Goal: Obtain resource: Download file/media

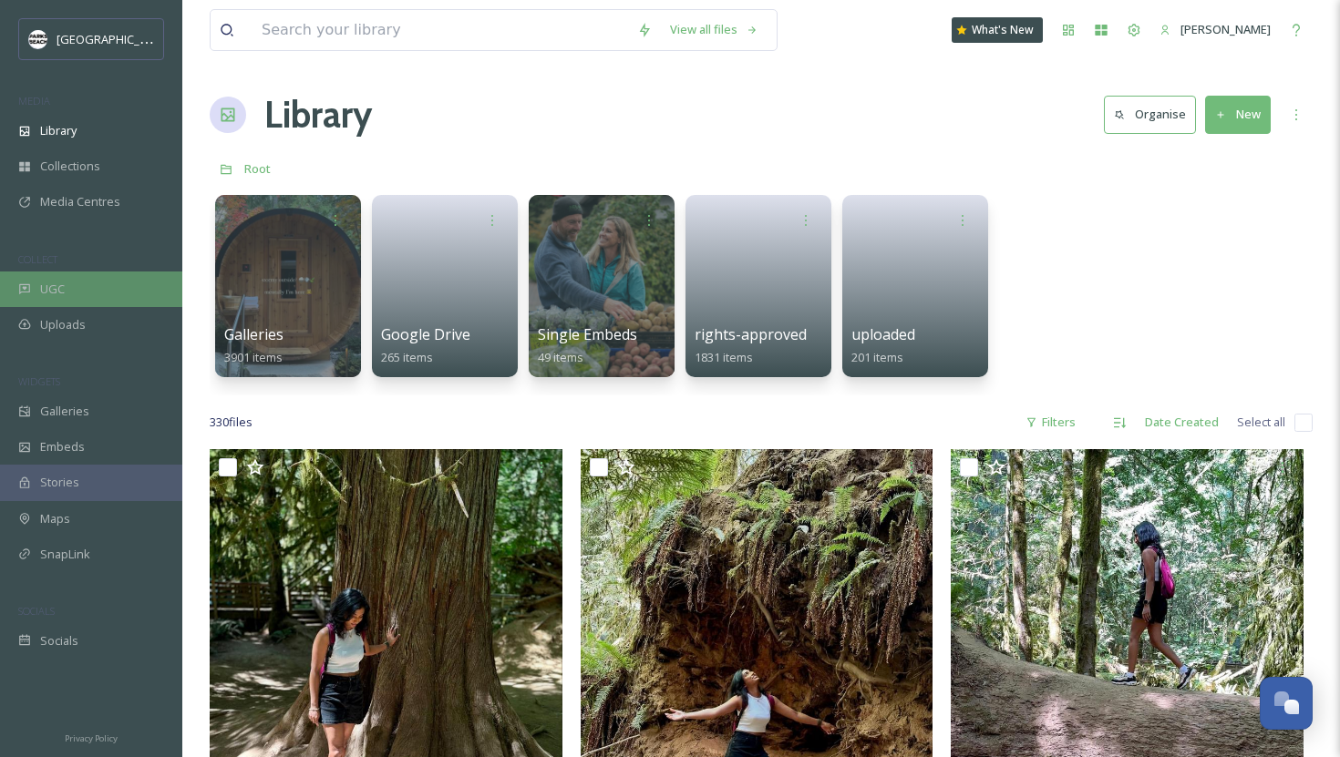
click at [80, 294] on div "UGC" at bounding box center [91, 290] width 182 height 36
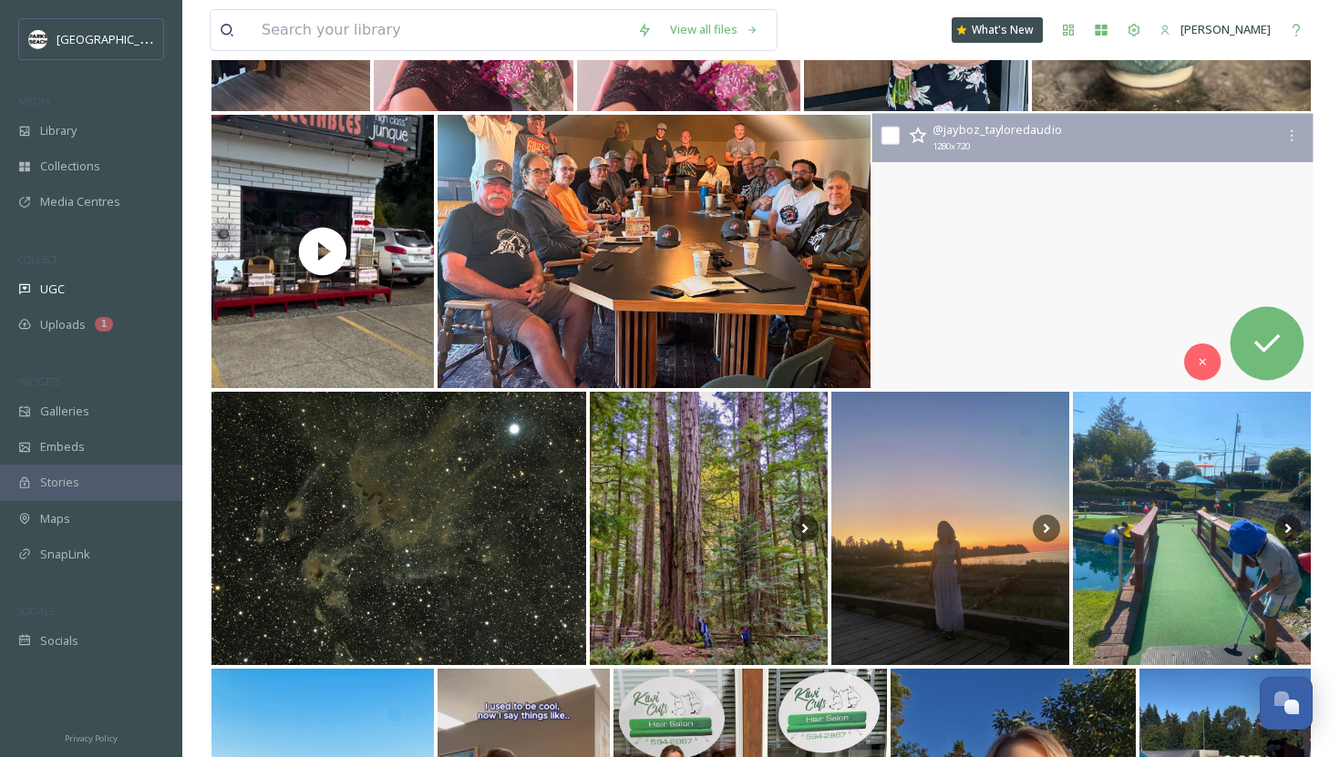
scroll to position [397, 0]
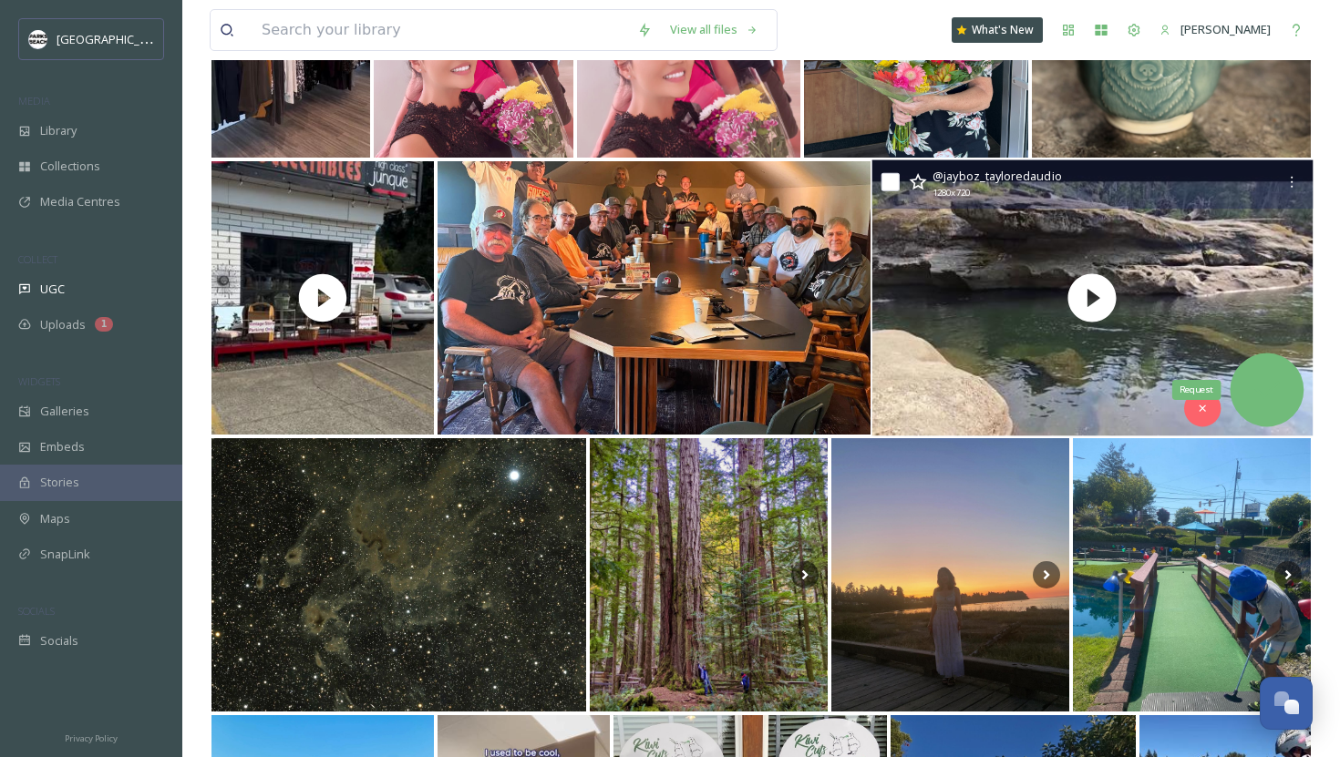
click at [1259, 374] on icon at bounding box center [1266, 390] width 36 height 36
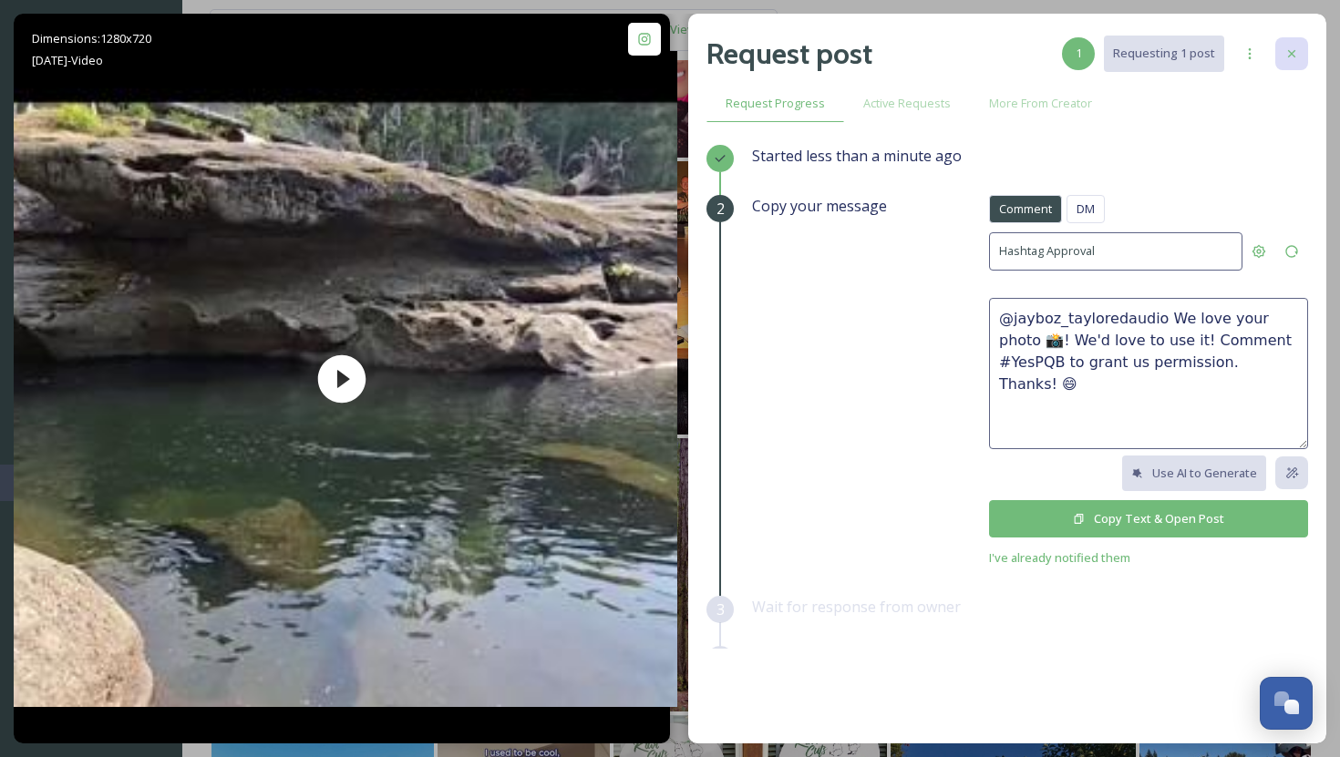
click at [1293, 49] on icon at bounding box center [1291, 53] width 15 height 15
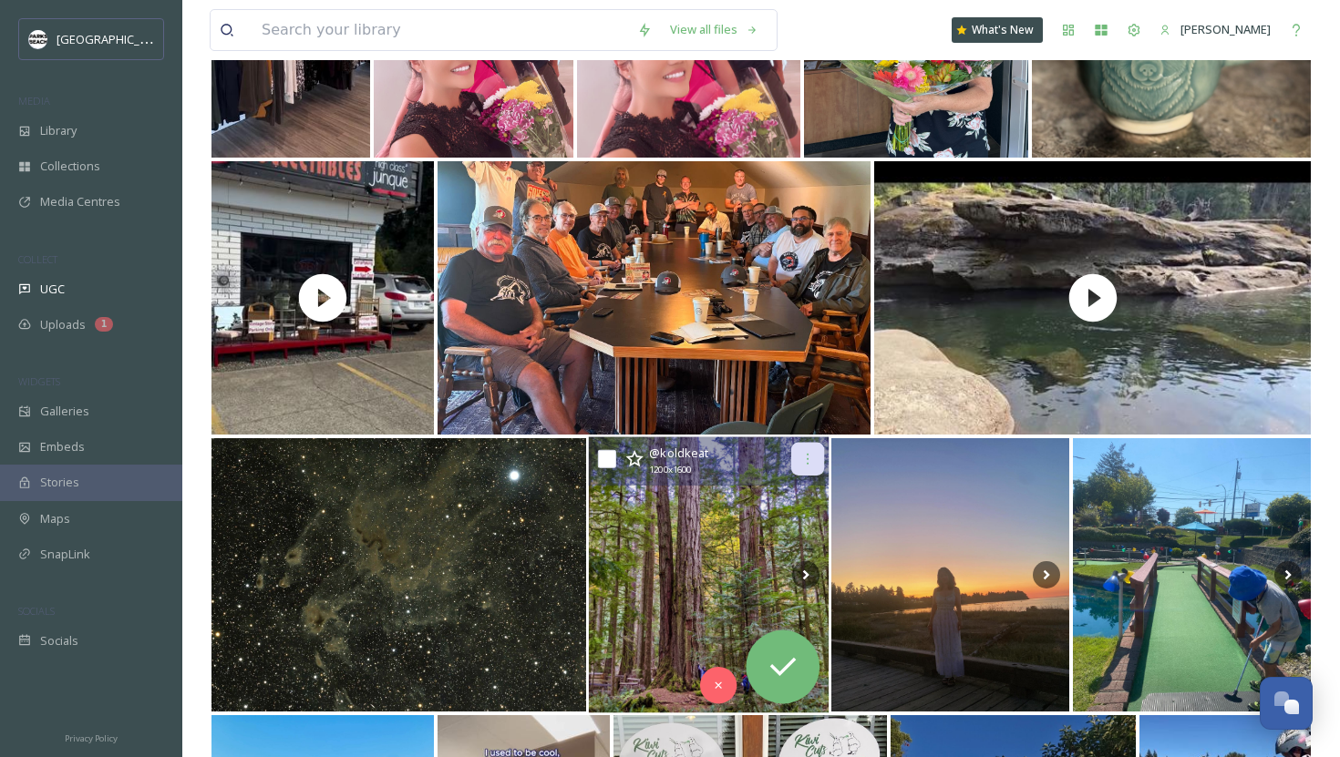
click at [811, 449] on div at bounding box center [807, 459] width 33 height 33
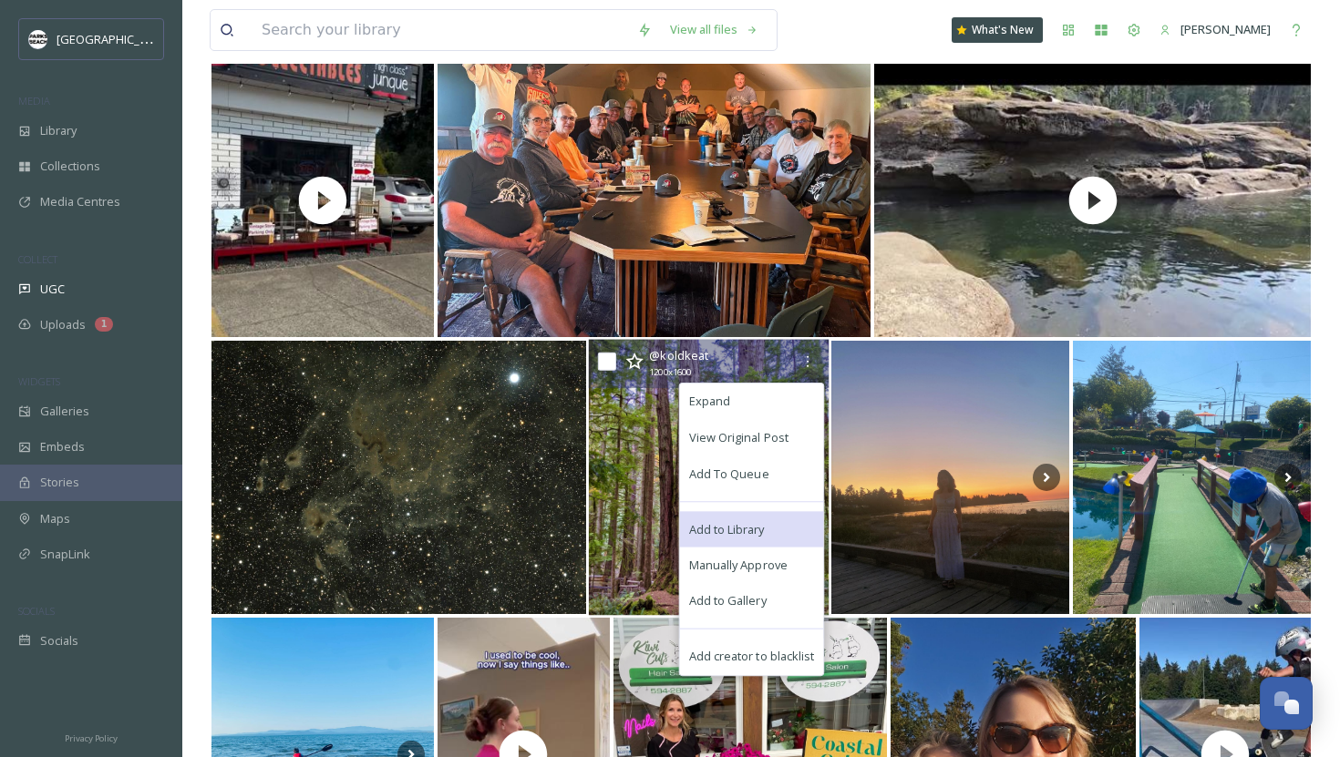
scroll to position [531, 0]
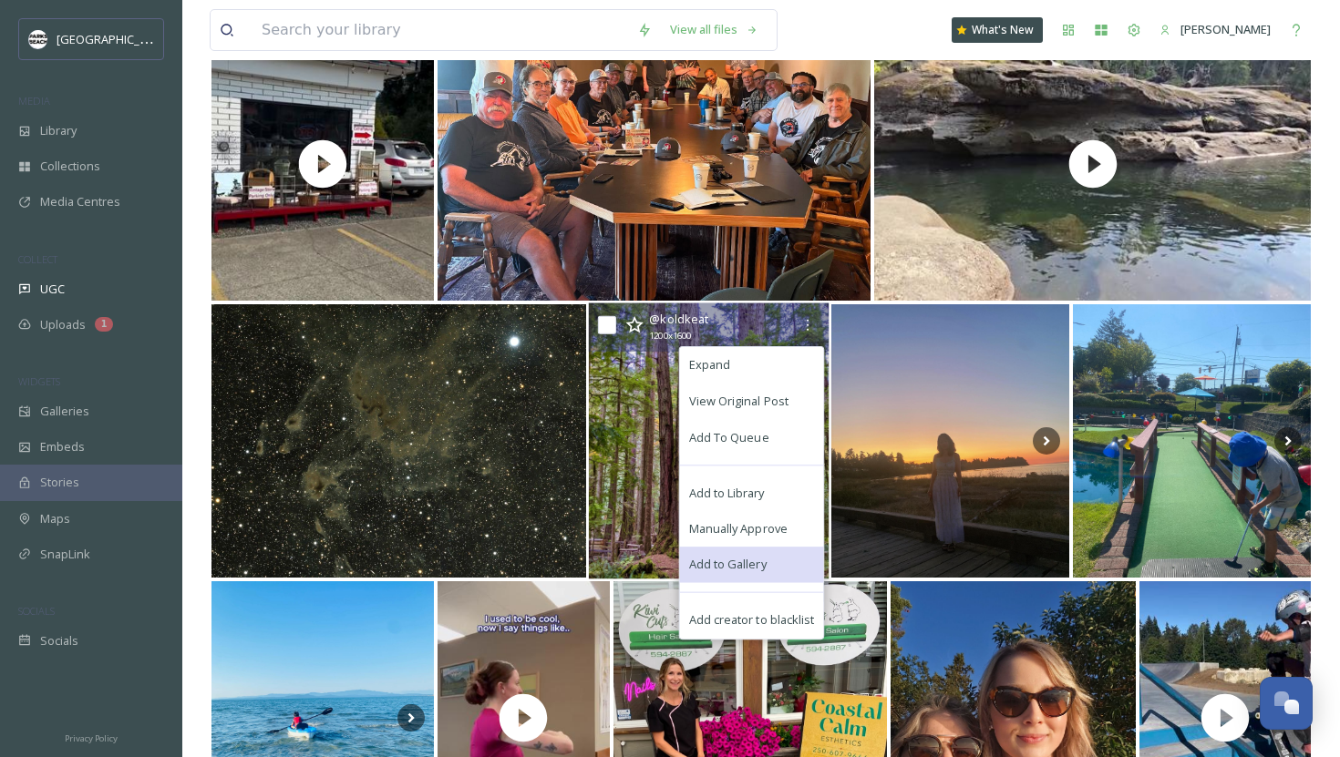
click at [752, 566] on span "Add to Gallery" at bounding box center [727, 565] width 77 height 17
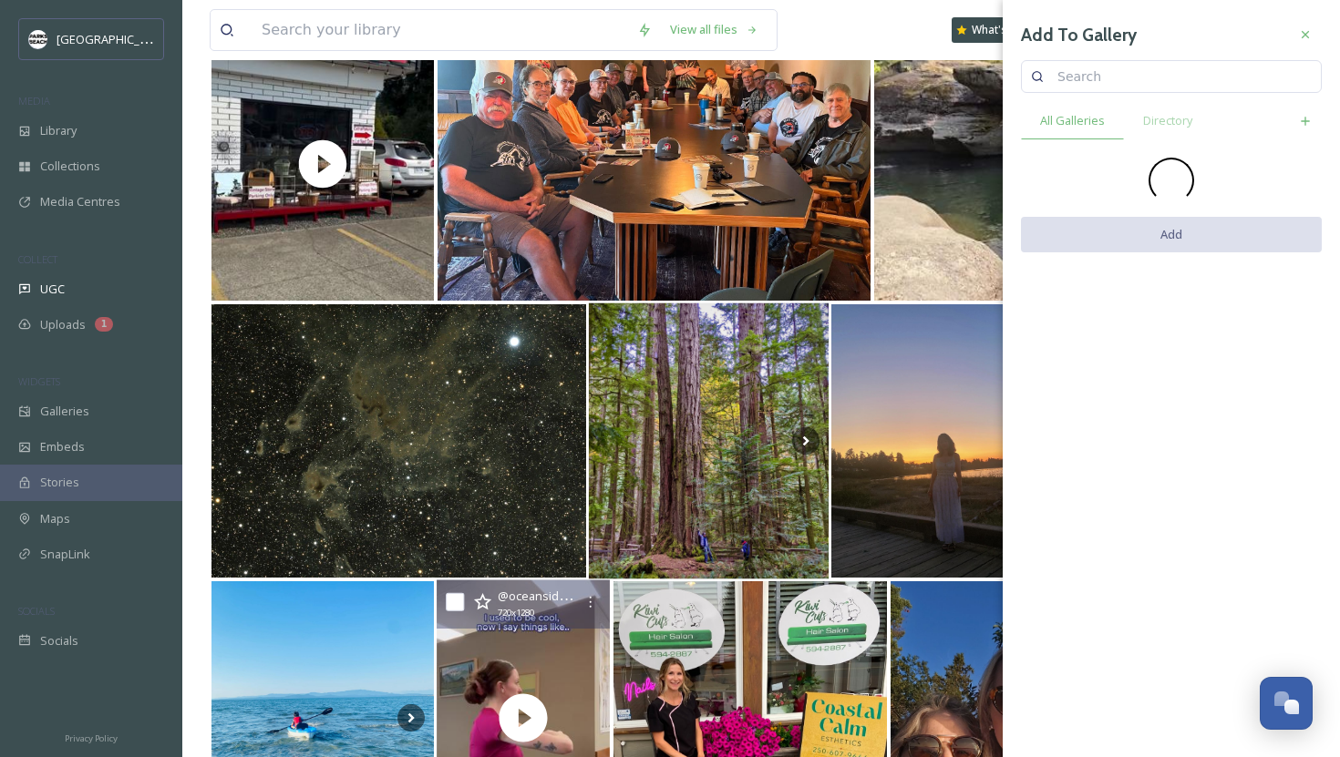
scroll to position [831, 0]
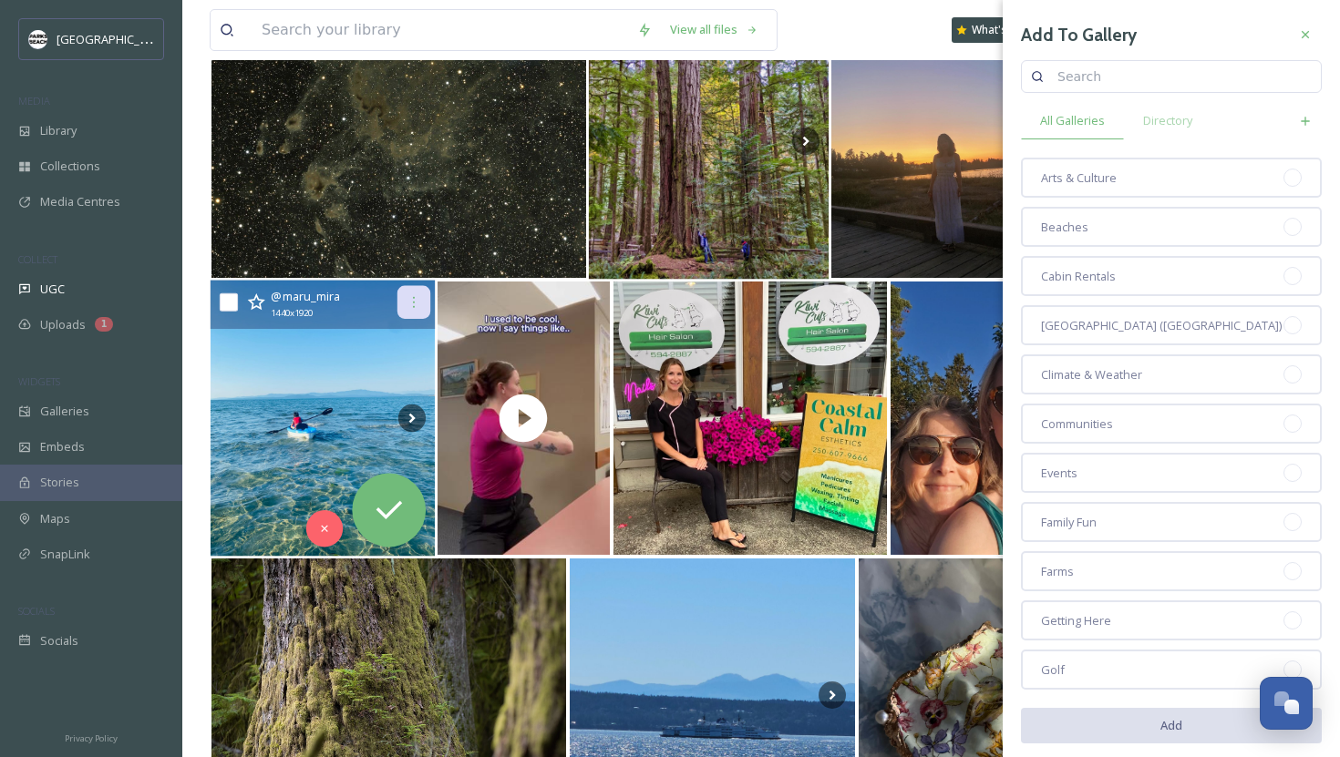
click at [415, 300] on icon at bounding box center [413, 302] width 15 height 15
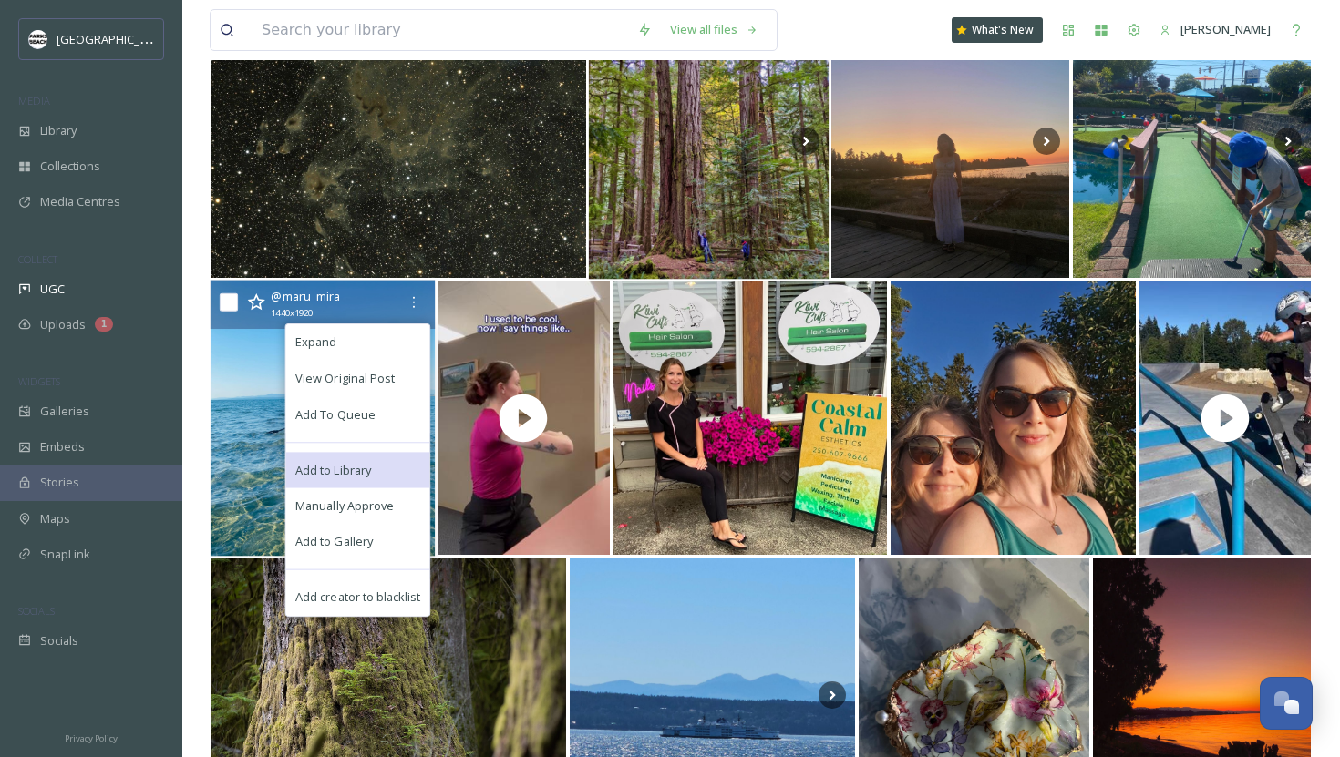
click at [360, 474] on span "Add to Library" at bounding box center [333, 469] width 76 height 17
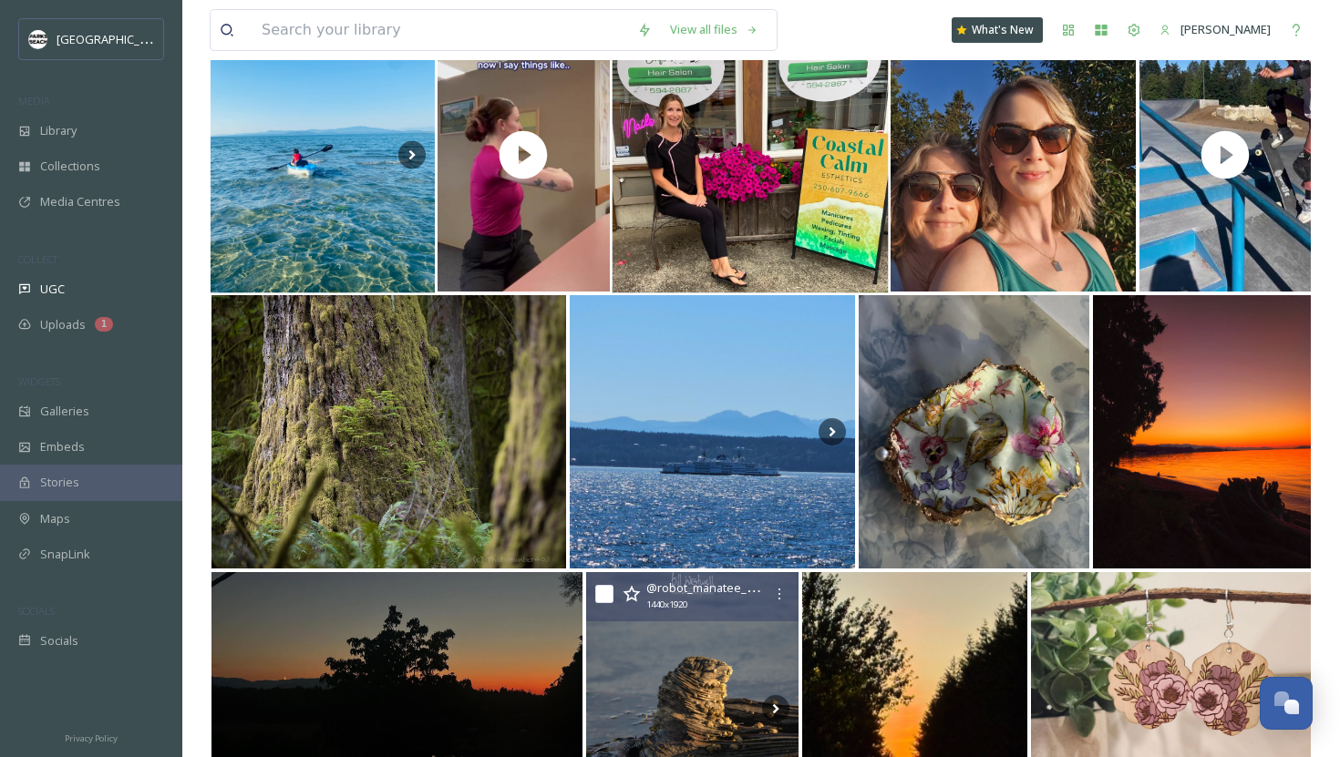
scroll to position [1295, 0]
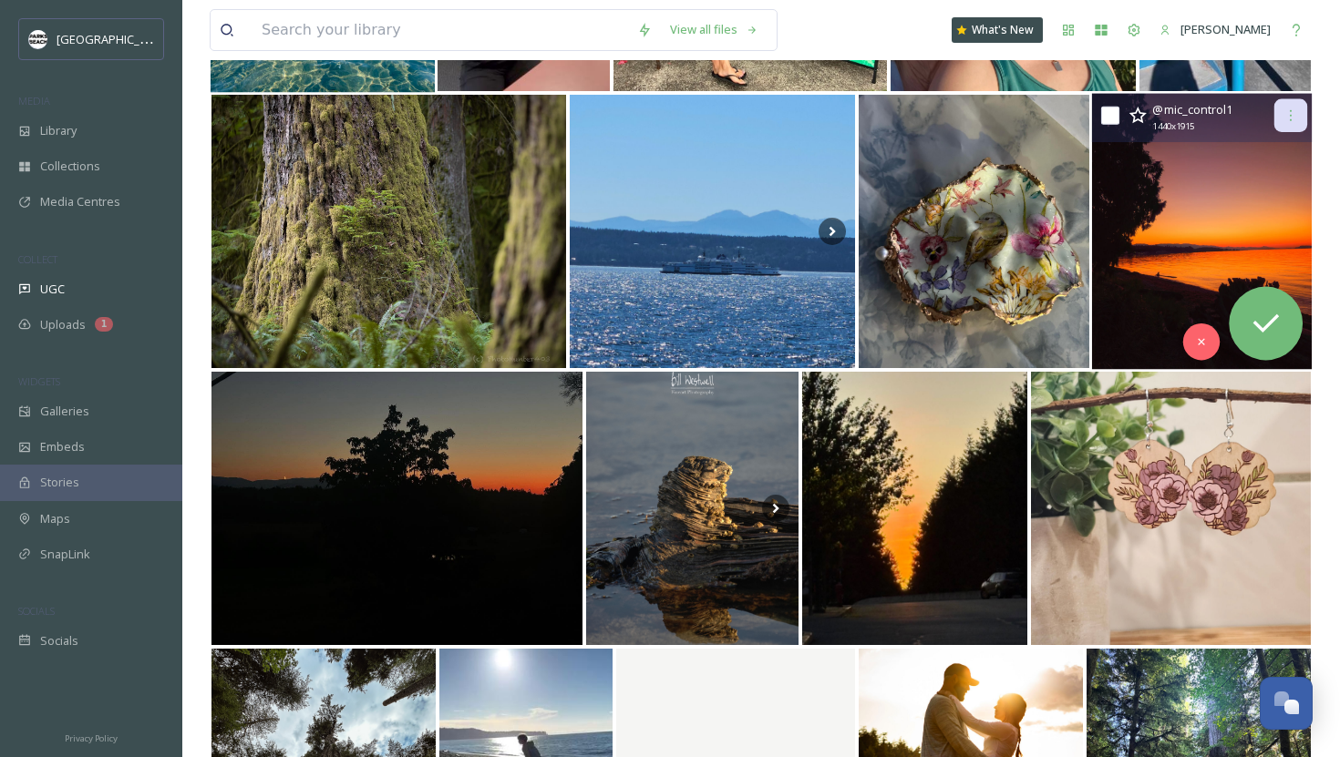
click at [1290, 114] on icon at bounding box center [1290, 115] width 15 height 15
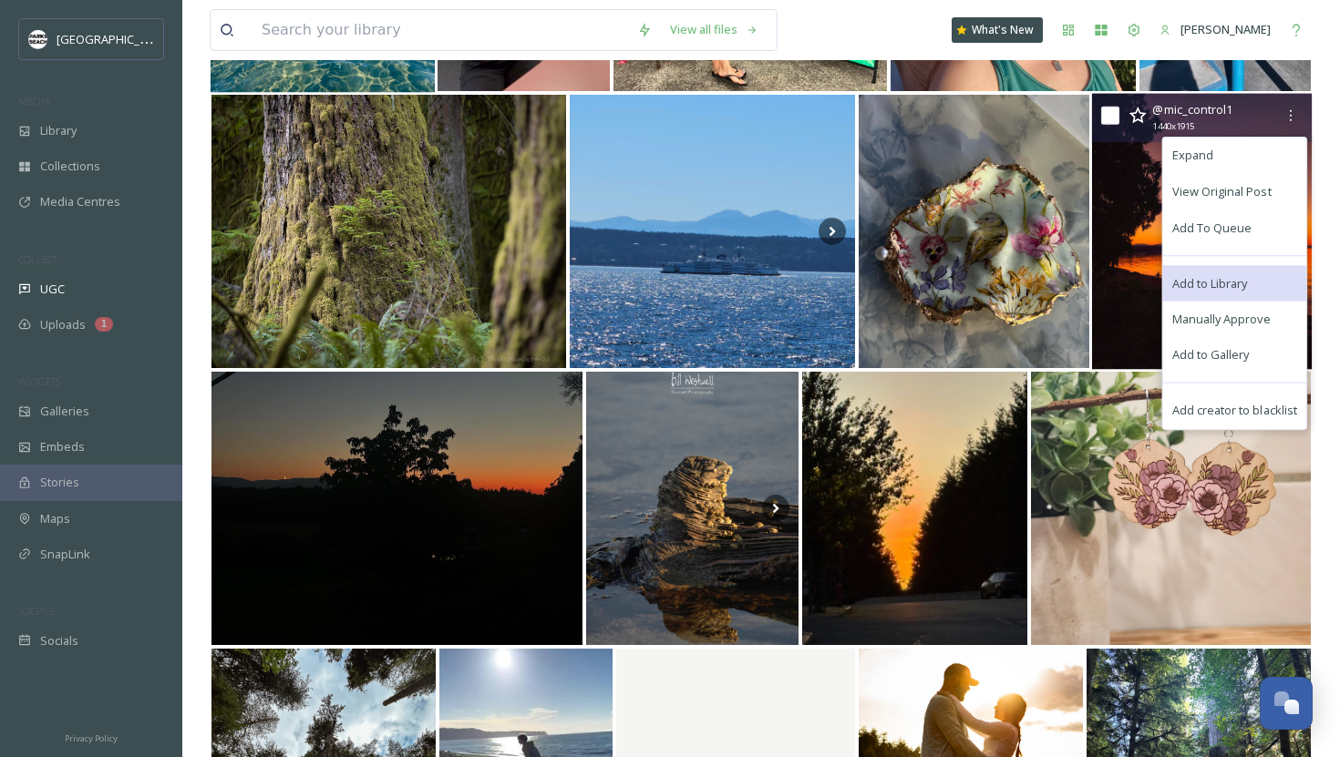
click at [1252, 282] on div "Add to Library" at bounding box center [1235, 283] width 144 height 36
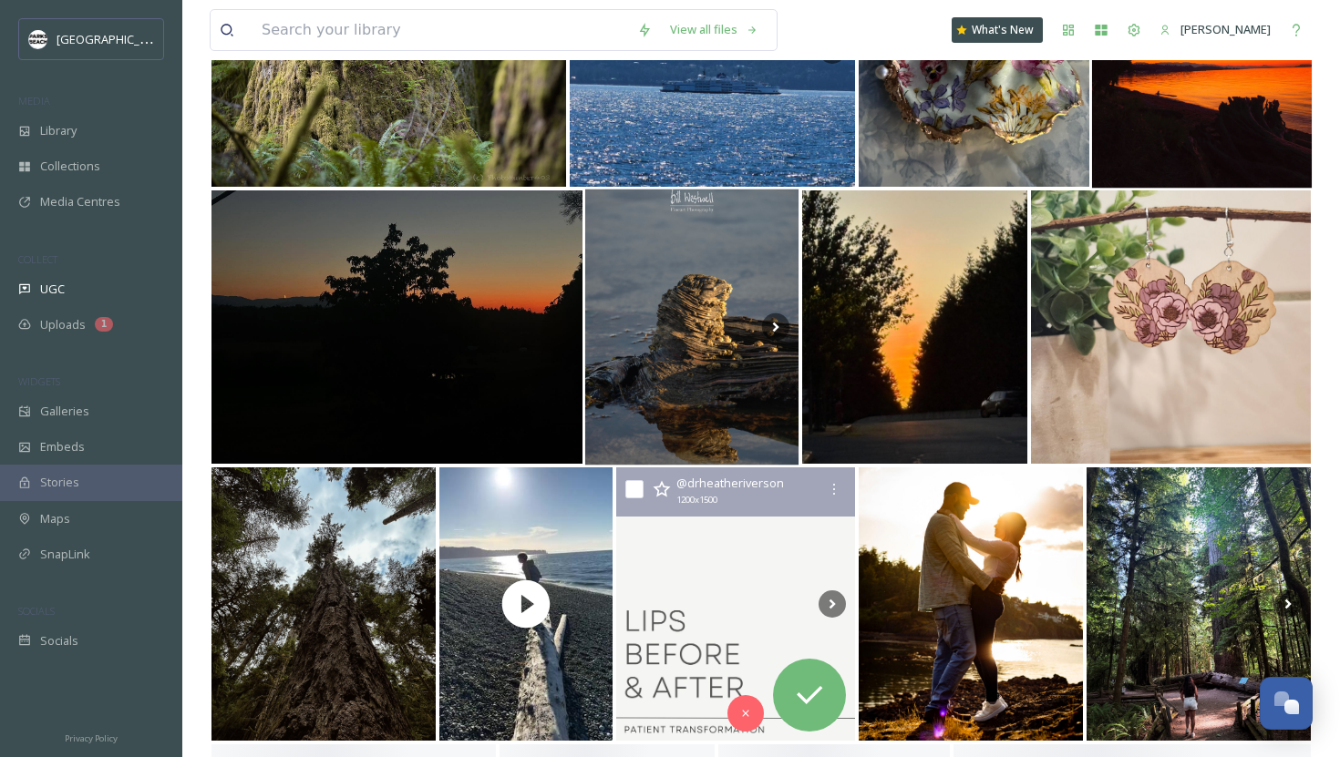
scroll to position [1610, 0]
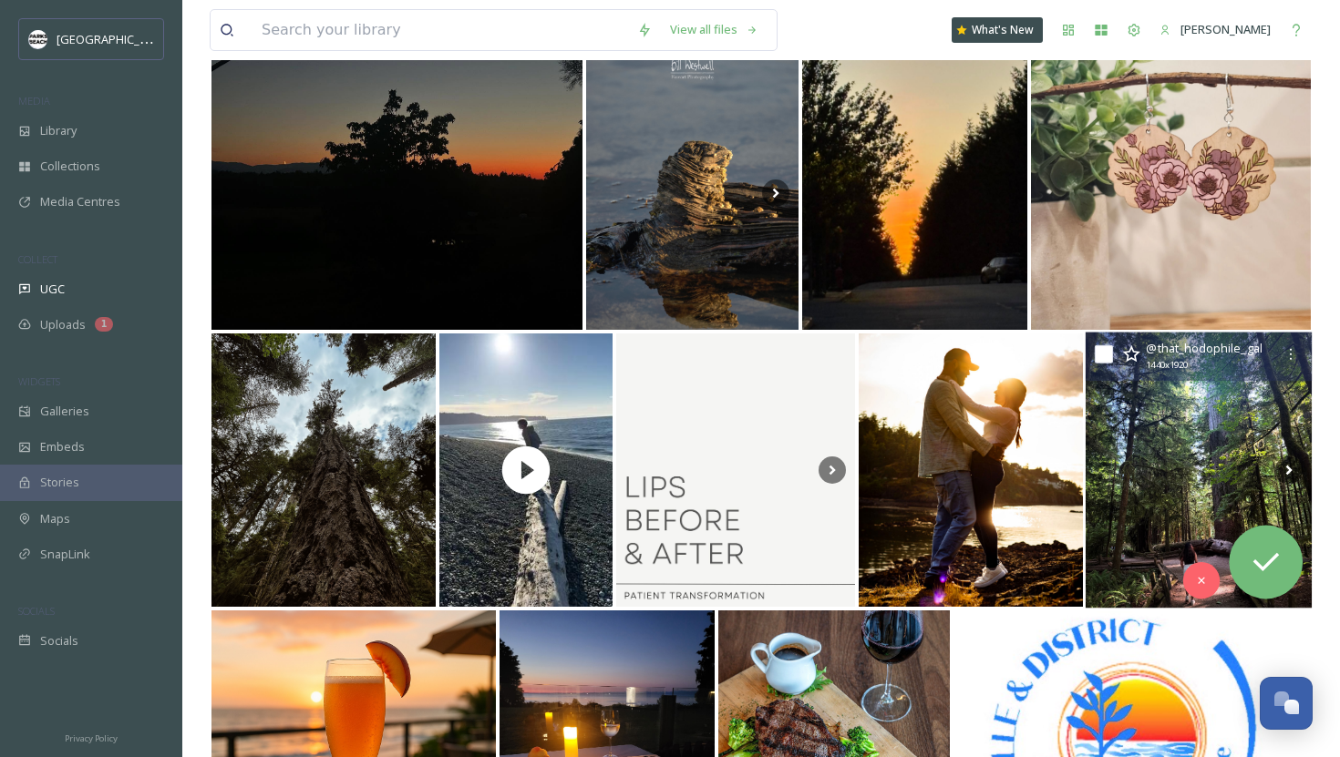
click at [1192, 424] on img at bounding box center [1198, 471] width 227 height 276
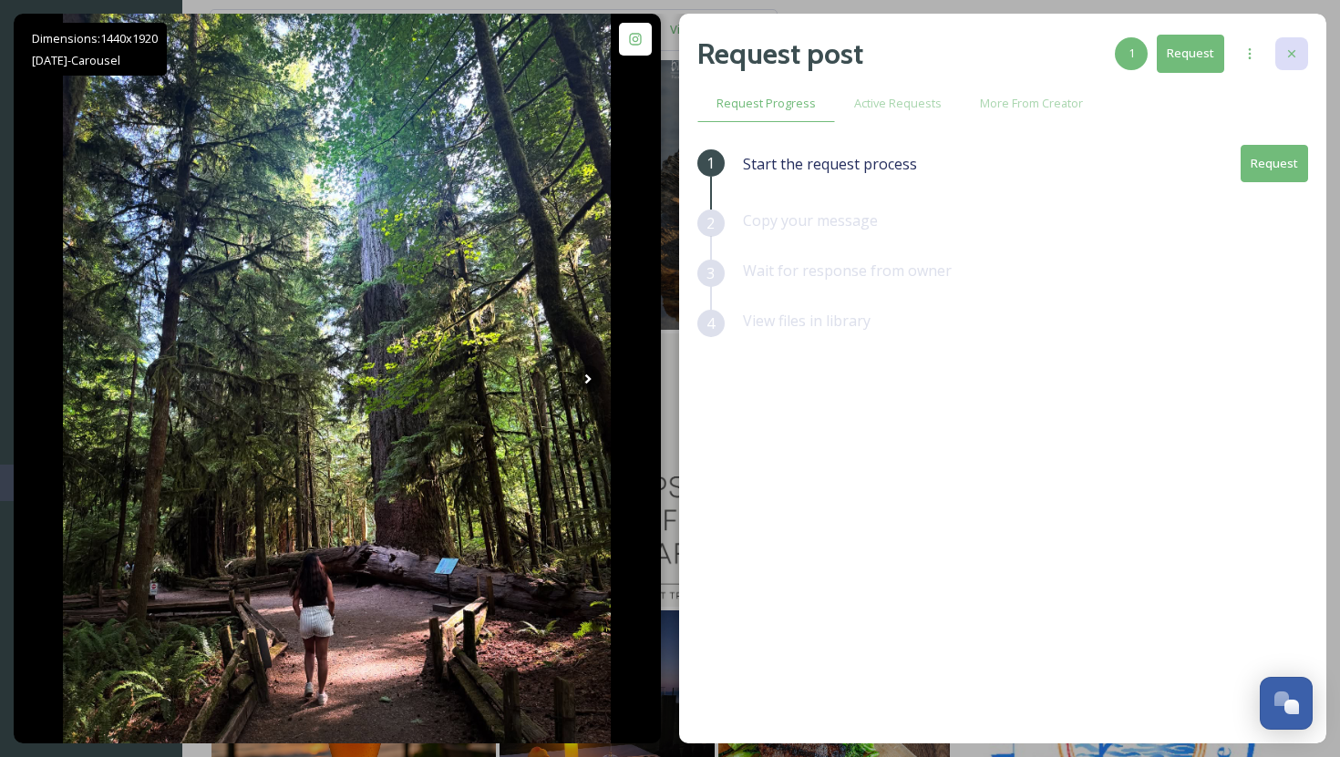
click at [1295, 56] on icon at bounding box center [1291, 53] width 15 height 15
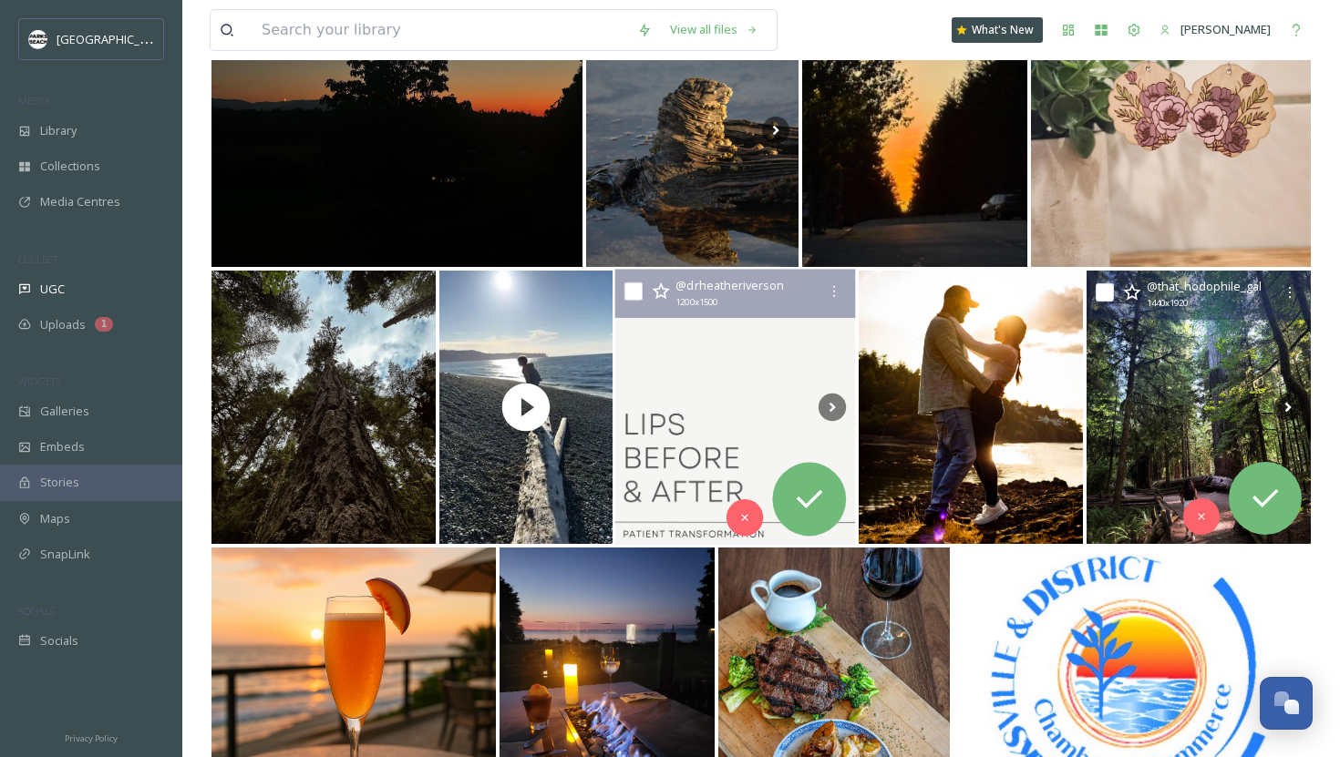
scroll to position [1685, 0]
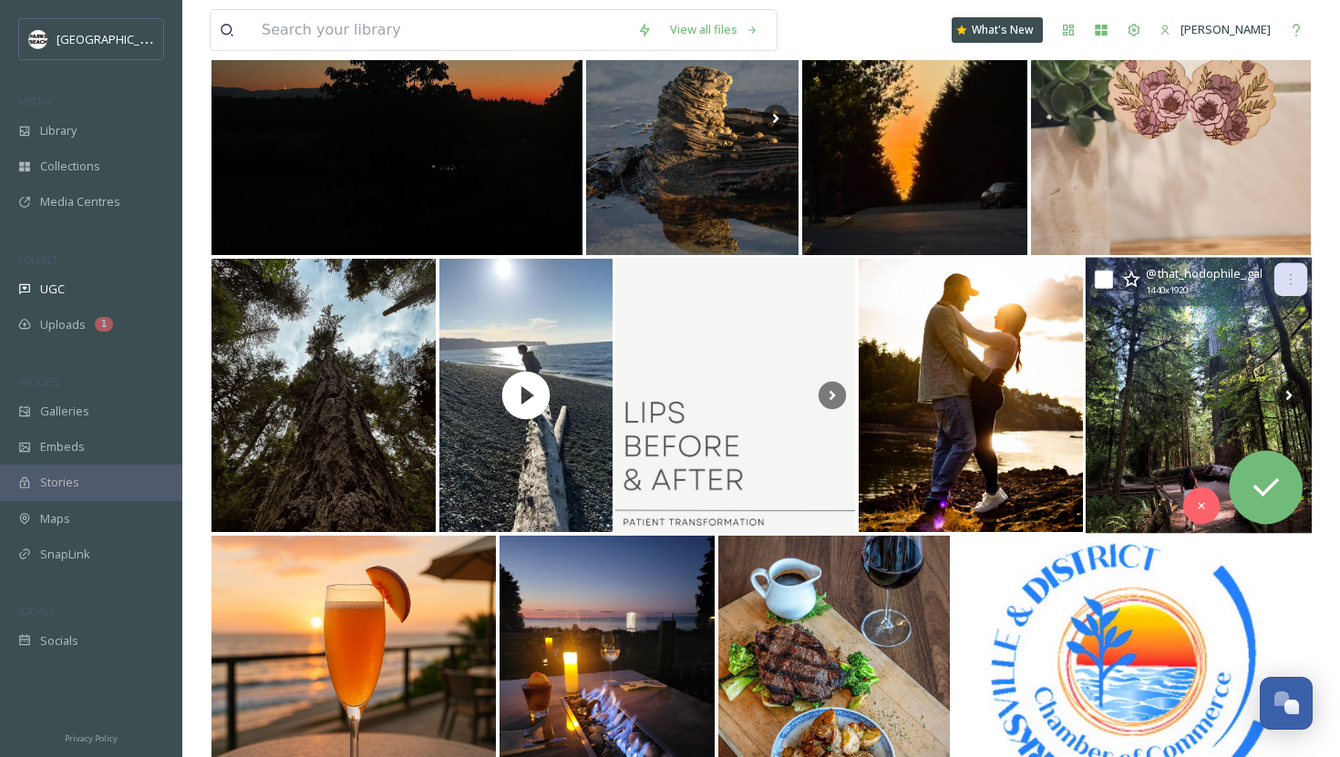
click at [1287, 276] on icon at bounding box center [1290, 279] width 15 height 15
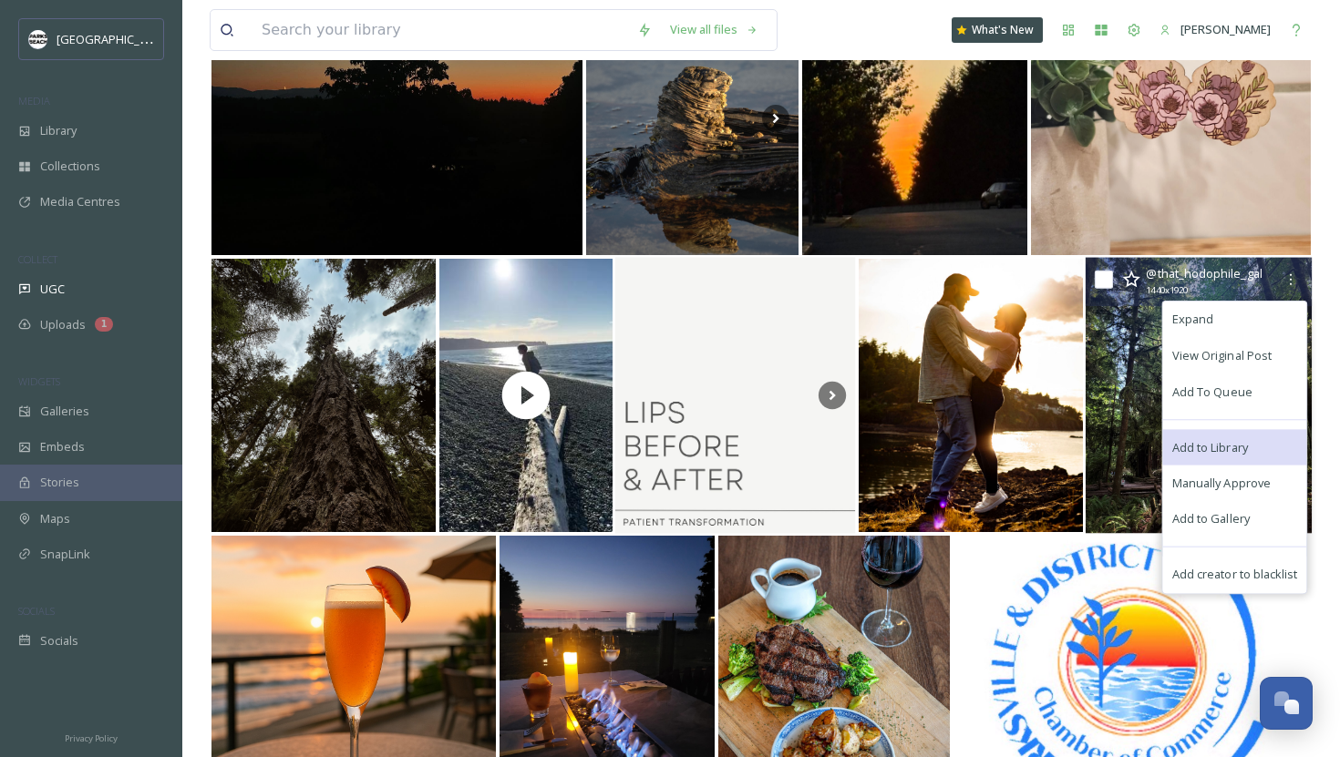
click at [1208, 450] on span "Add to Library" at bounding box center [1210, 446] width 76 height 17
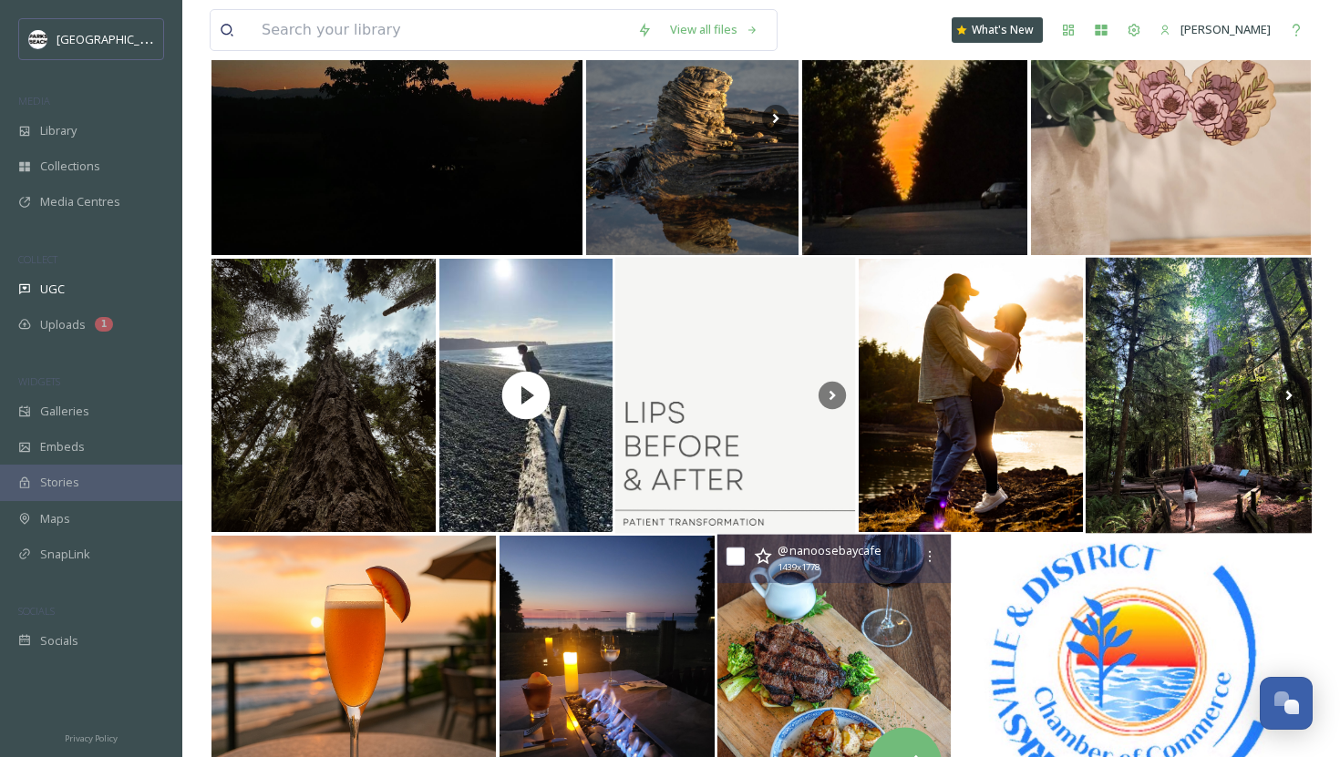
scroll to position [1930, 0]
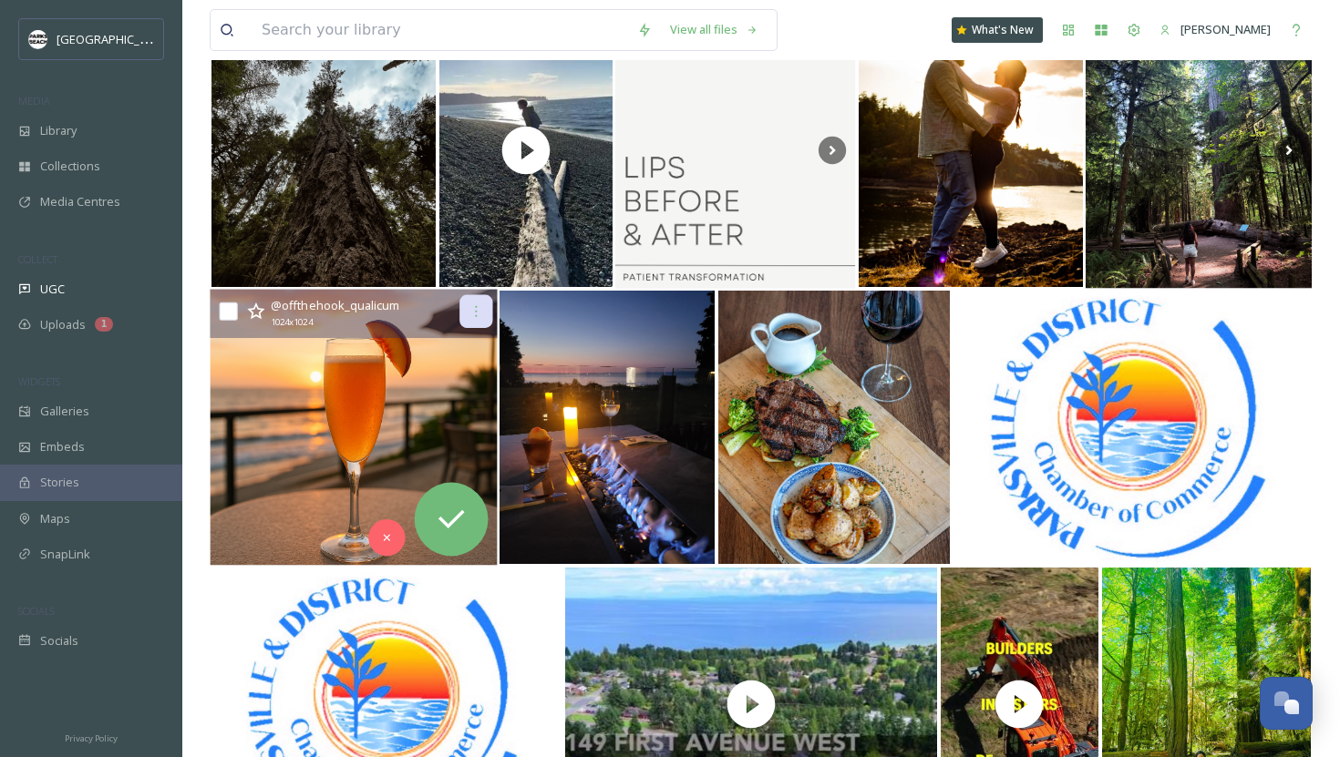
click at [479, 322] on div at bounding box center [475, 311] width 33 height 33
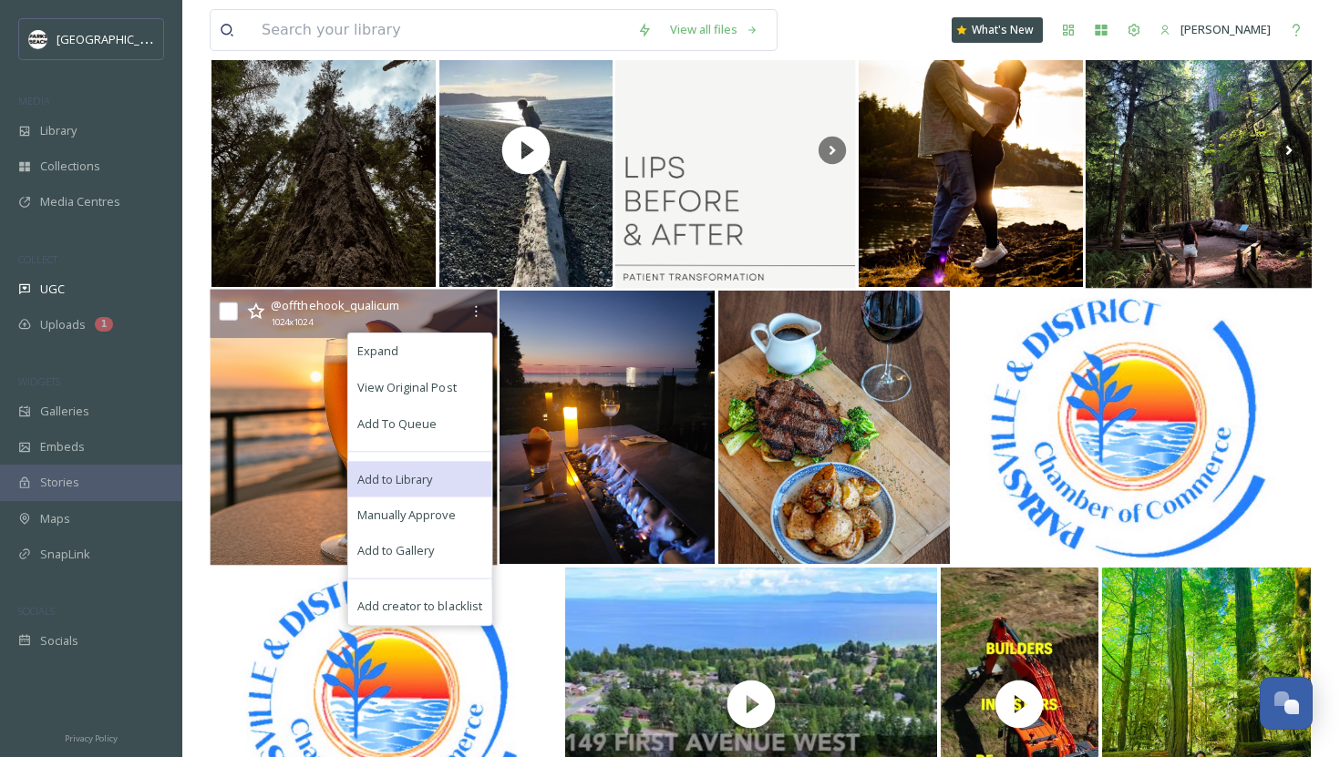
click at [396, 481] on span "Add to Library" at bounding box center [395, 478] width 76 height 17
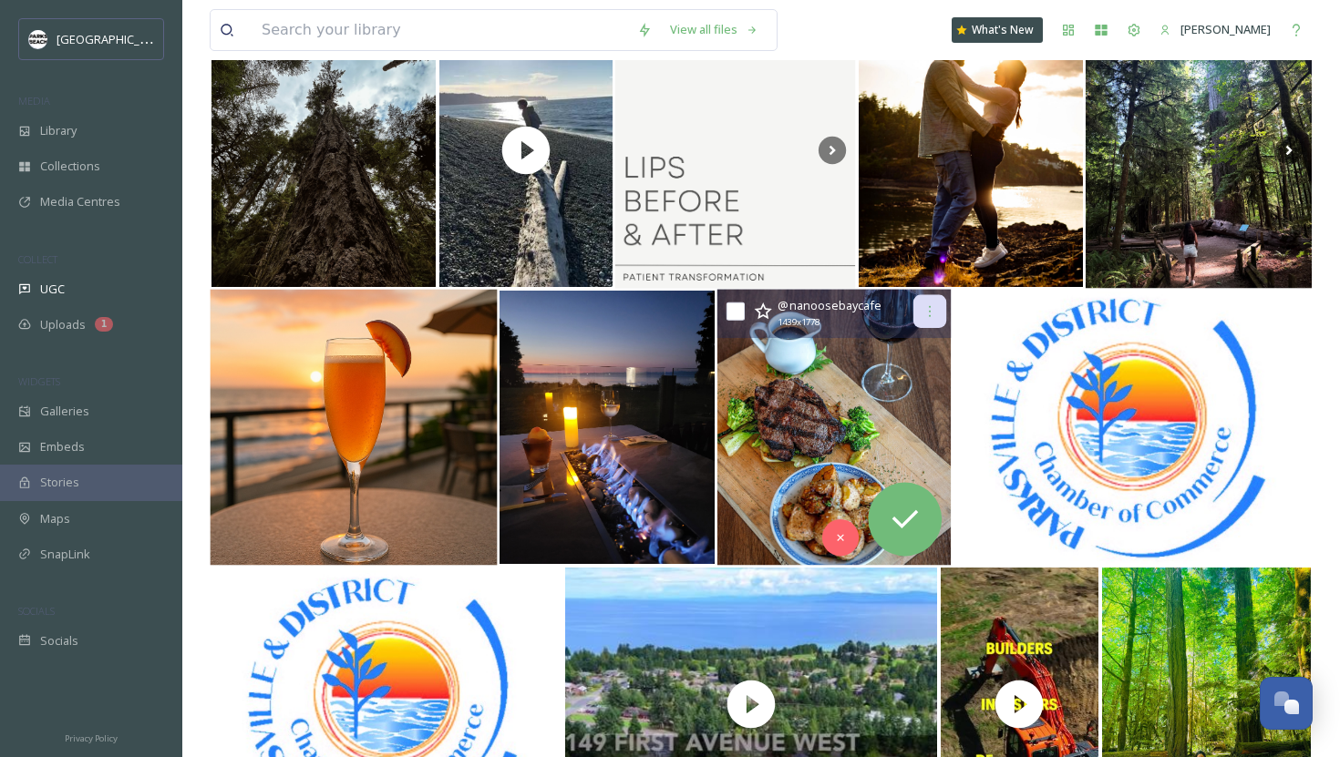
click at [933, 308] on icon at bounding box center [929, 311] width 15 height 15
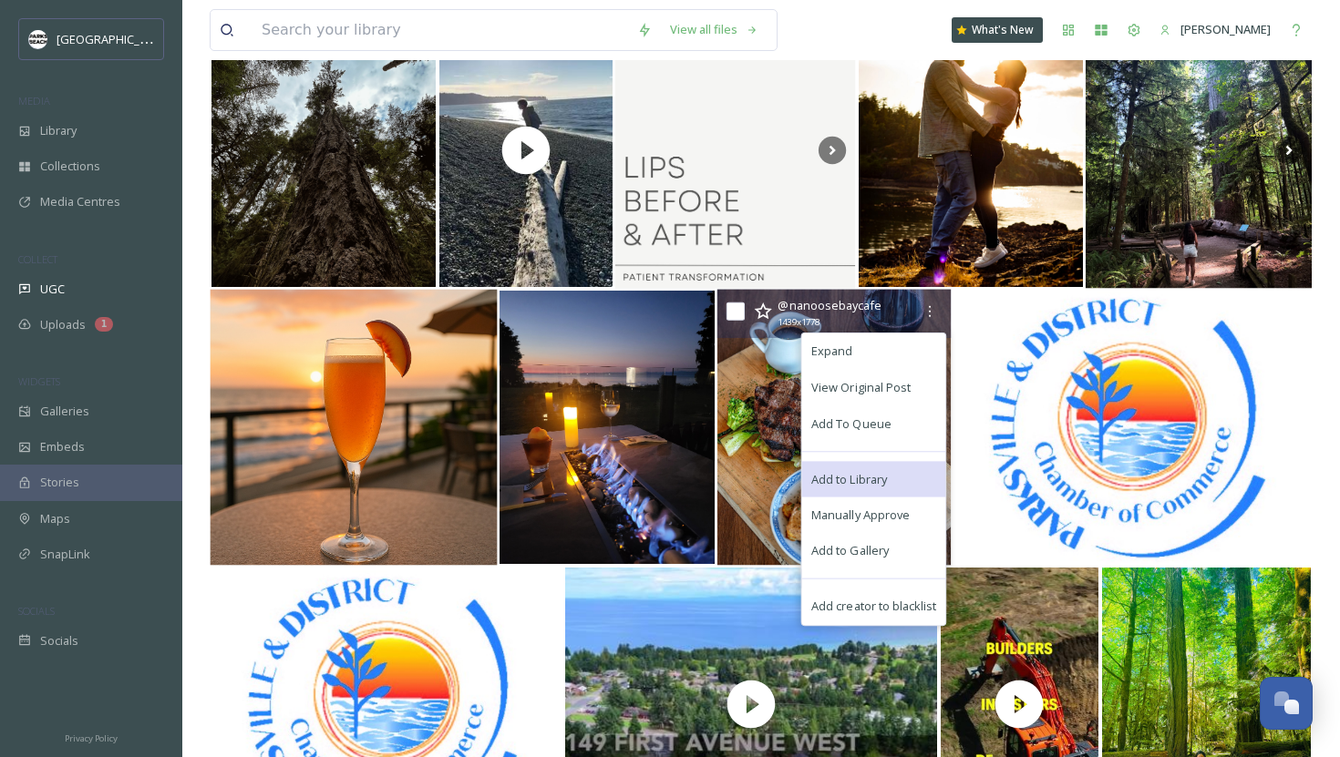
click at [831, 472] on span "Add to Library" at bounding box center [849, 478] width 76 height 17
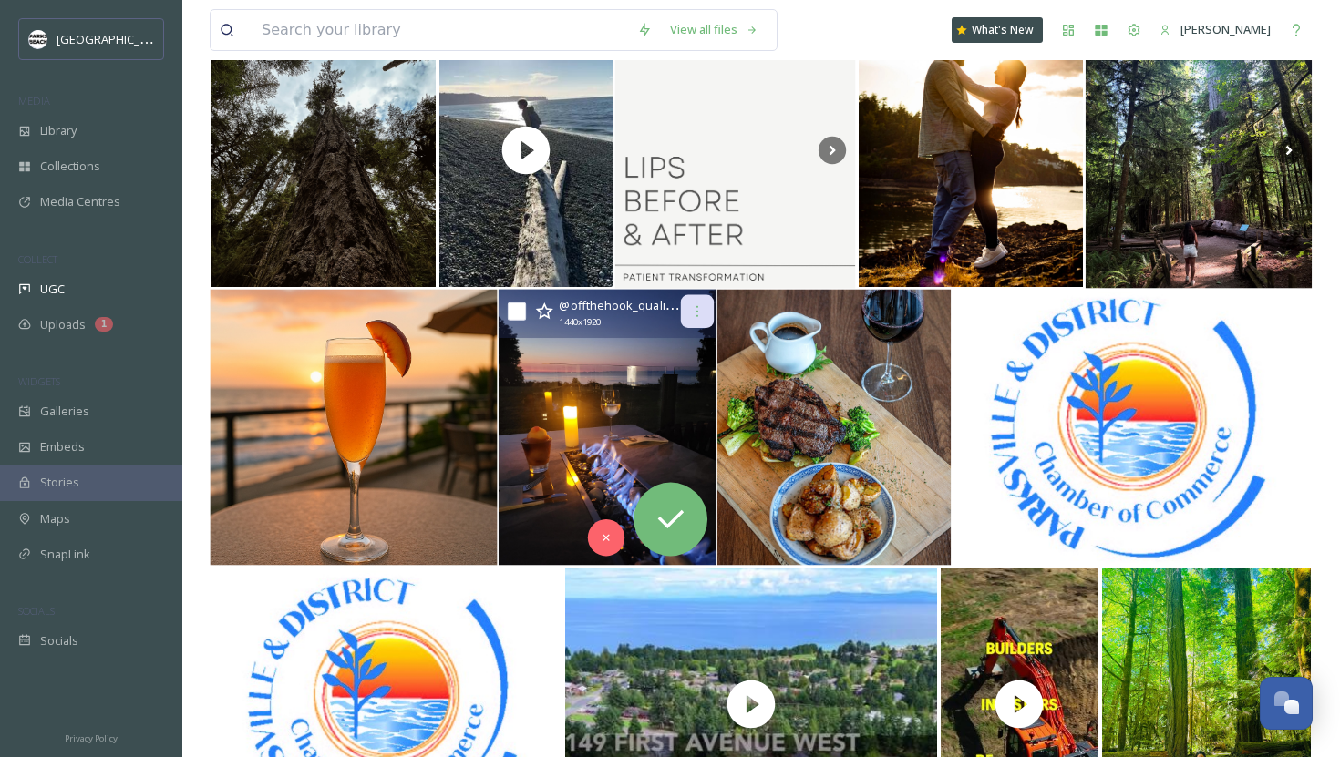
click at [701, 316] on icon at bounding box center [696, 311] width 15 height 15
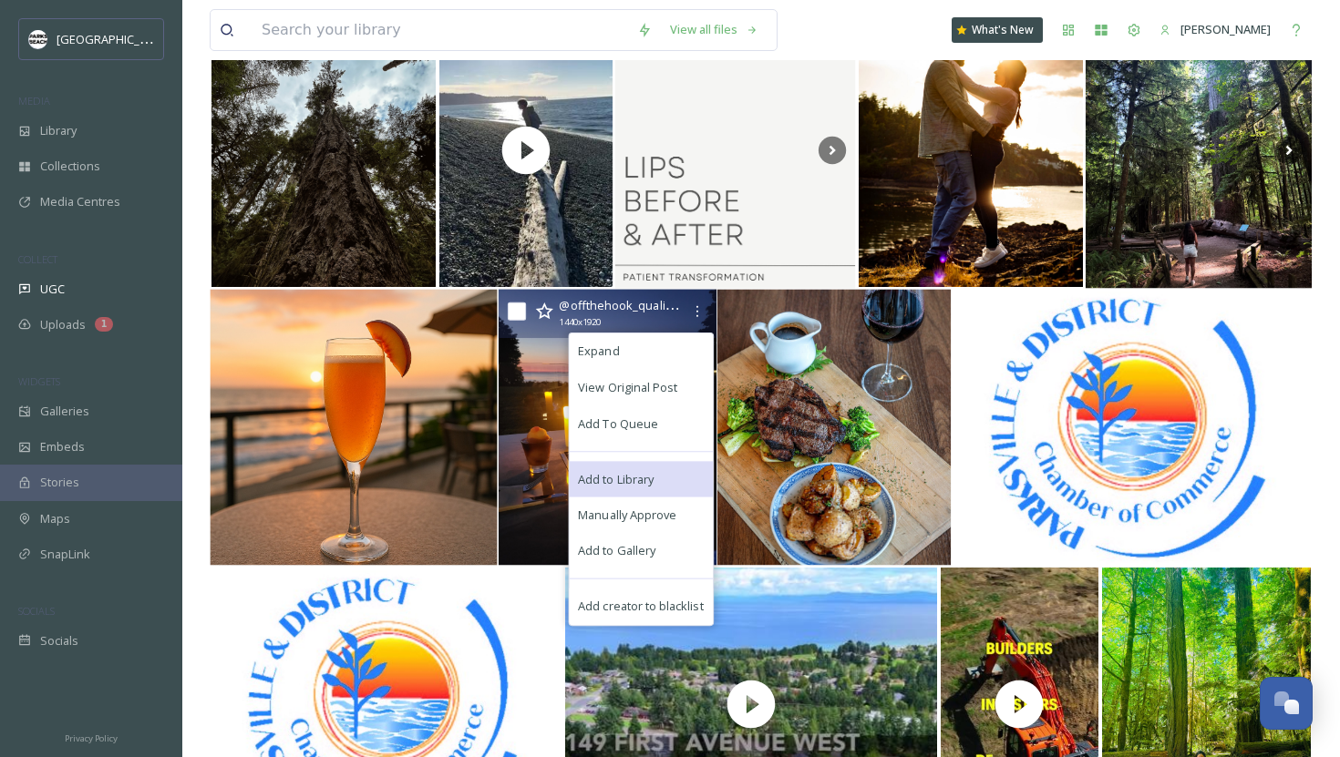
click at [615, 476] on span "Add to Library" at bounding box center [616, 478] width 76 height 17
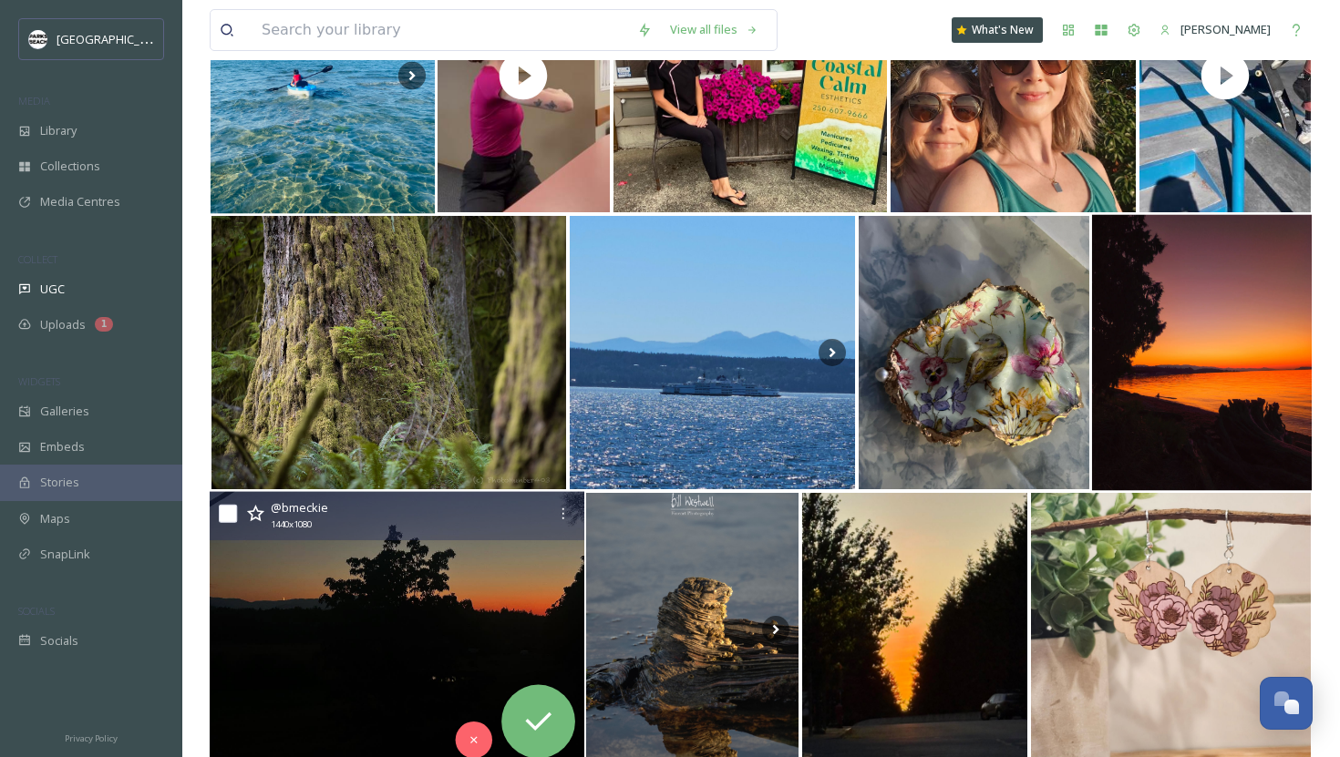
scroll to position [853, 0]
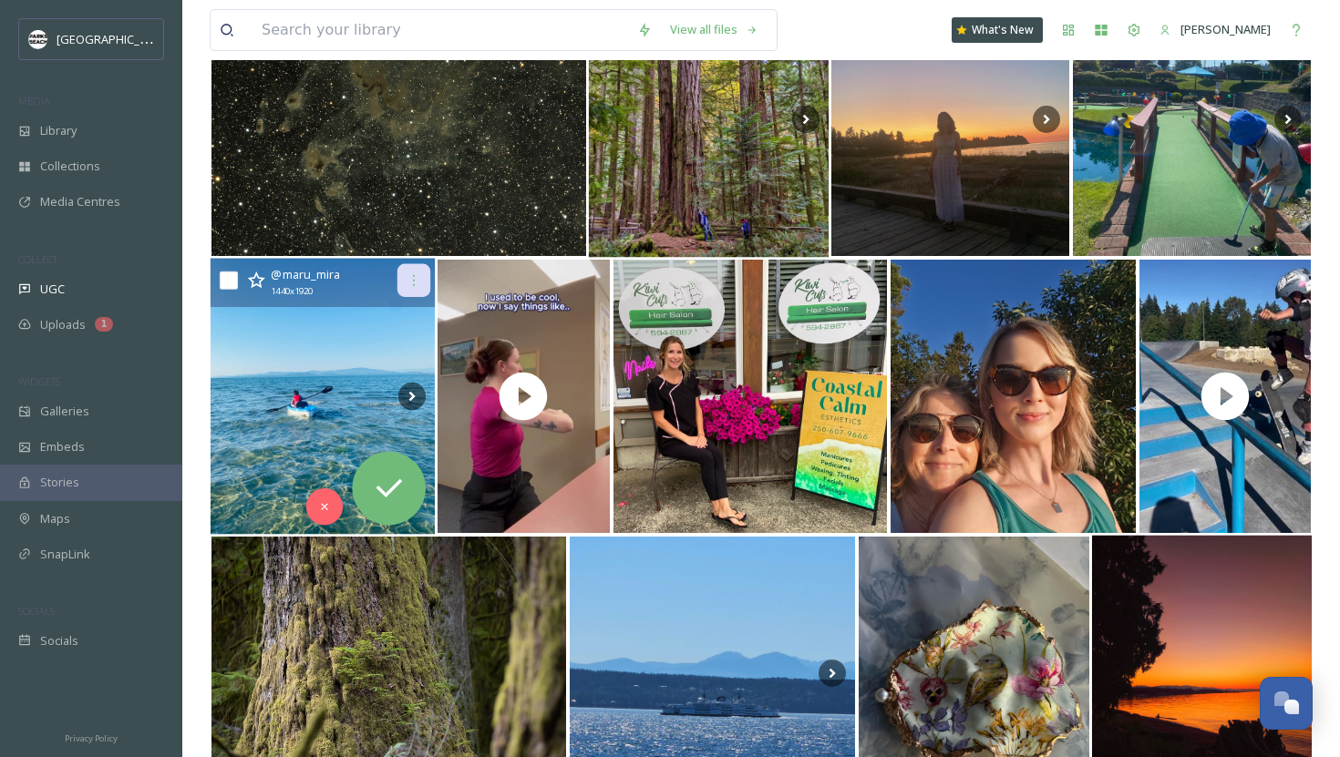
click at [411, 278] on icon at bounding box center [413, 280] width 15 height 15
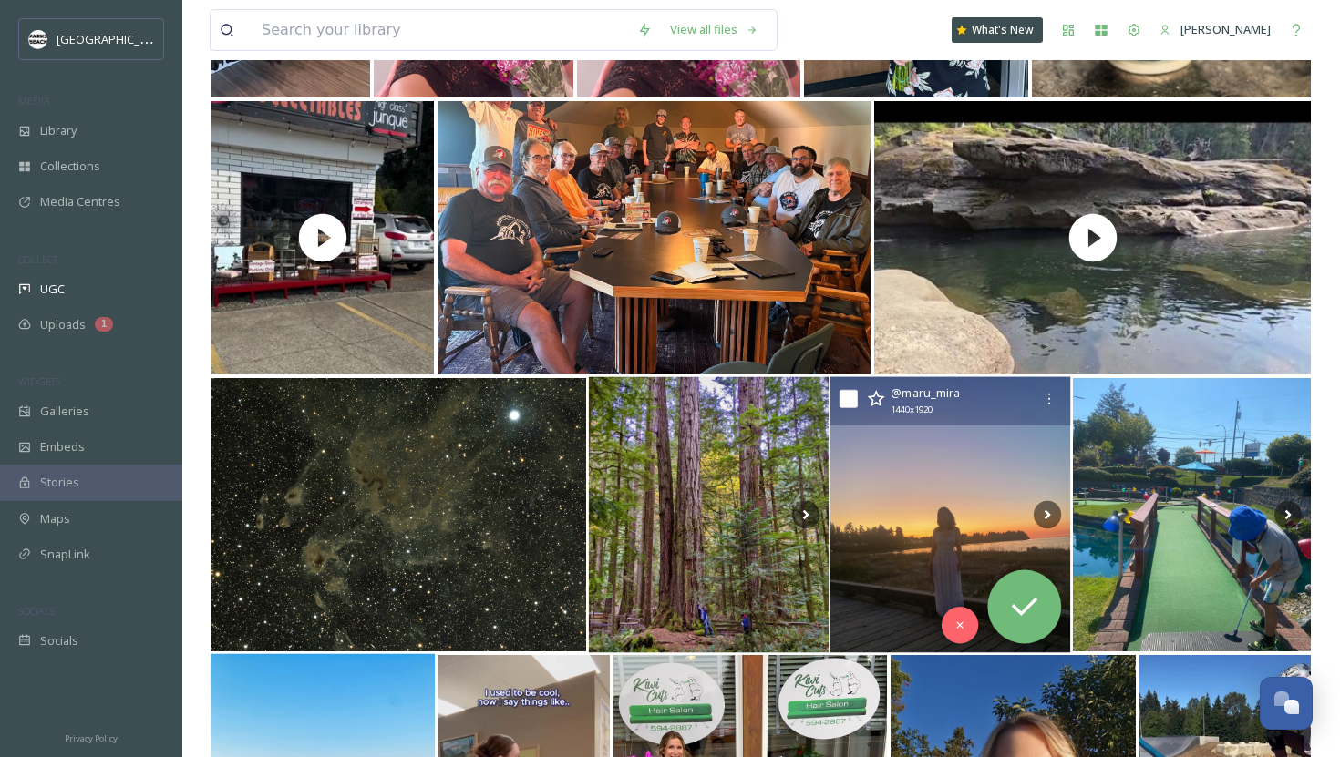
scroll to position [417, 0]
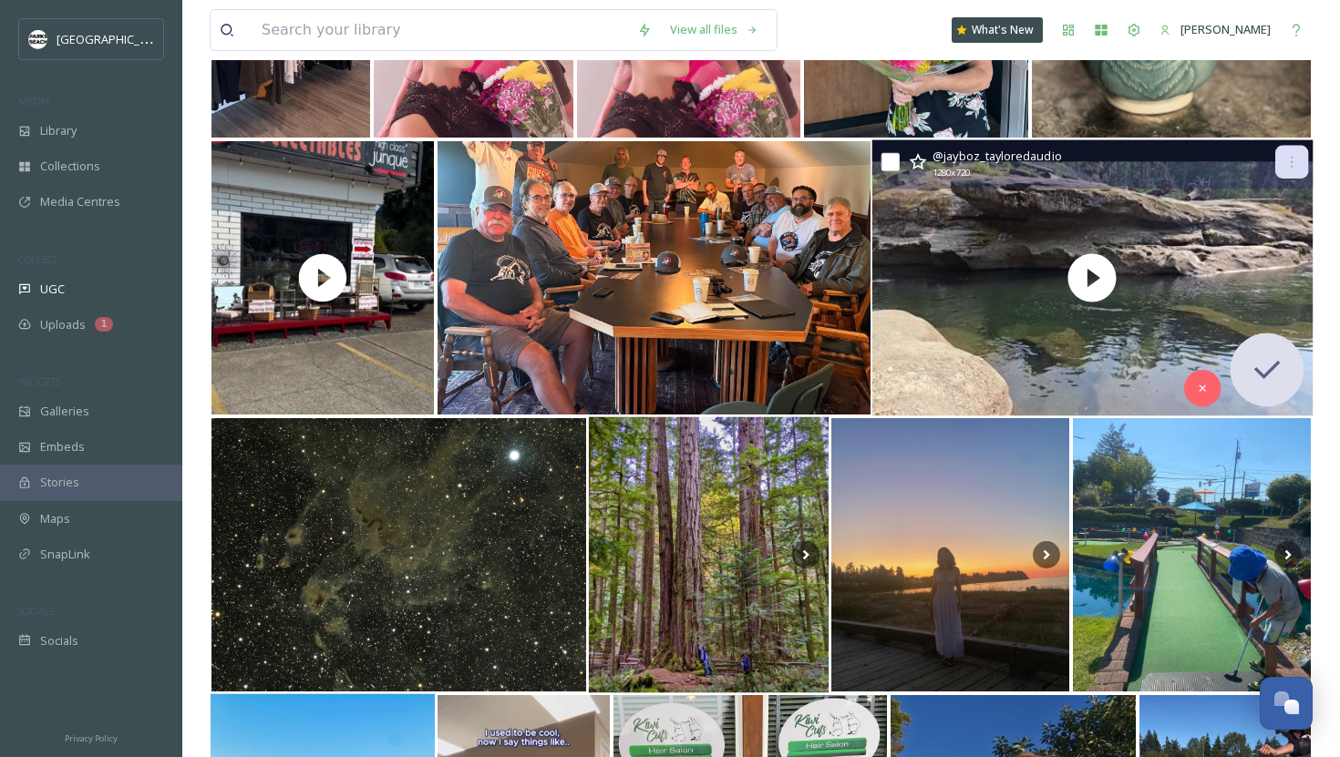
click at [1293, 161] on icon at bounding box center [1291, 162] width 15 height 15
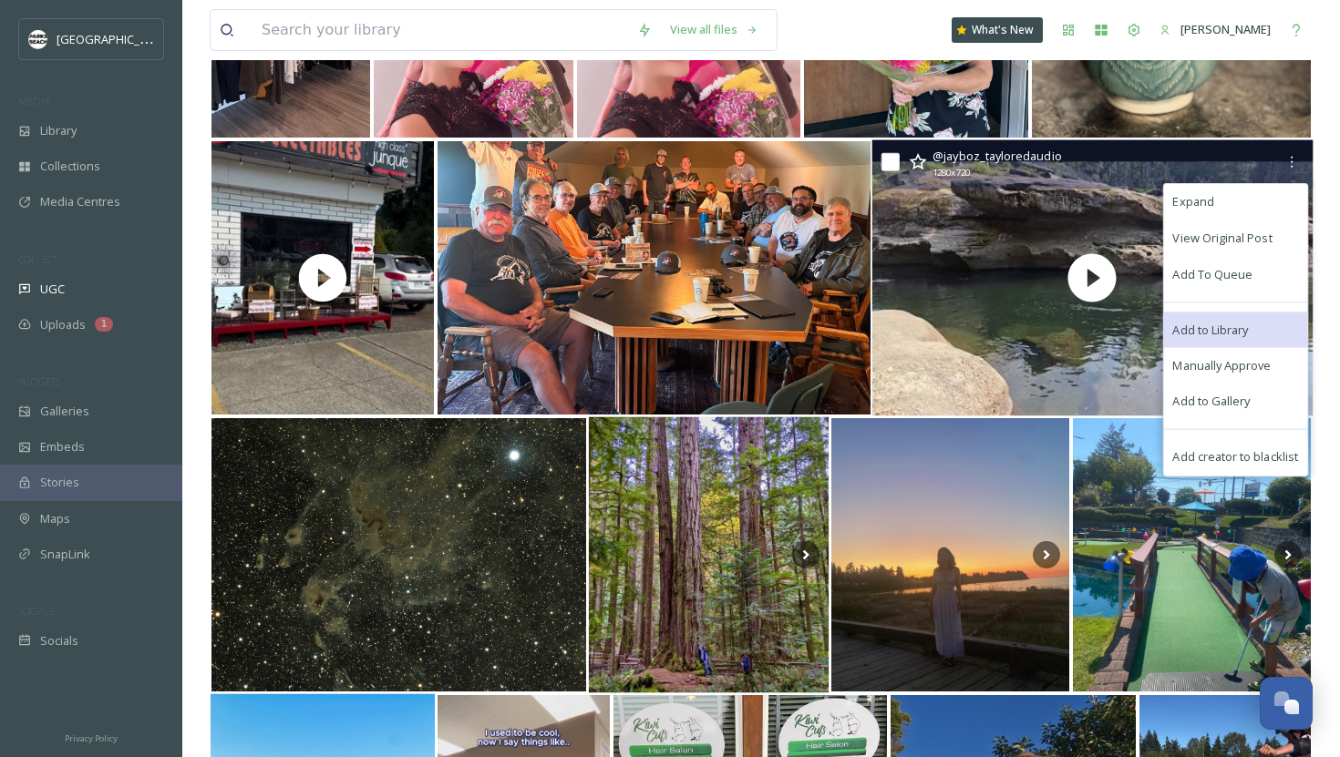
click at [1210, 322] on span "Add to Library" at bounding box center [1211, 329] width 76 height 17
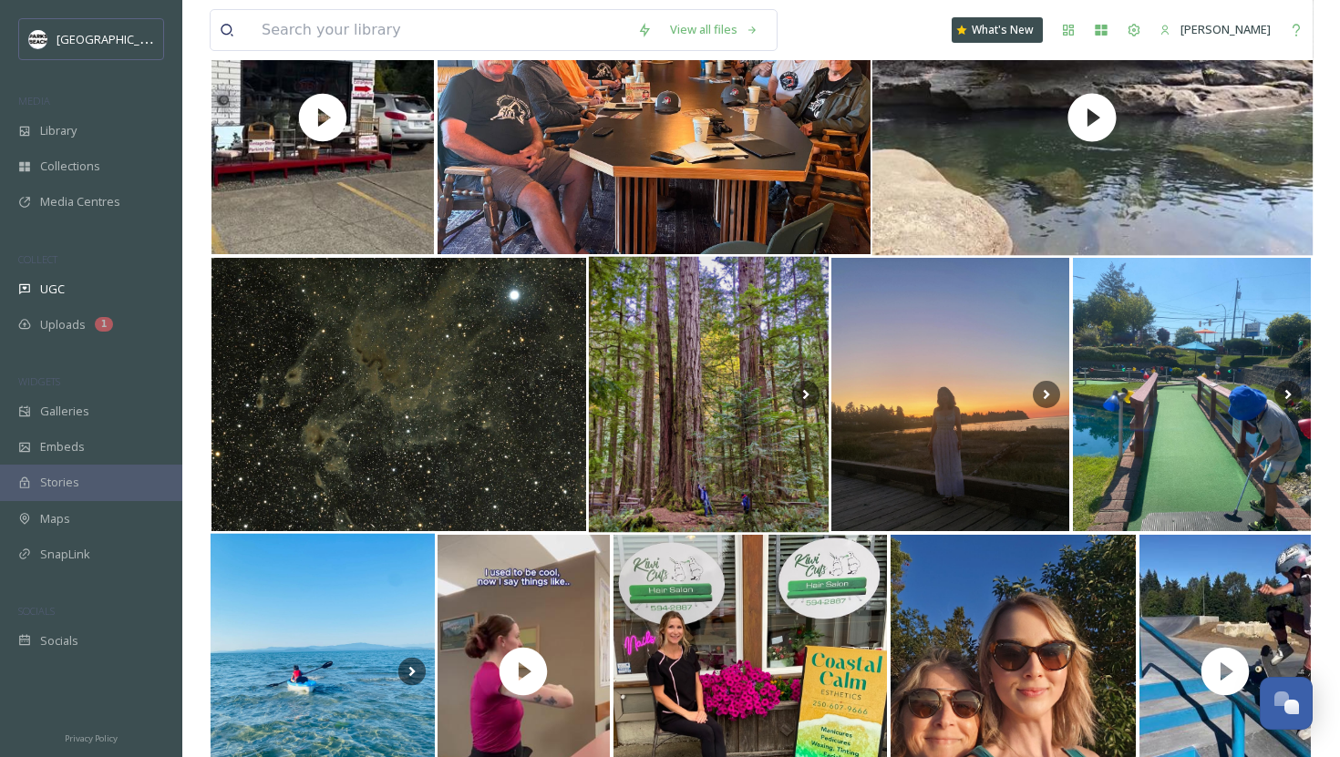
scroll to position [0, 0]
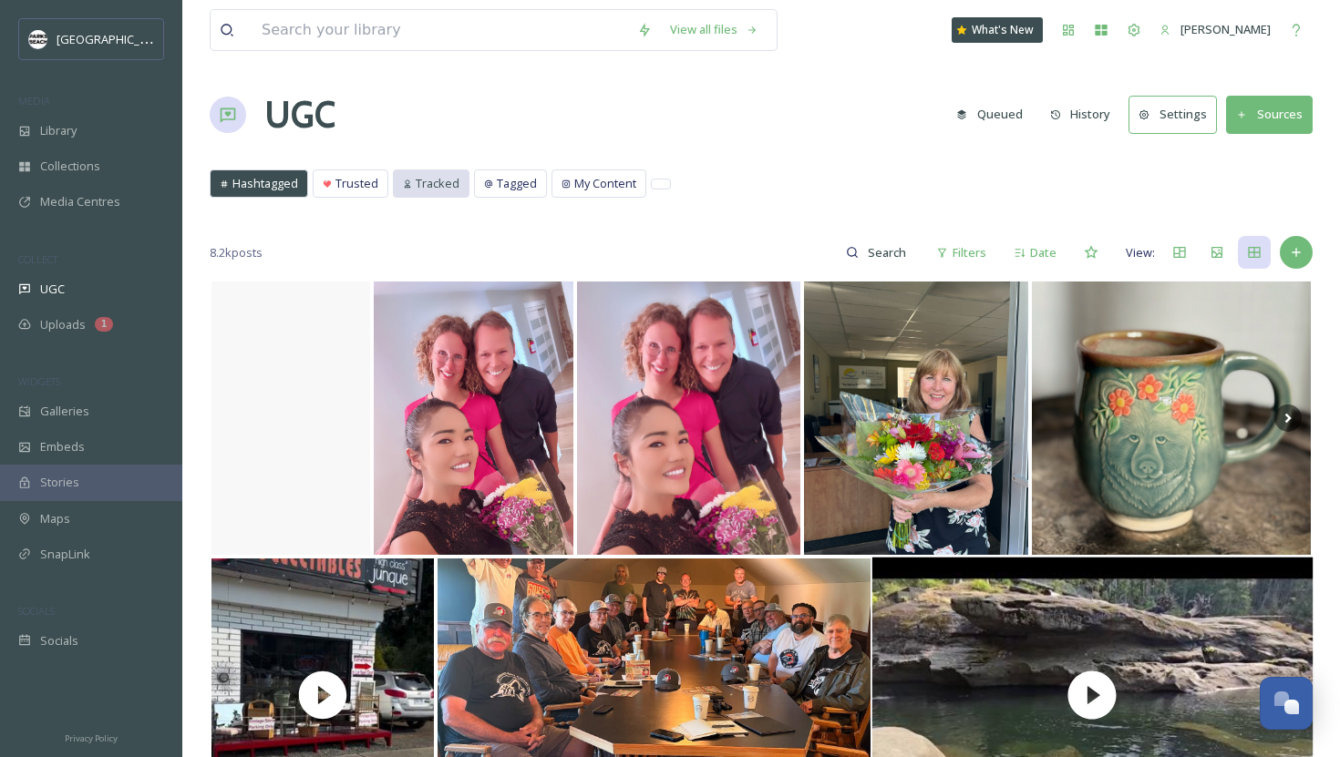
click at [433, 180] on span "Tracked" at bounding box center [438, 183] width 44 height 17
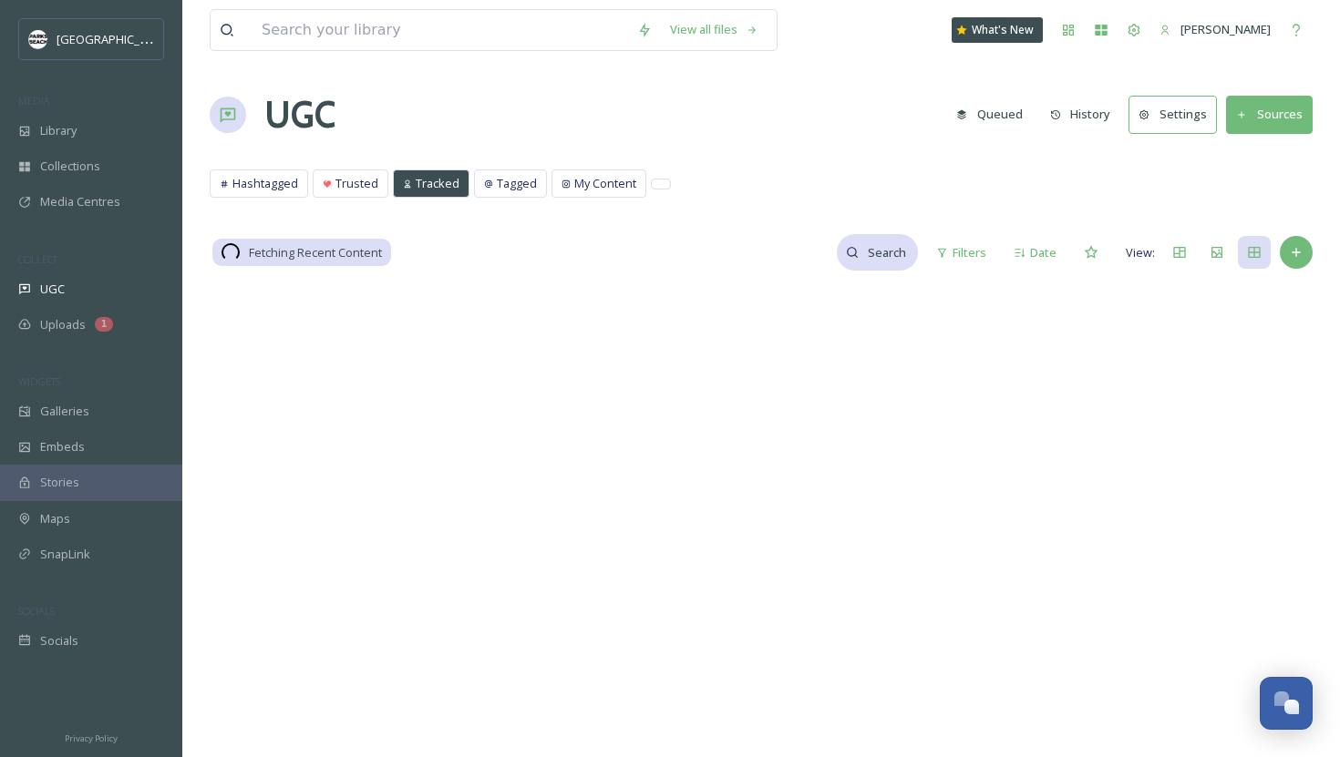
click at [874, 257] on input at bounding box center [887, 252] width 59 height 36
type input "baysideresort"
click at [843, 256] on input "baysideresort" at bounding box center [807, 252] width 137 height 36
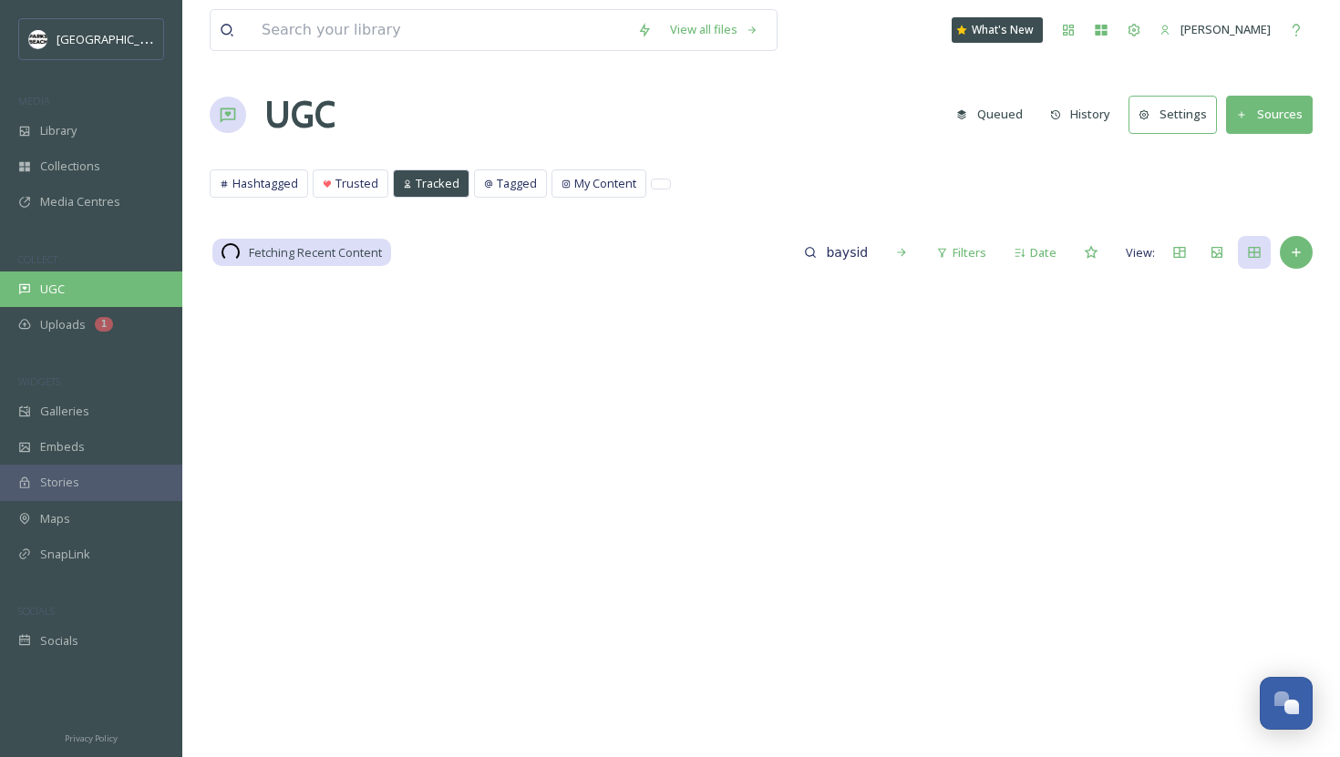
click at [54, 297] on div "UGC" at bounding box center [91, 290] width 182 height 36
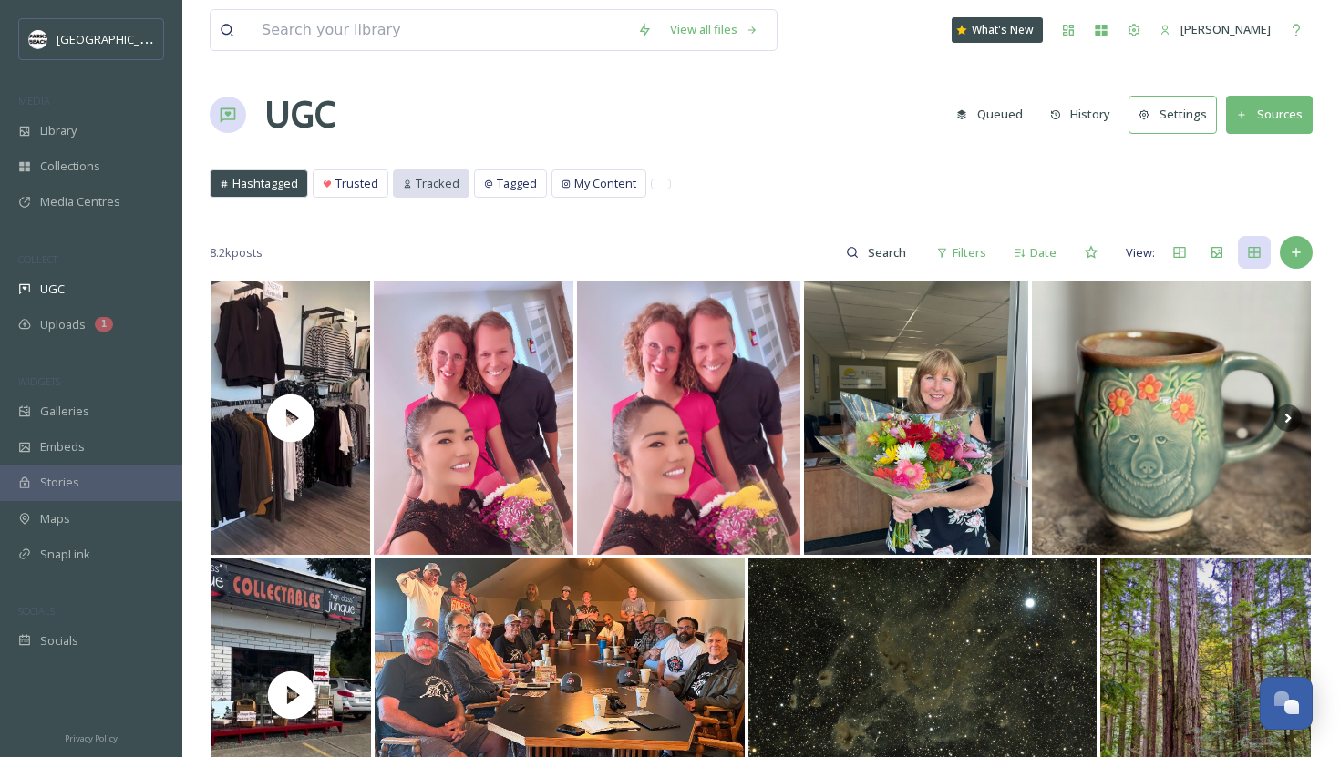
click at [447, 183] on span "Tracked" at bounding box center [438, 183] width 44 height 17
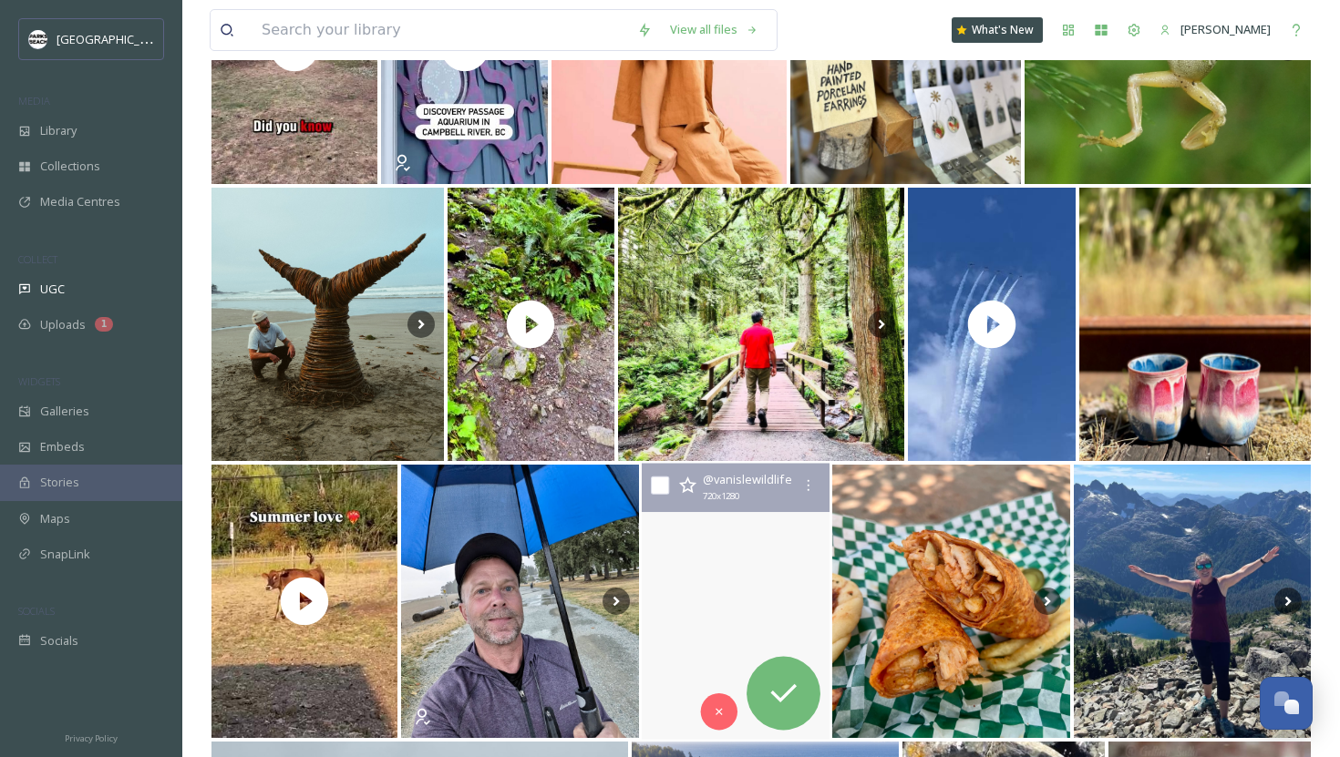
scroll to position [2311, 0]
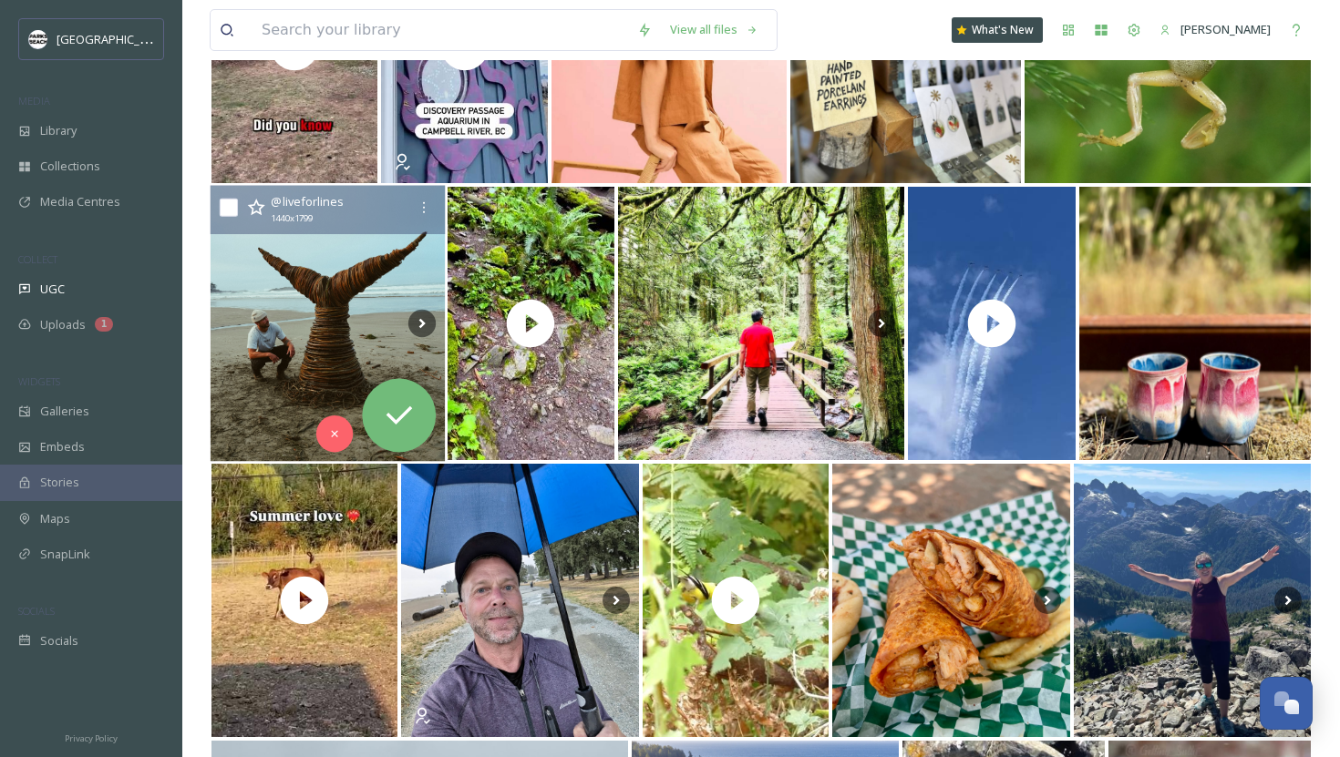
click at [293, 386] on img at bounding box center [328, 324] width 234 height 276
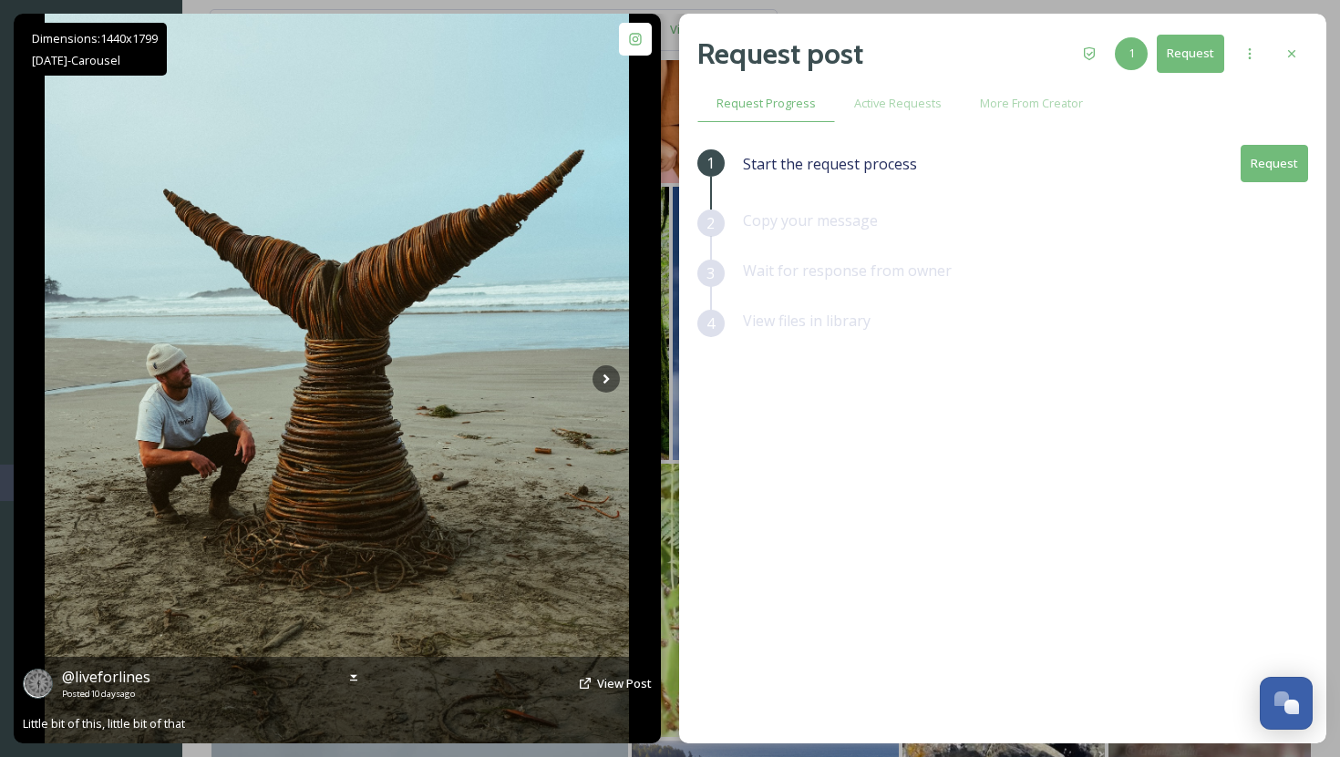
click at [143, 722] on span "Little bit of this, little bit of that" at bounding box center [104, 723] width 162 height 16
click at [181, 718] on span "Little bit of this, little bit of that" at bounding box center [104, 723] width 162 height 16
click at [611, 368] on icon at bounding box center [605, 378] width 27 height 27
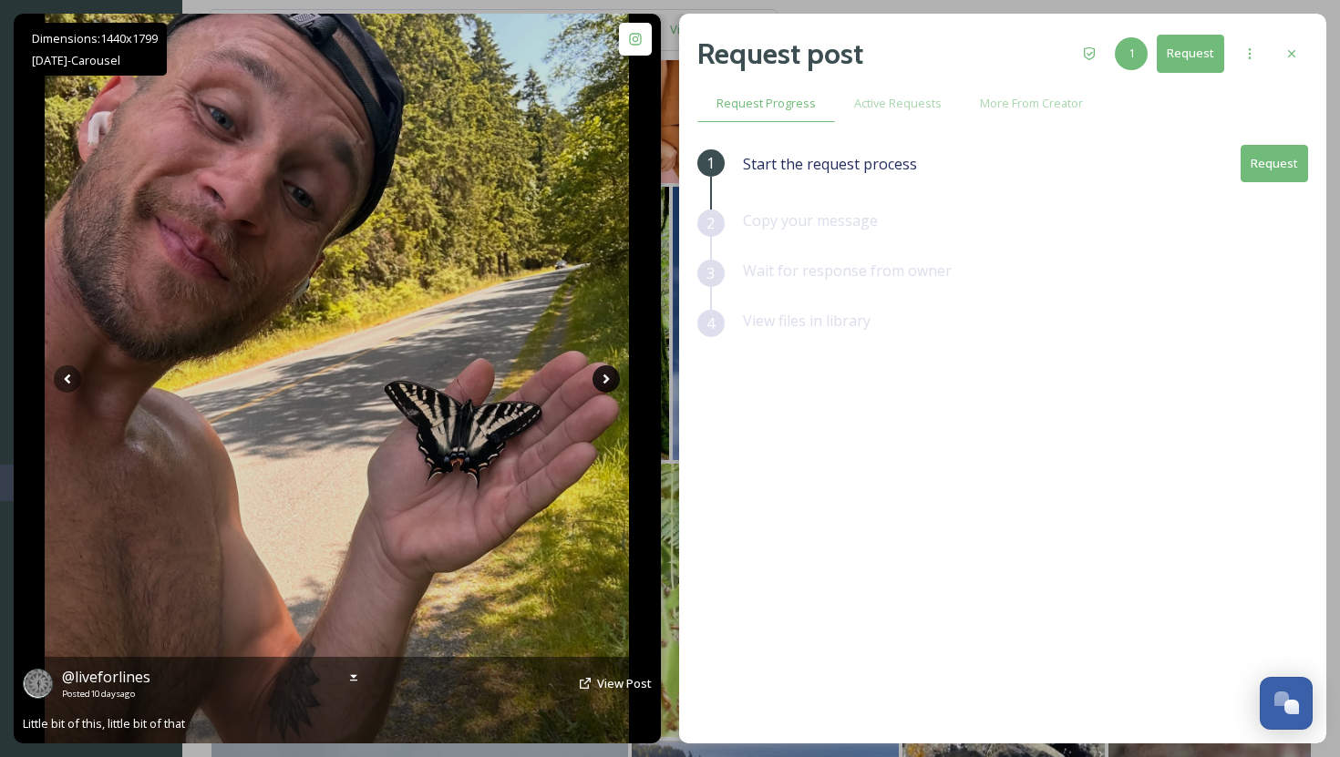
click at [610, 373] on icon at bounding box center [605, 378] width 27 height 27
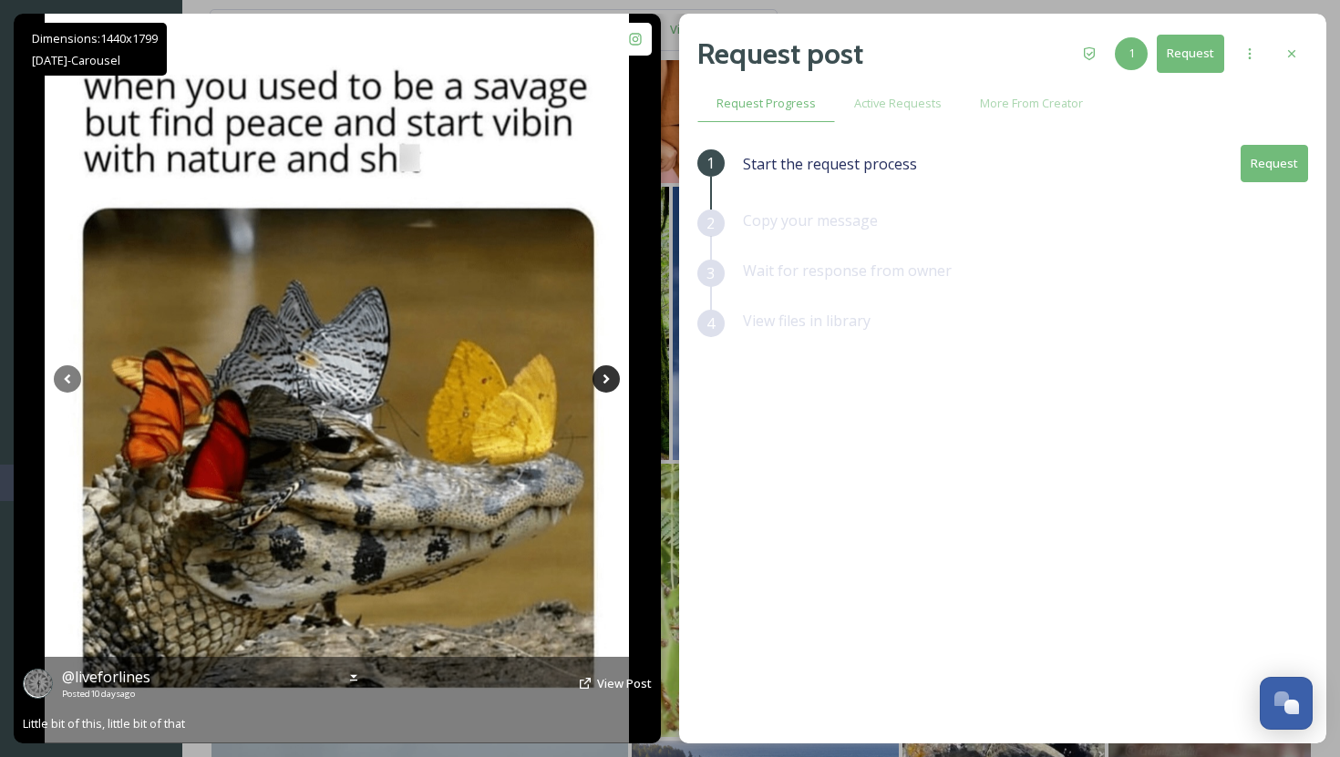
click at [610, 373] on icon at bounding box center [605, 378] width 27 height 27
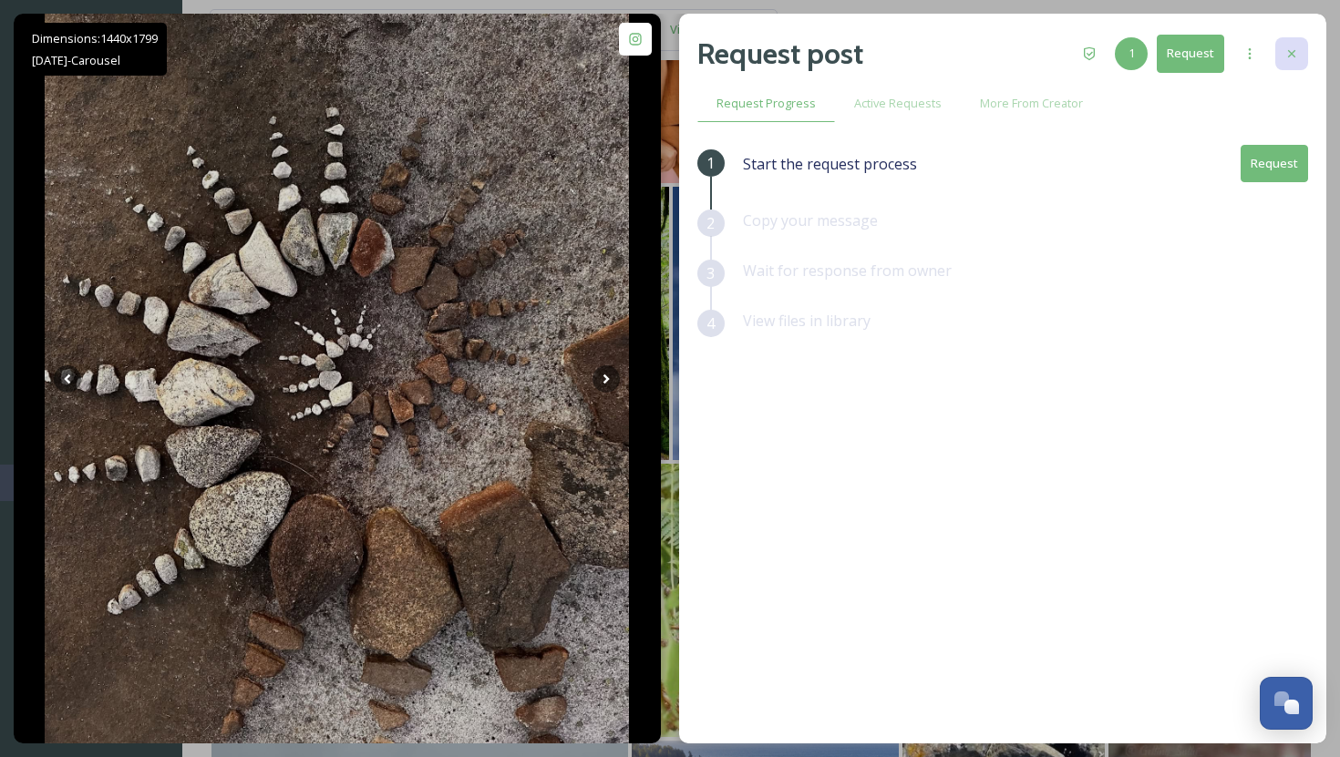
click at [1292, 46] on div at bounding box center [1291, 53] width 33 height 33
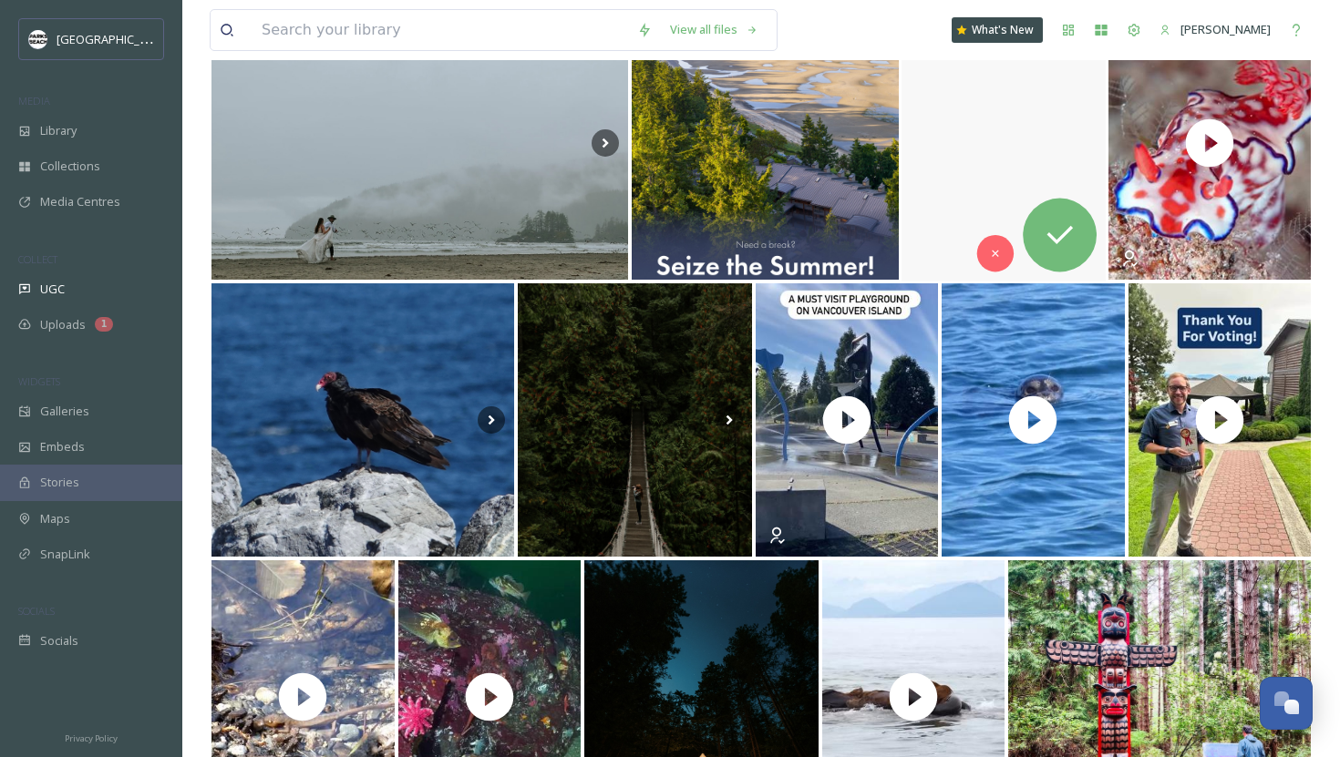
scroll to position [3166, 0]
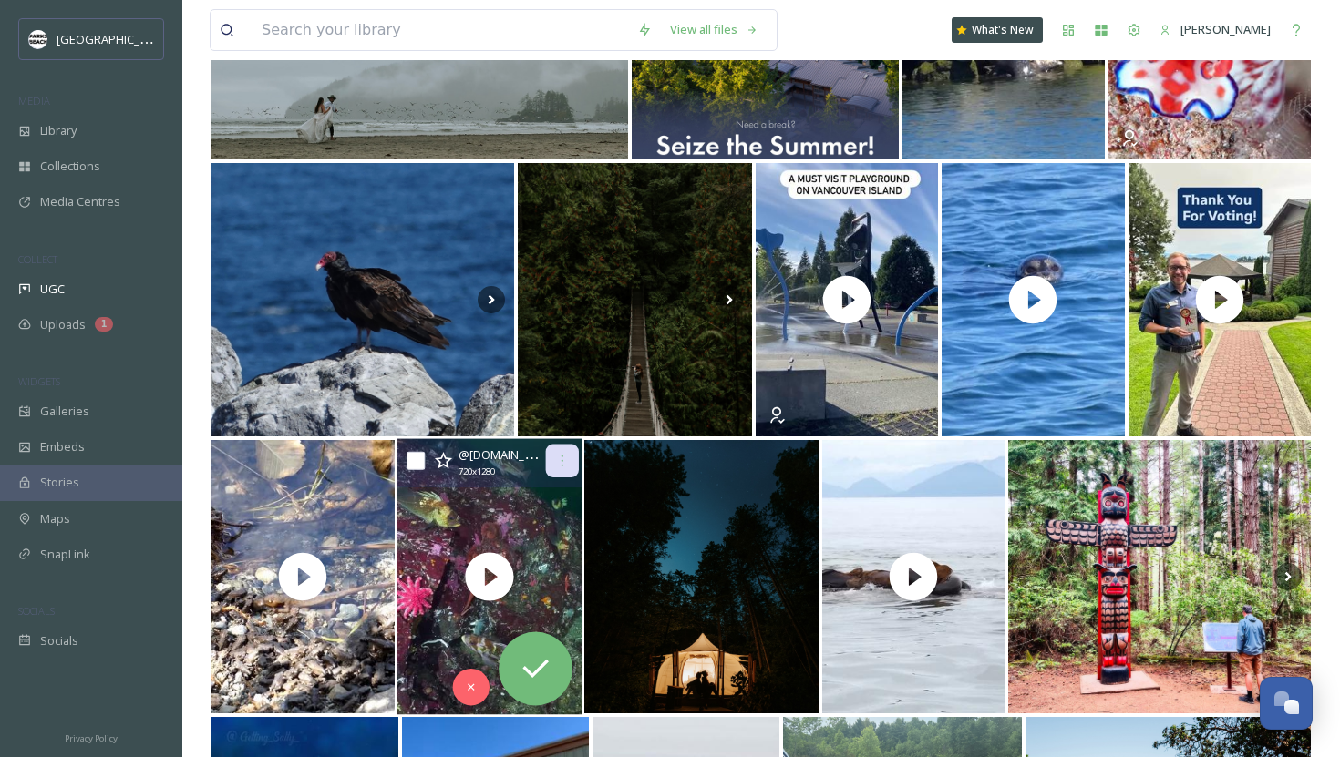
click at [555, 458] on icon at bounding box center [562, 461] width 15 height 15
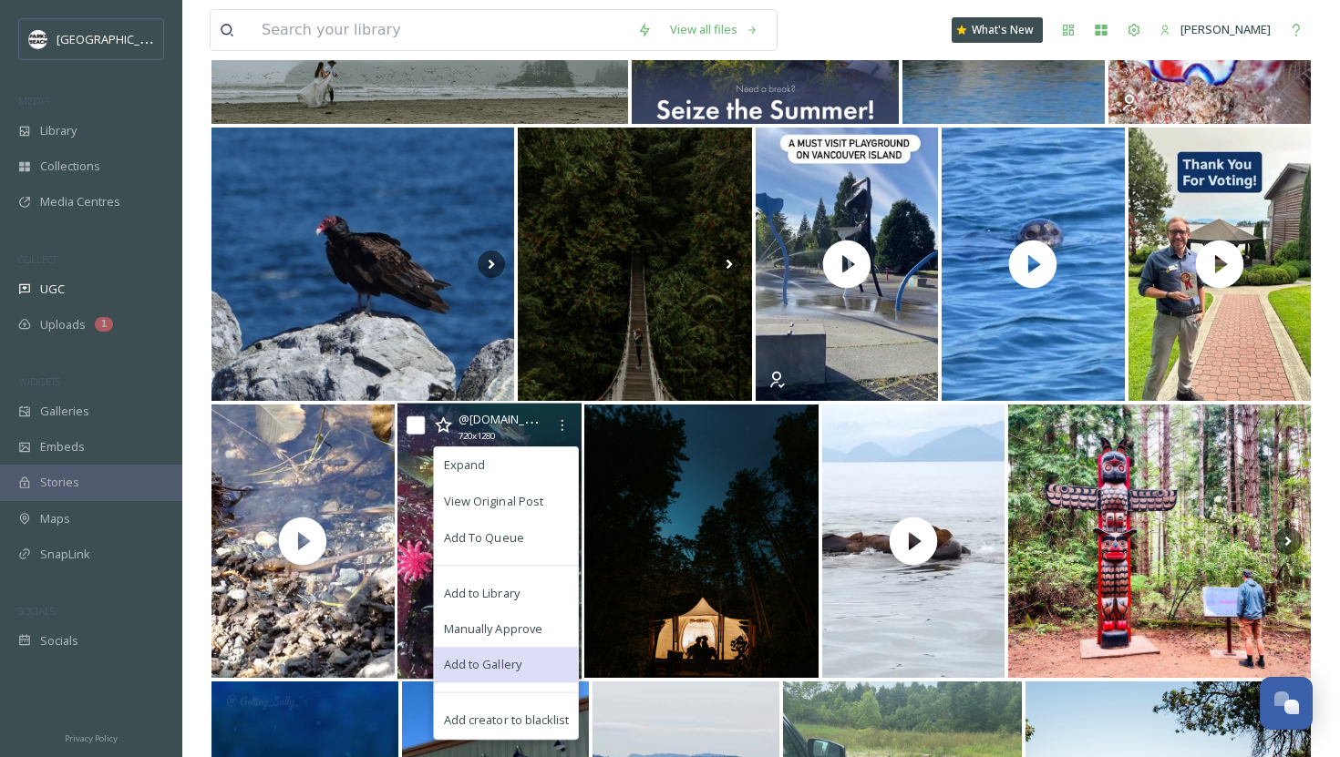
scroll to position [3223, 0]
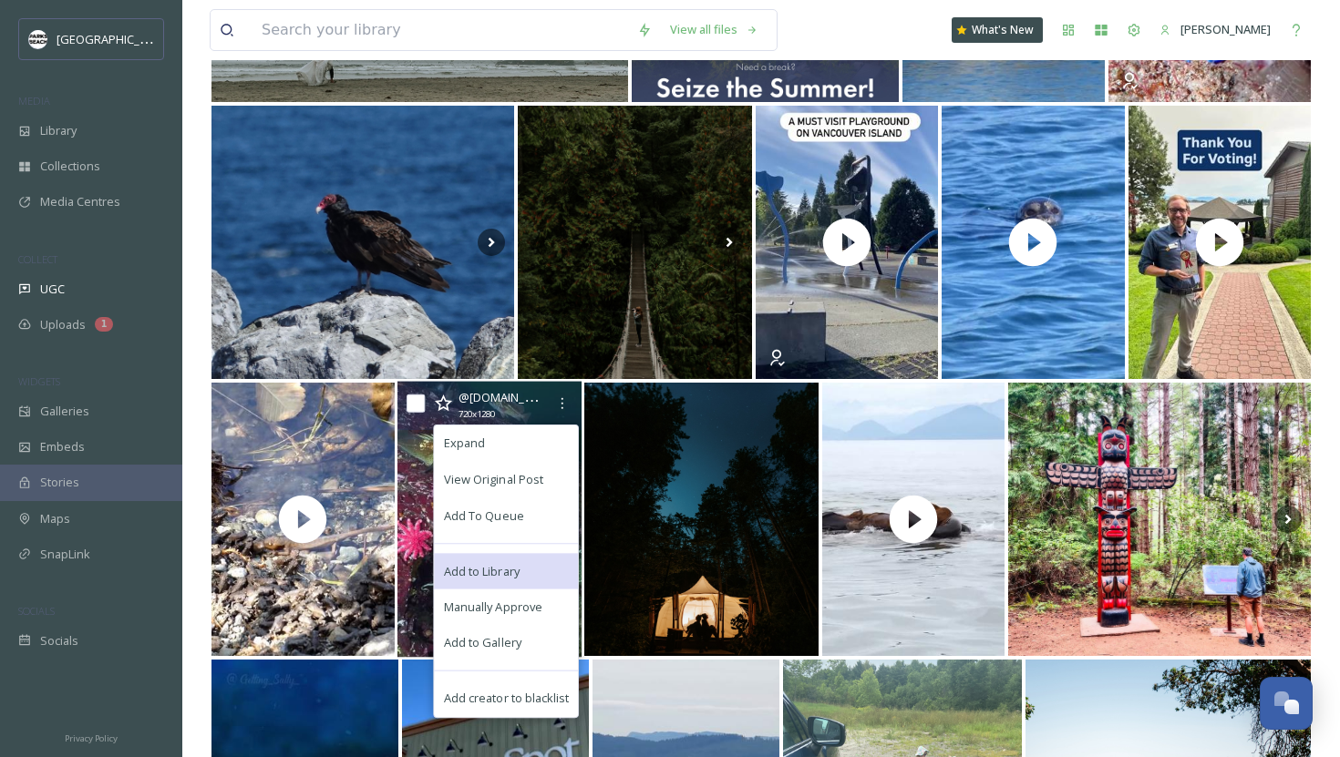
click at [497, 570] on span "Add to Library" at bounding box center [482, 570] width 76 height 17
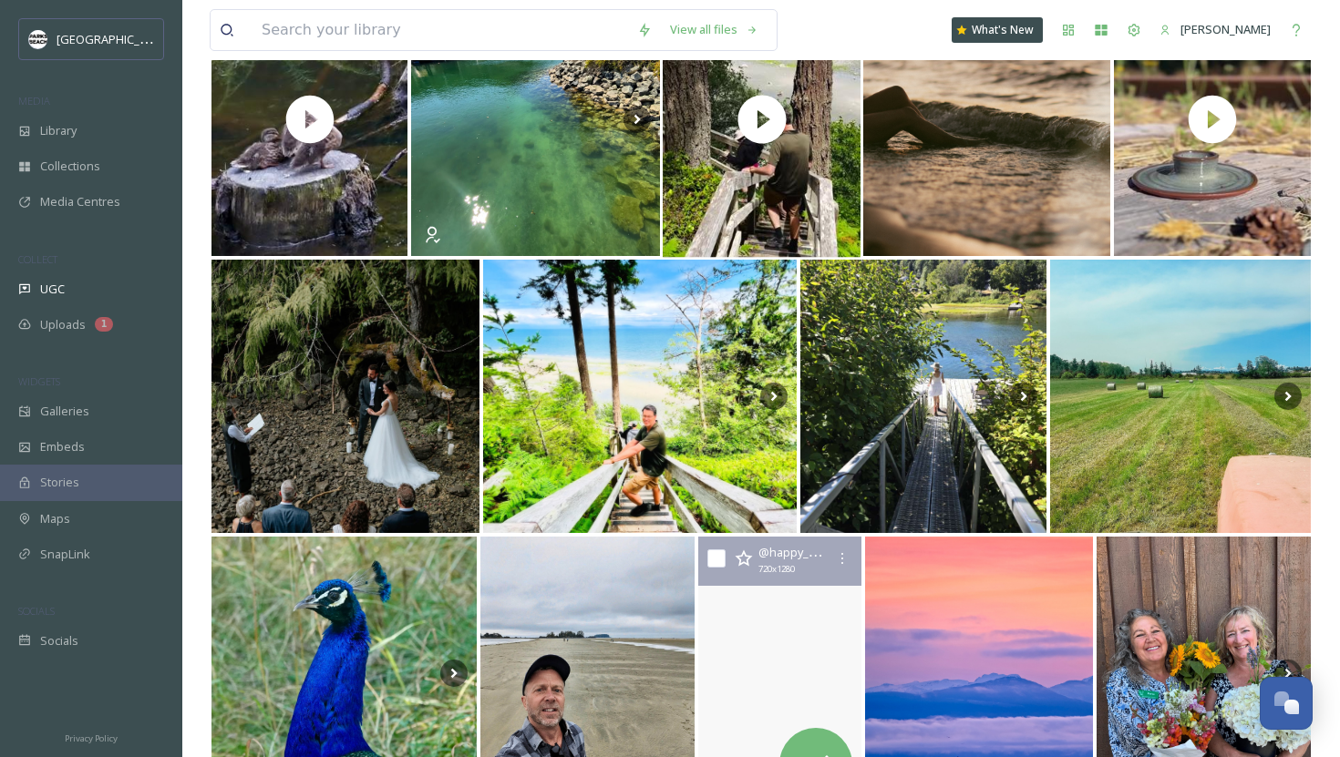
scroll to position [6351, 0]
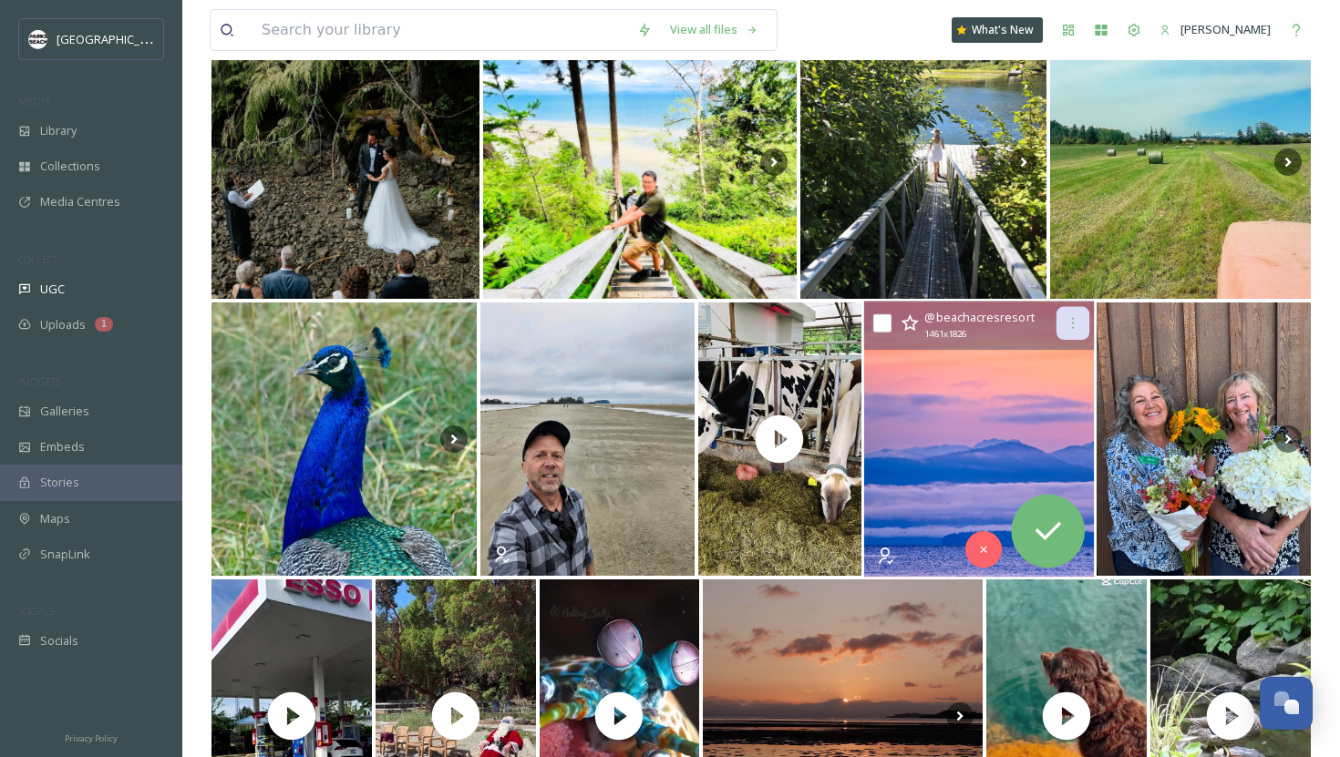
click at [1074, 325] on icon at bounding box center [1072, 323] width 15 height 15
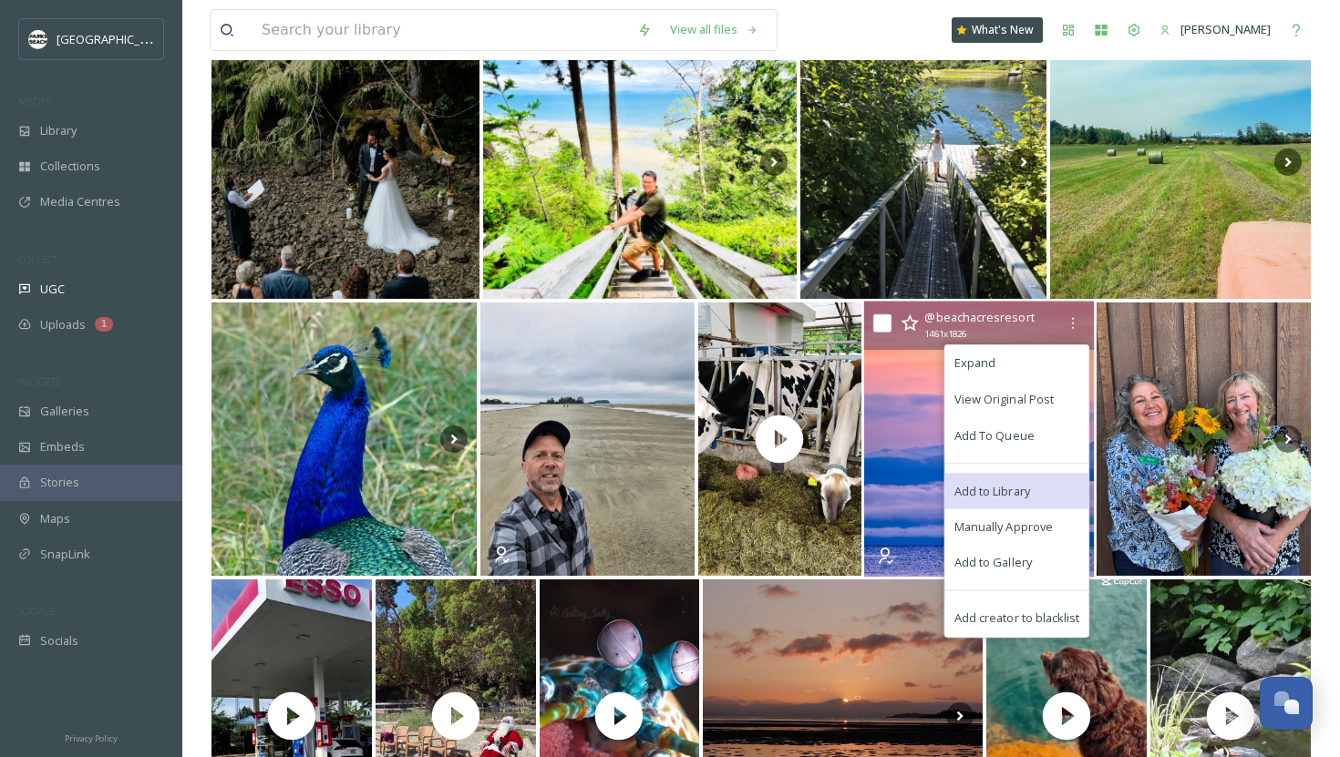
click at [1009, 485] on span "Add to Library" at bounding box center [992, 490] width 76 height 17
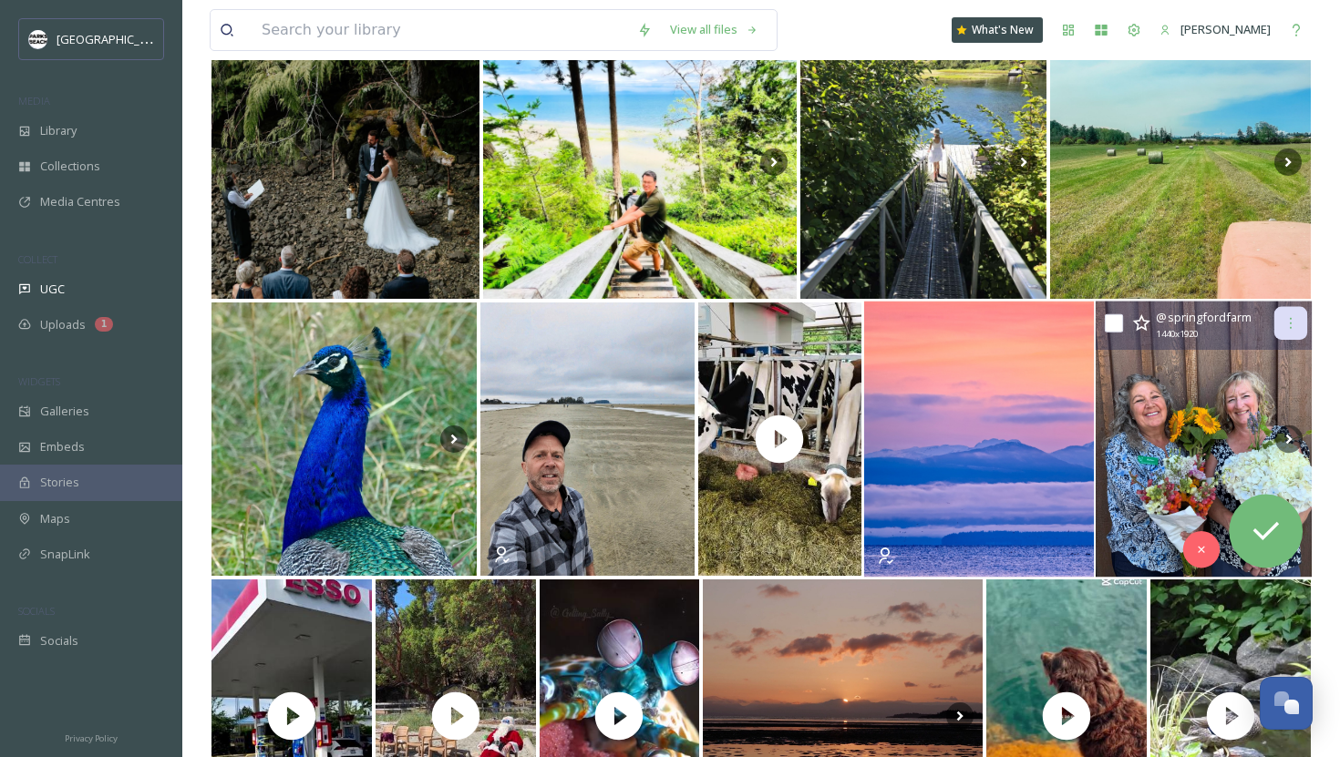
click at [1294, 324] on icon at bounding box center [1290, 323] width 15 height 15
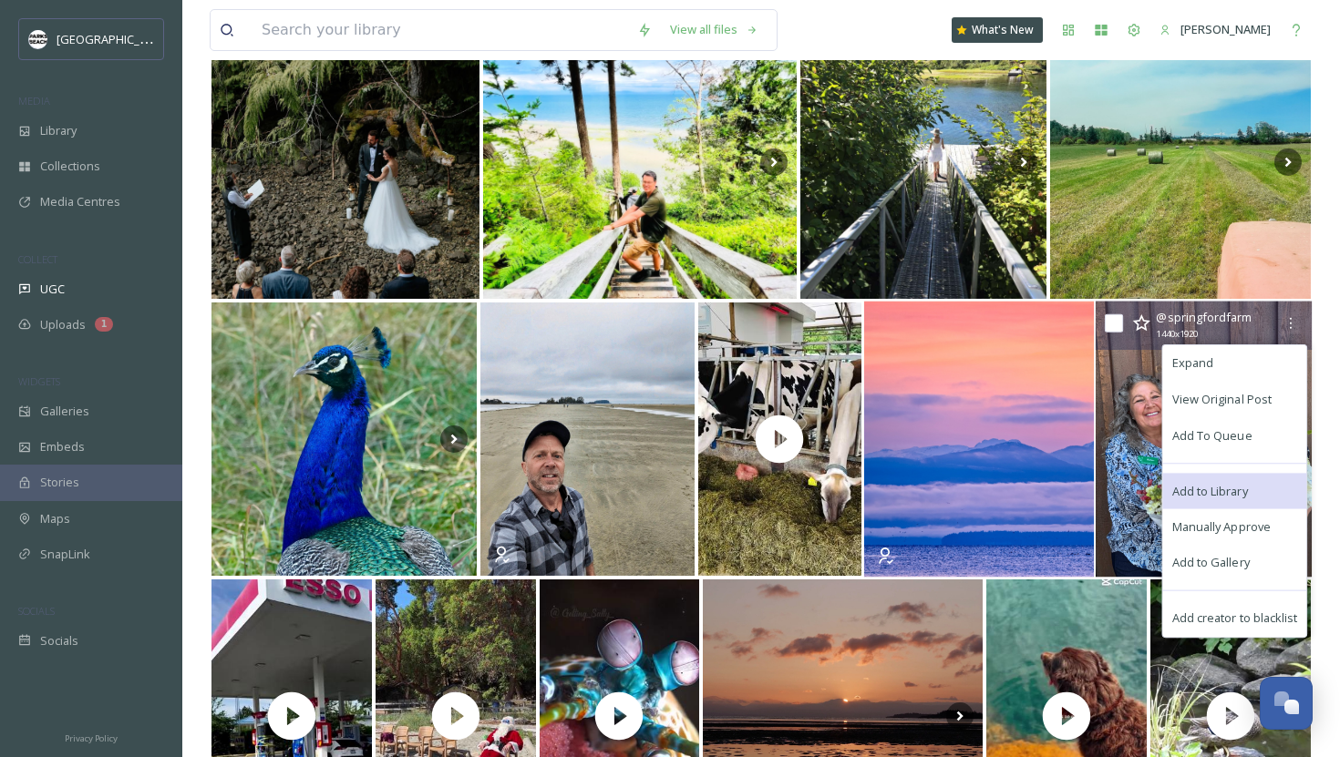
click at [1197, 479] on div "Add to Library" at bounding box center [1235, 491] width 144 height 36
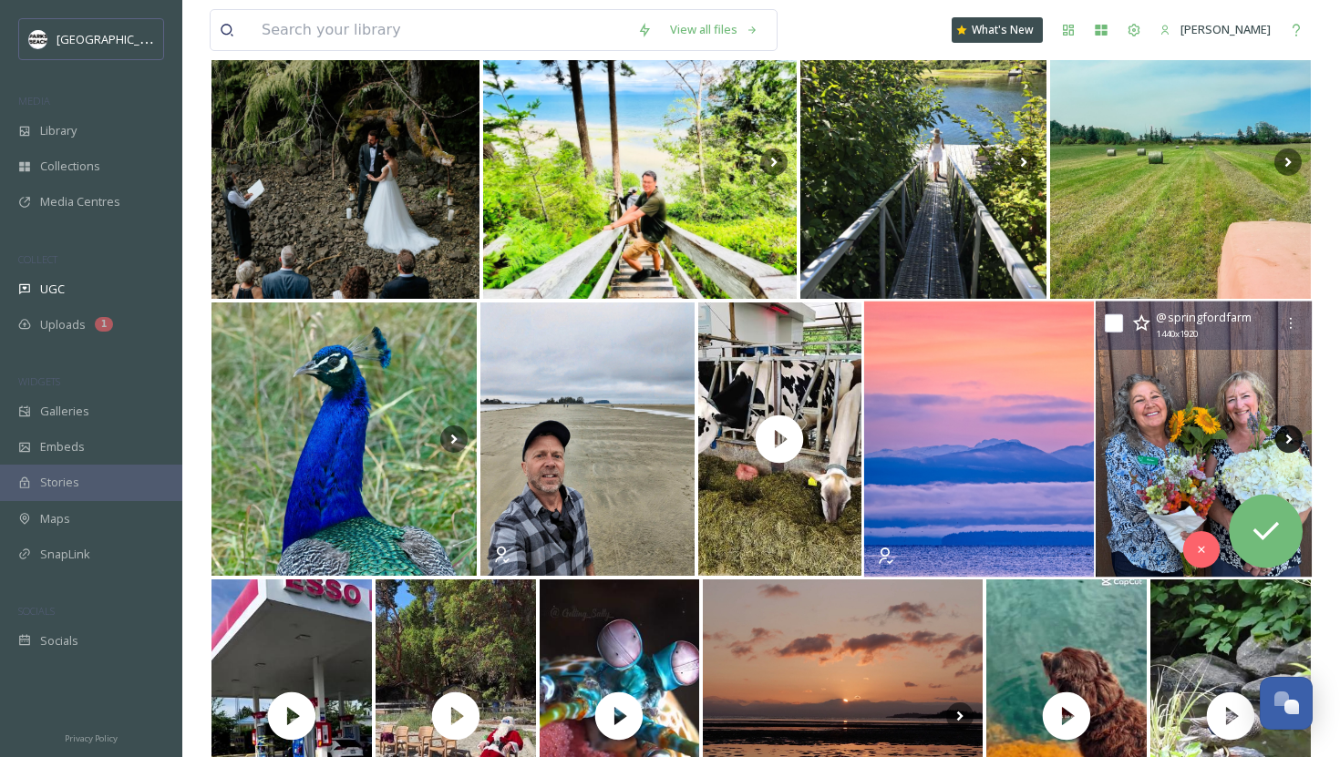
click at [1290, 439] on icon at bounding box center [1289, 440] width 6 height 10
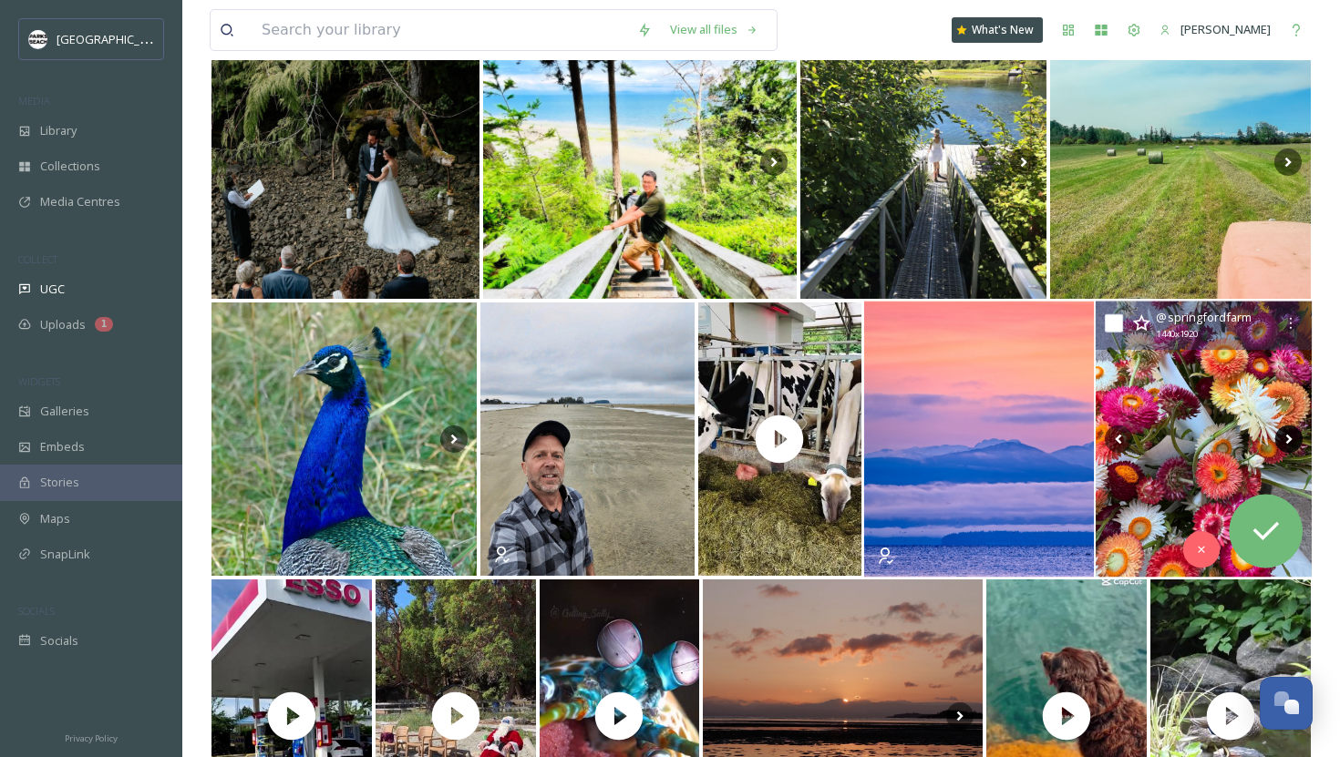
click at [1296, 439] on icon at bounding box center [1288, 439] width 27 height 27
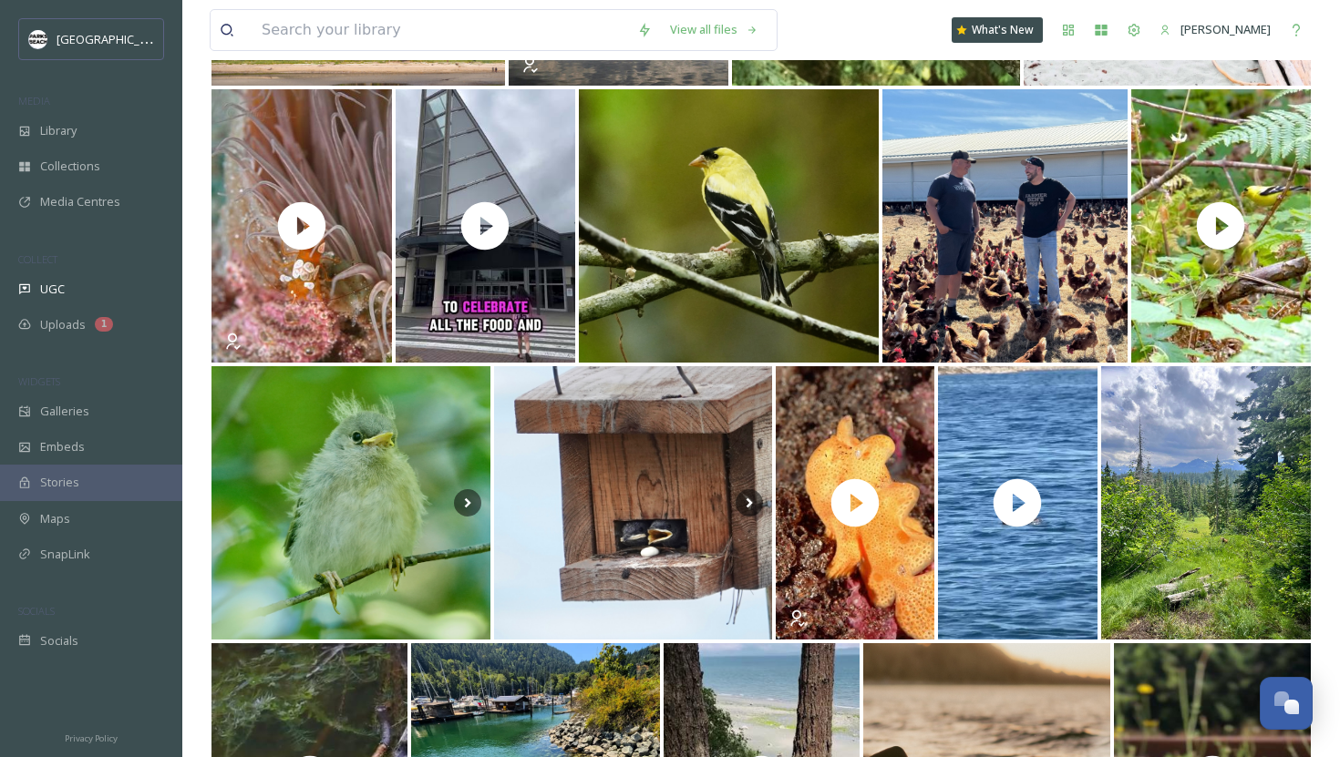
scroll to position [4813, 0]
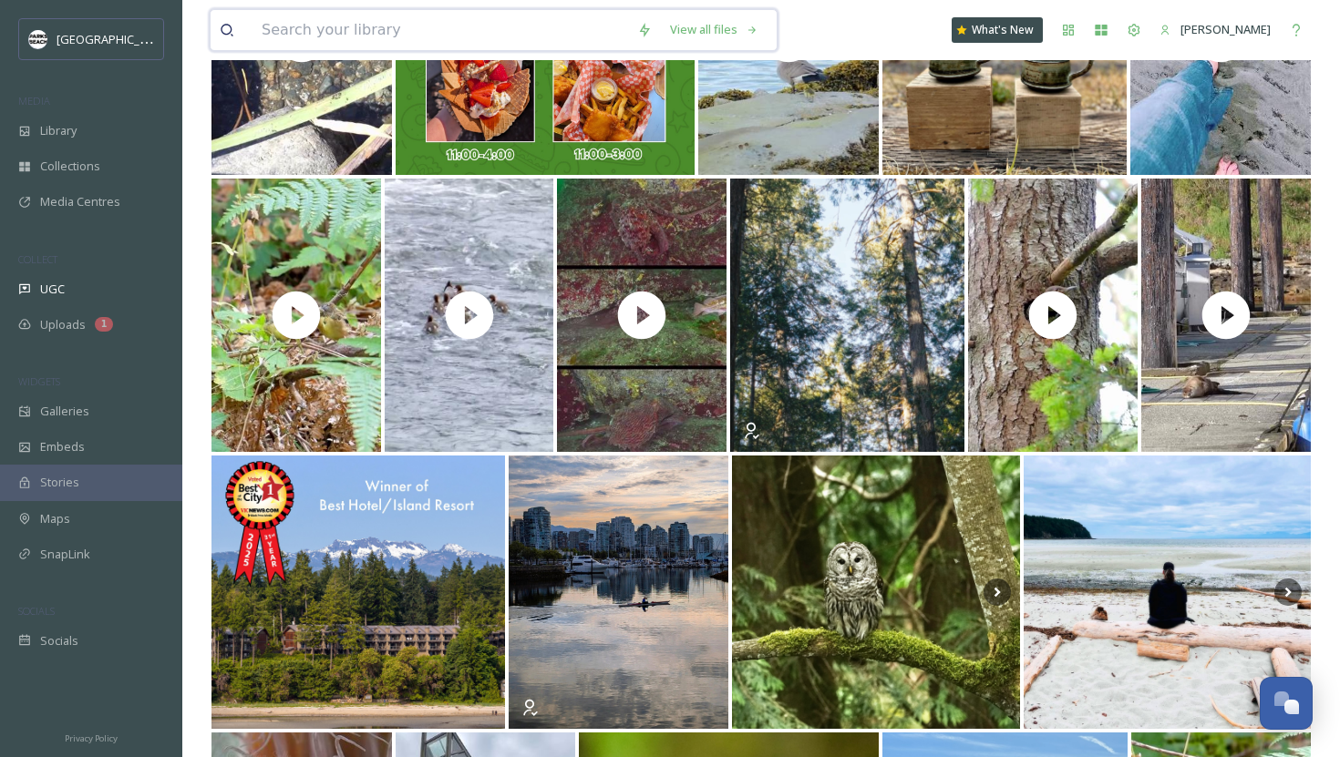
click at [313, 26] on input at bounding box center [439, 30] width 375 height 40
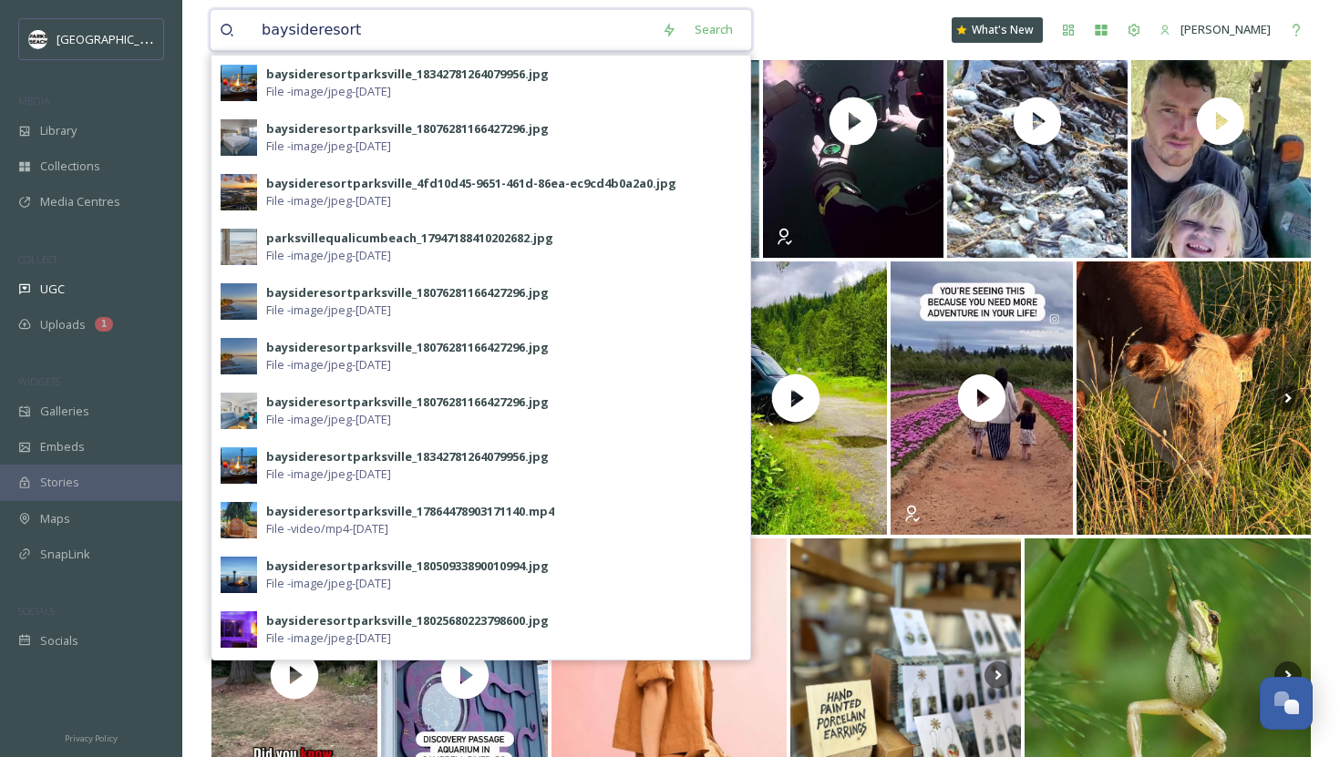
scroll to position [0, 0]
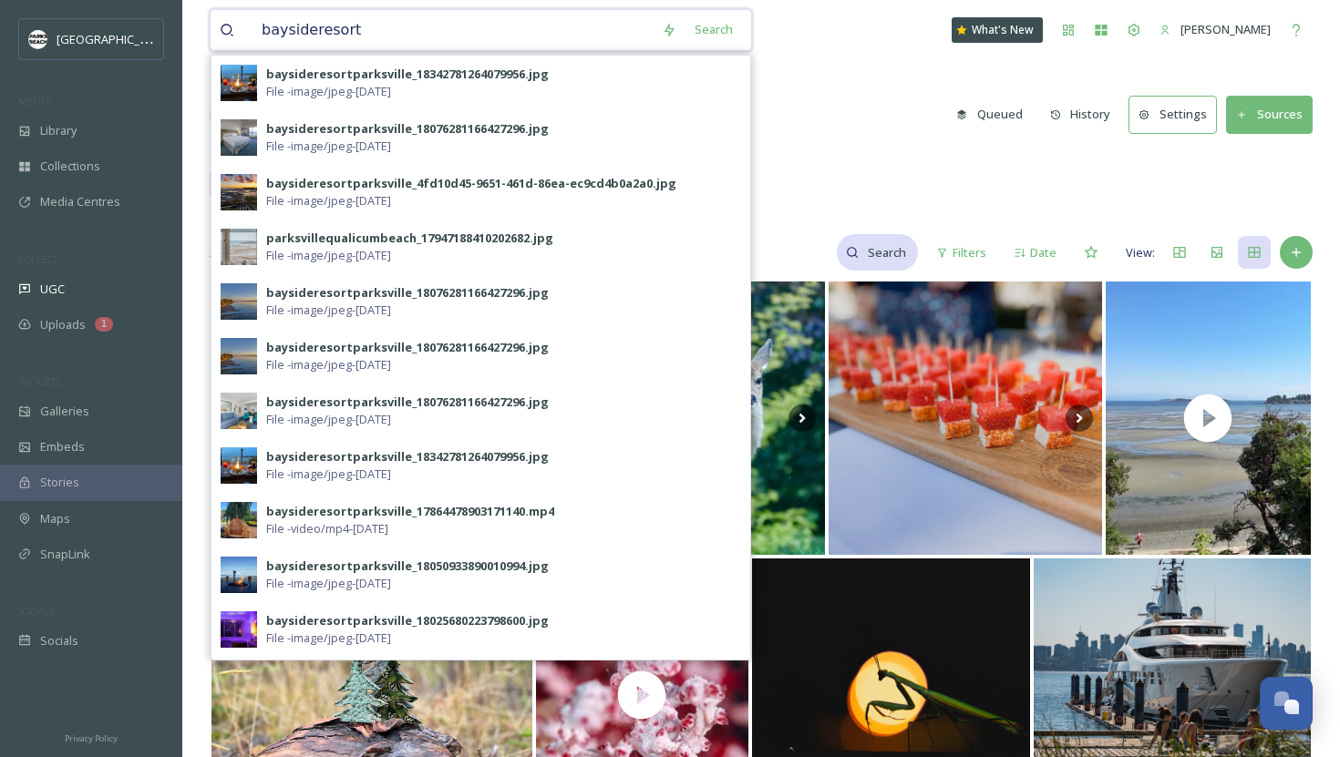
type input "baysideresort"
click at [885, 245] on input at bounding box center [887, 252] width 59 height 36
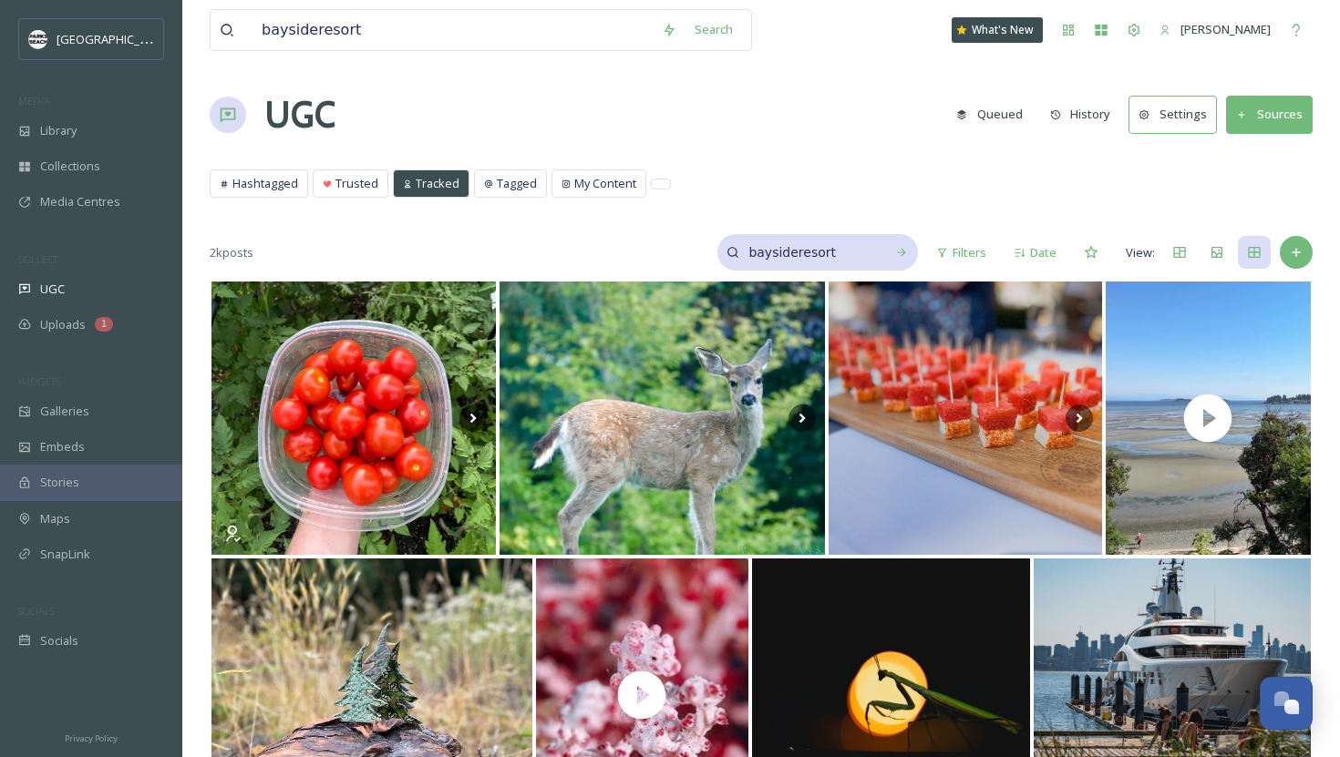
type input "baysideresort"
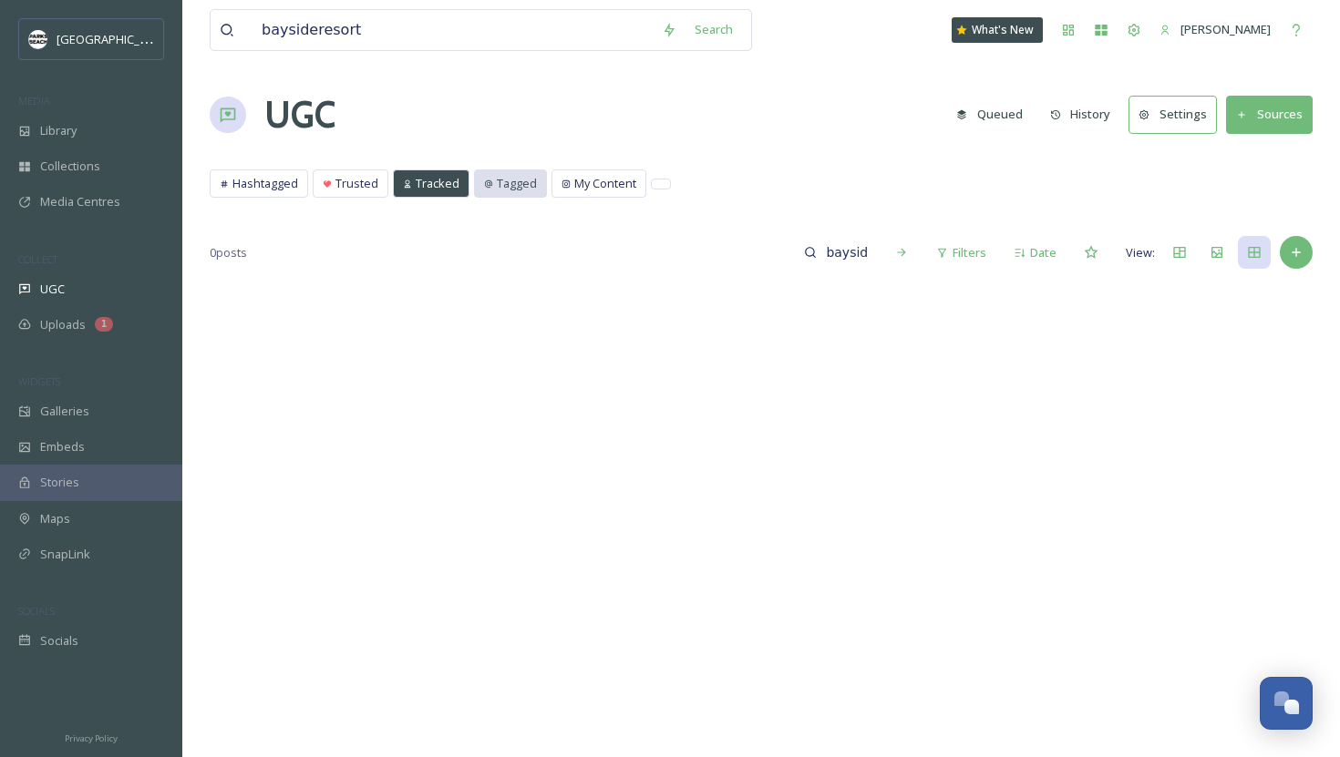
click at [508, 190] on span "Tagged" at bounding box center [517, 183] width 40 height 17
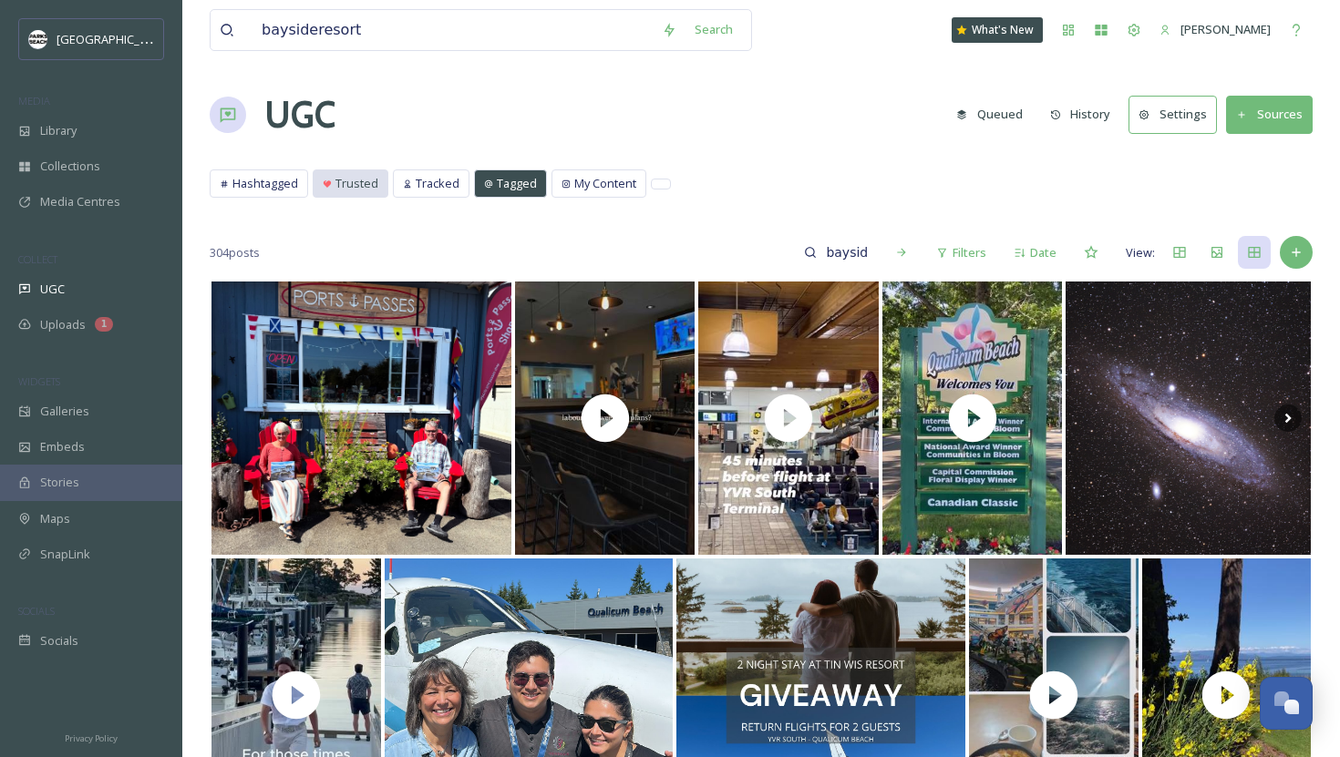
click at [373, 180] on span "Trusted" at bounding box center [356, 183] width 43 height 17
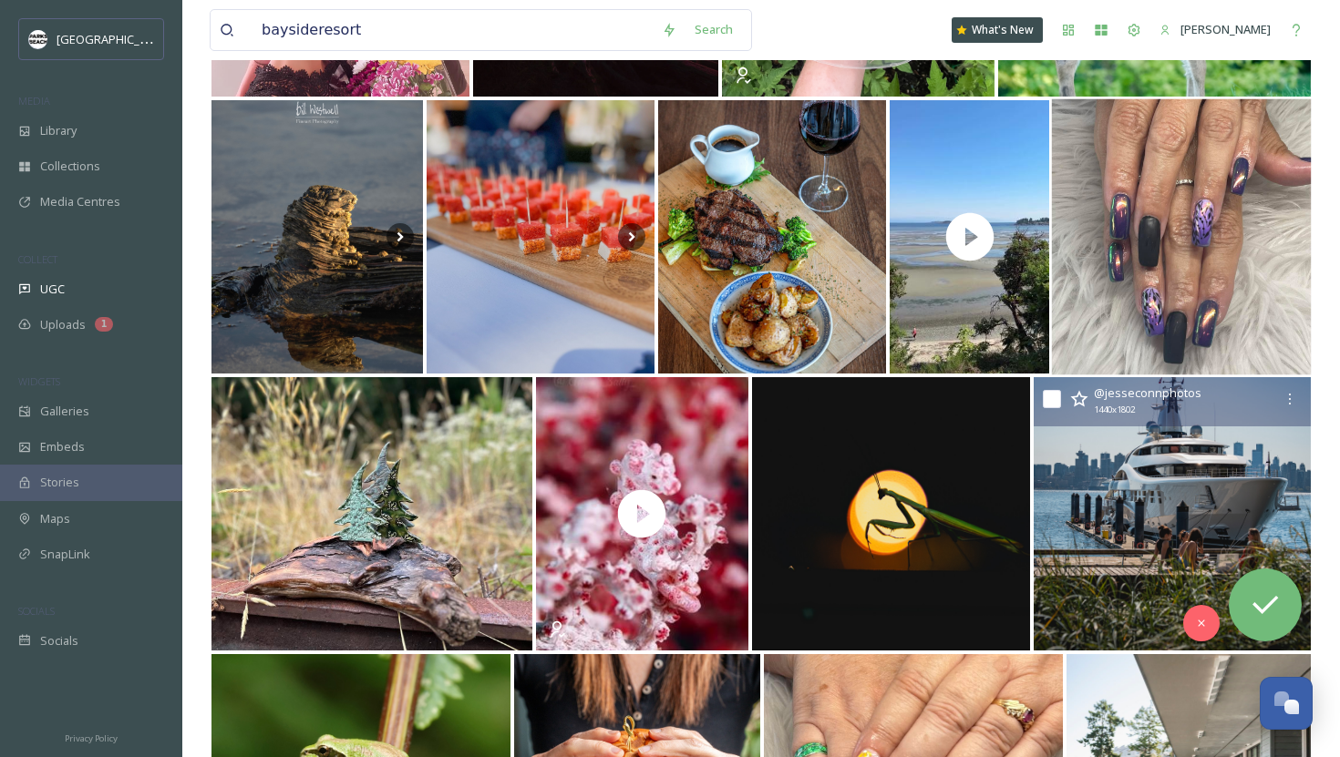
scroll to position [548, 0]
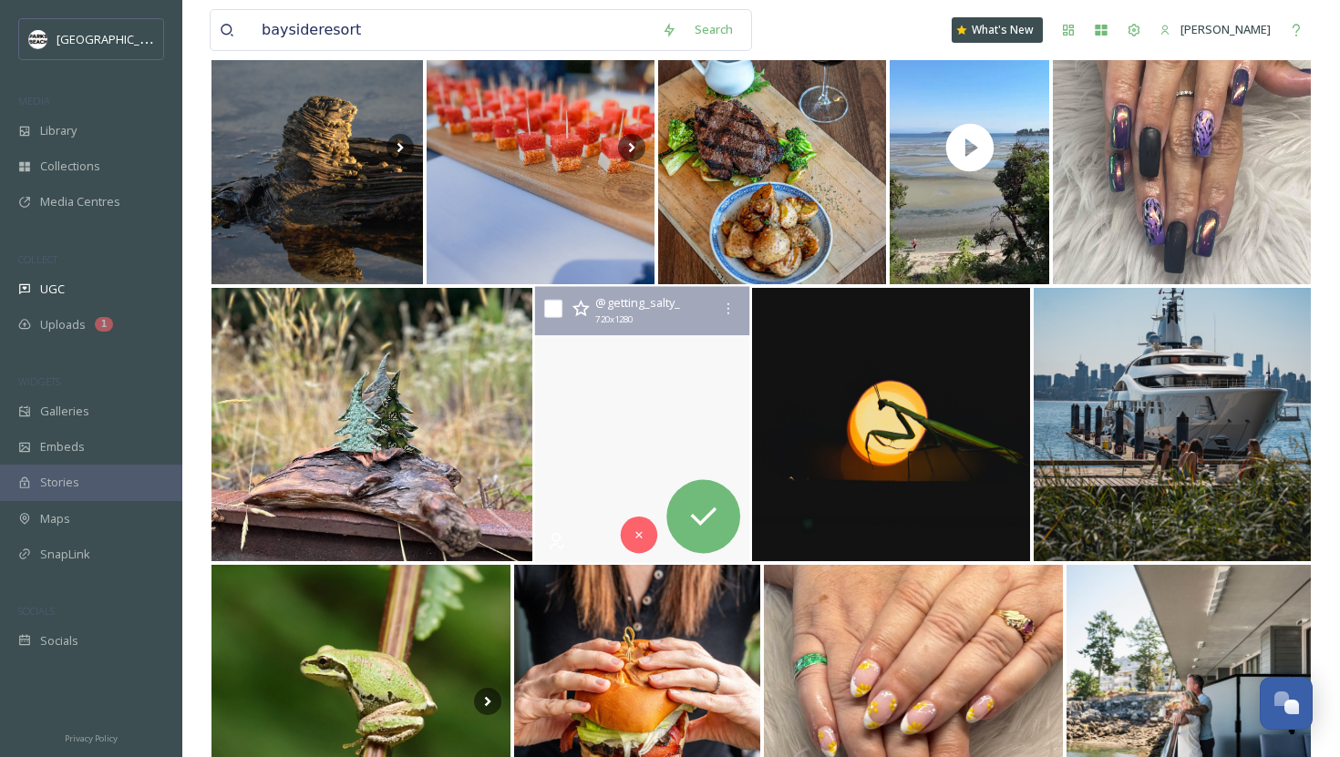
click at [608, 352] on video "The Adorable Pygmy Seahorse\a\aOne of the ocean’s tiniest icons. At less than 2…" at bounding box center [641, 425] width 215 height 276
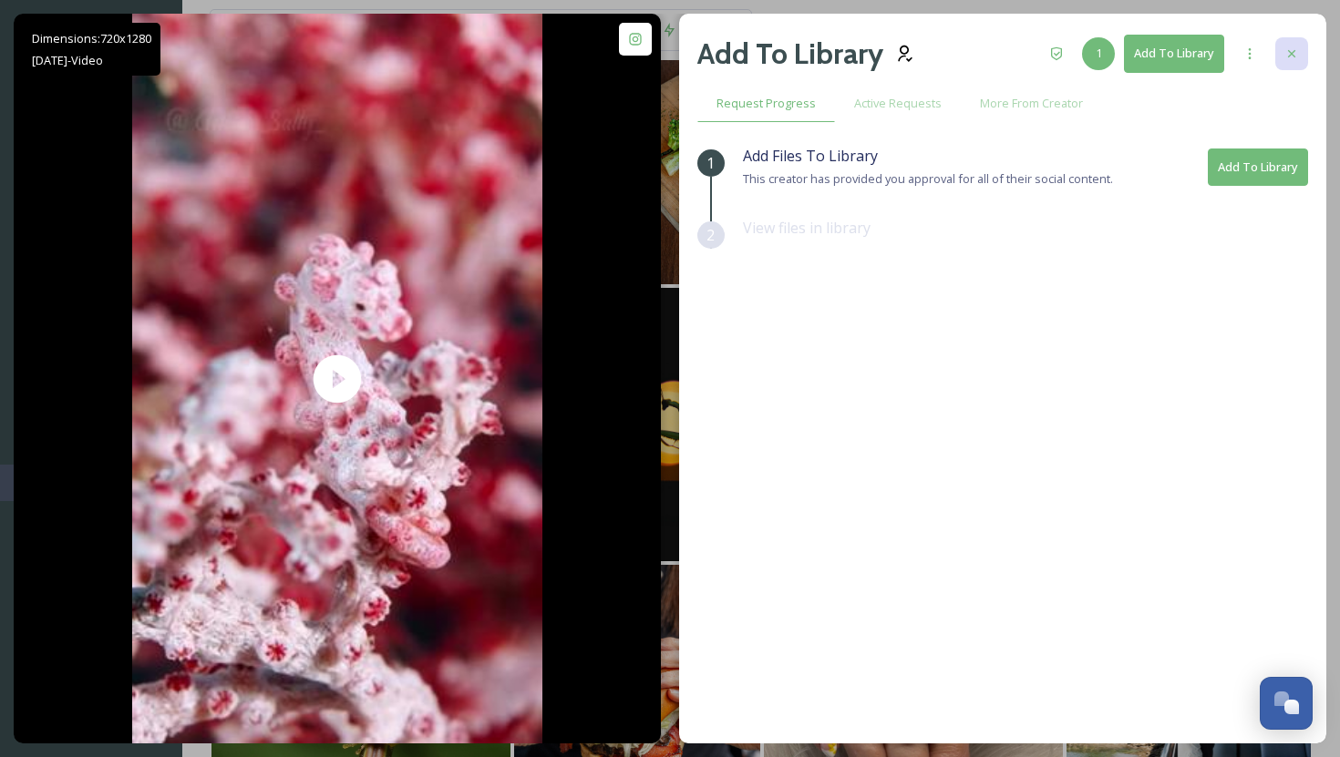
click at [1292, 53] on icon at bounding box center [1291, 53] width 15 height 15
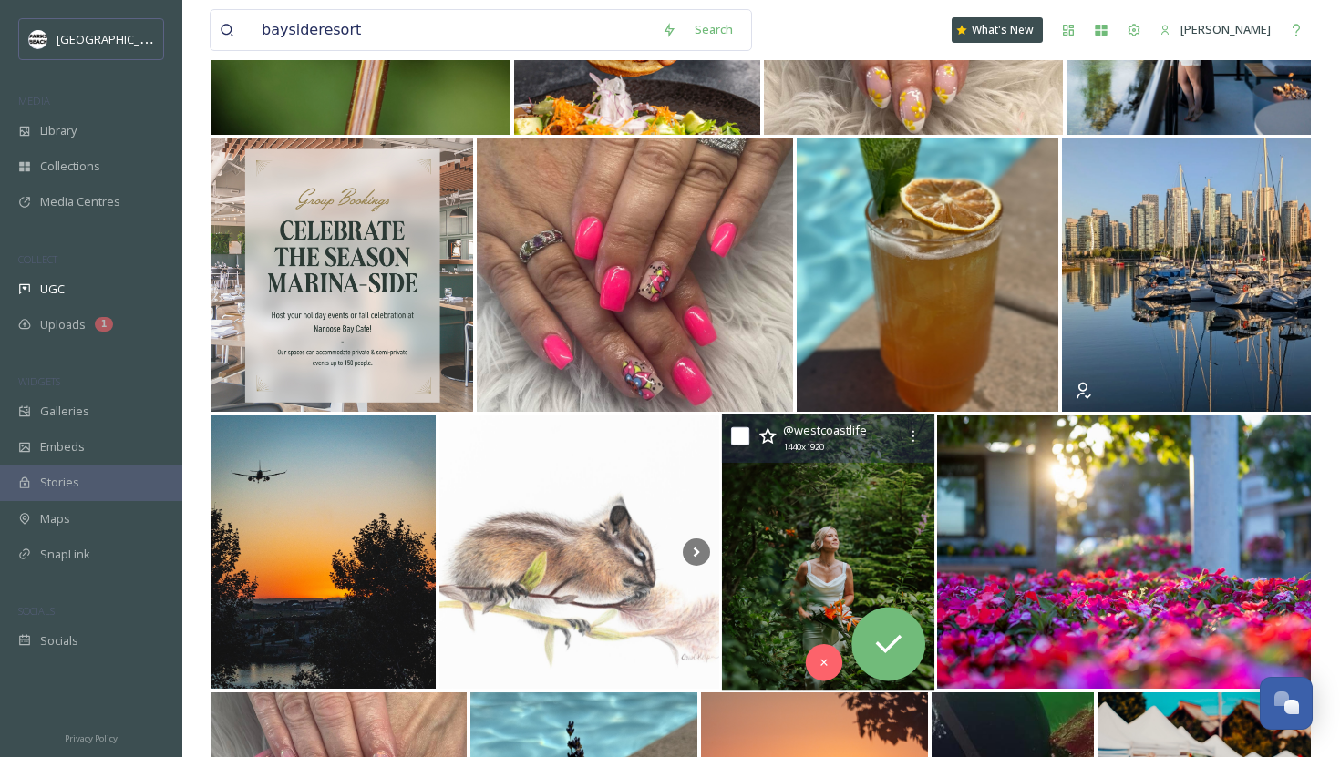
scroll to position [1439, 0]
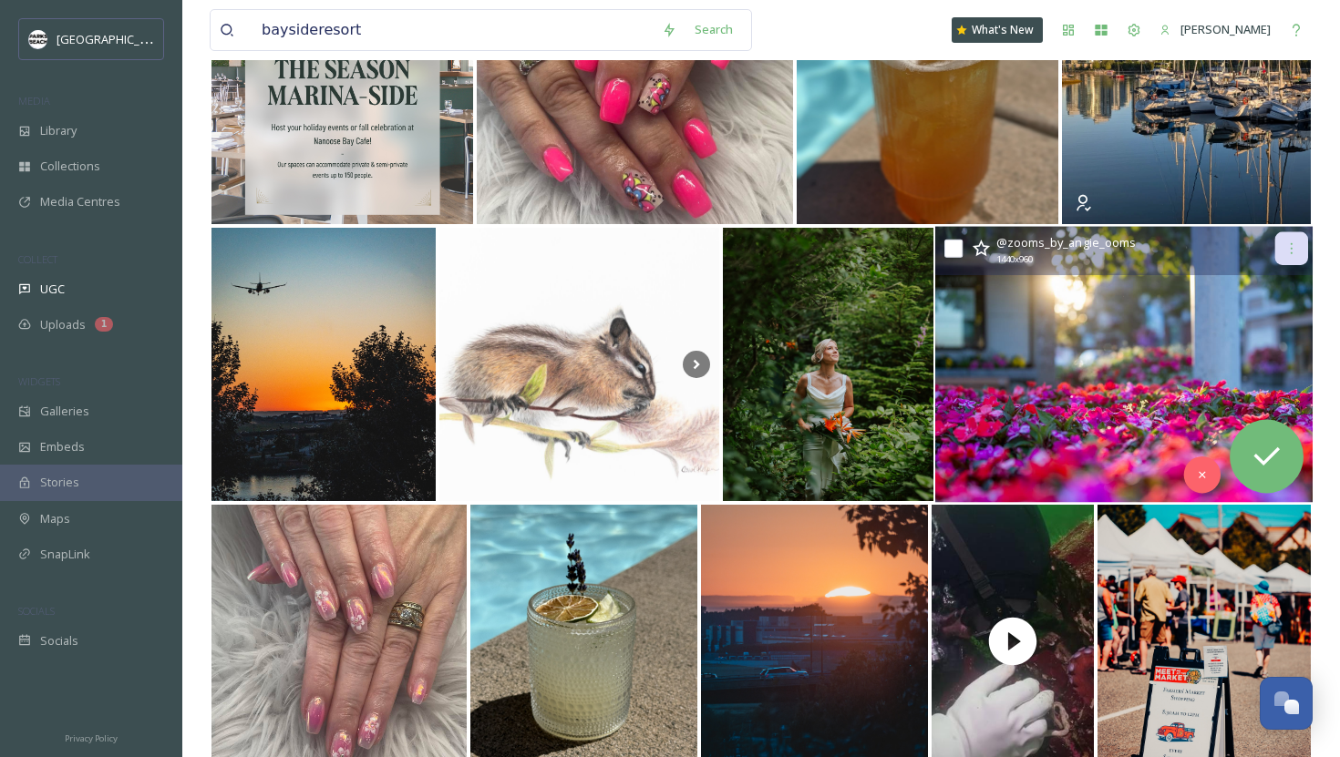
click at [1295, 251] on icon at bounding box center [1291, 248] width 15 height 15
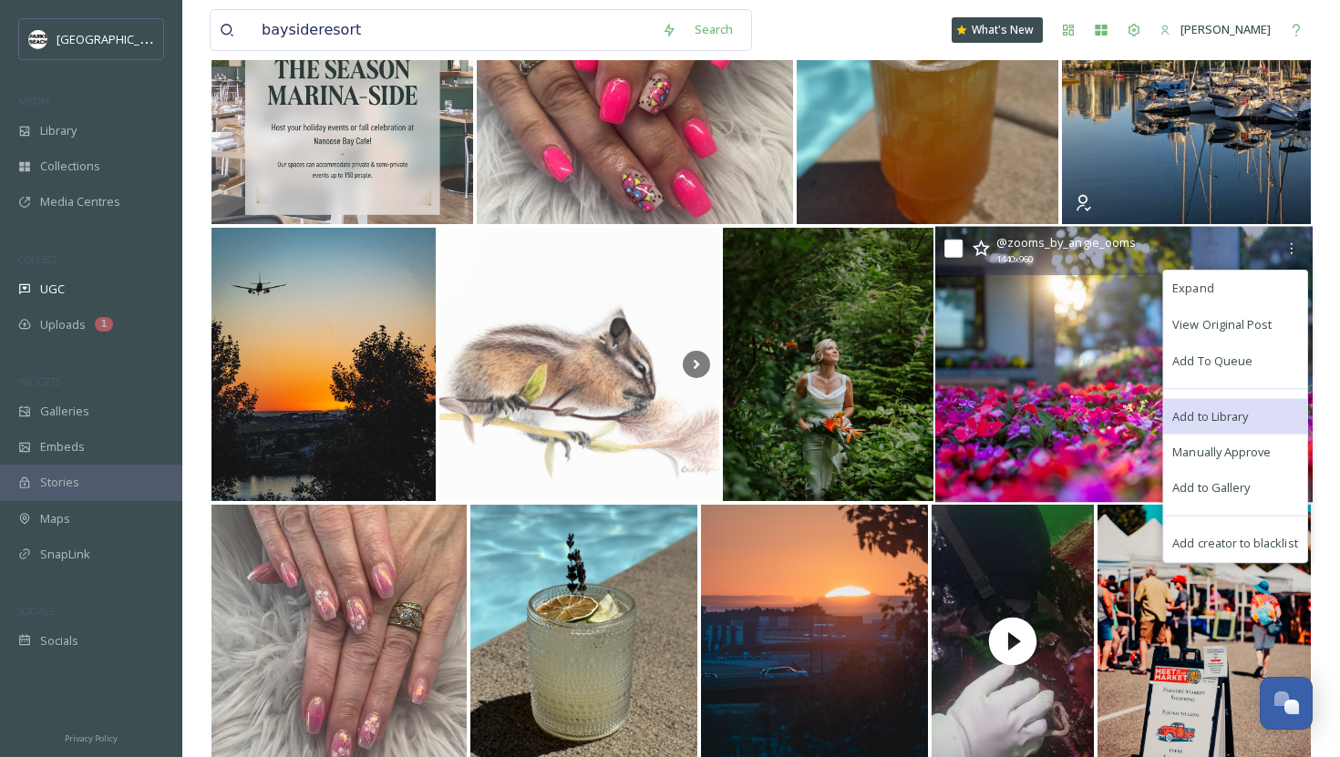
click at [1217, 412] on span "Add to Library" at bounding box center [1210, 415] width 76 height 17
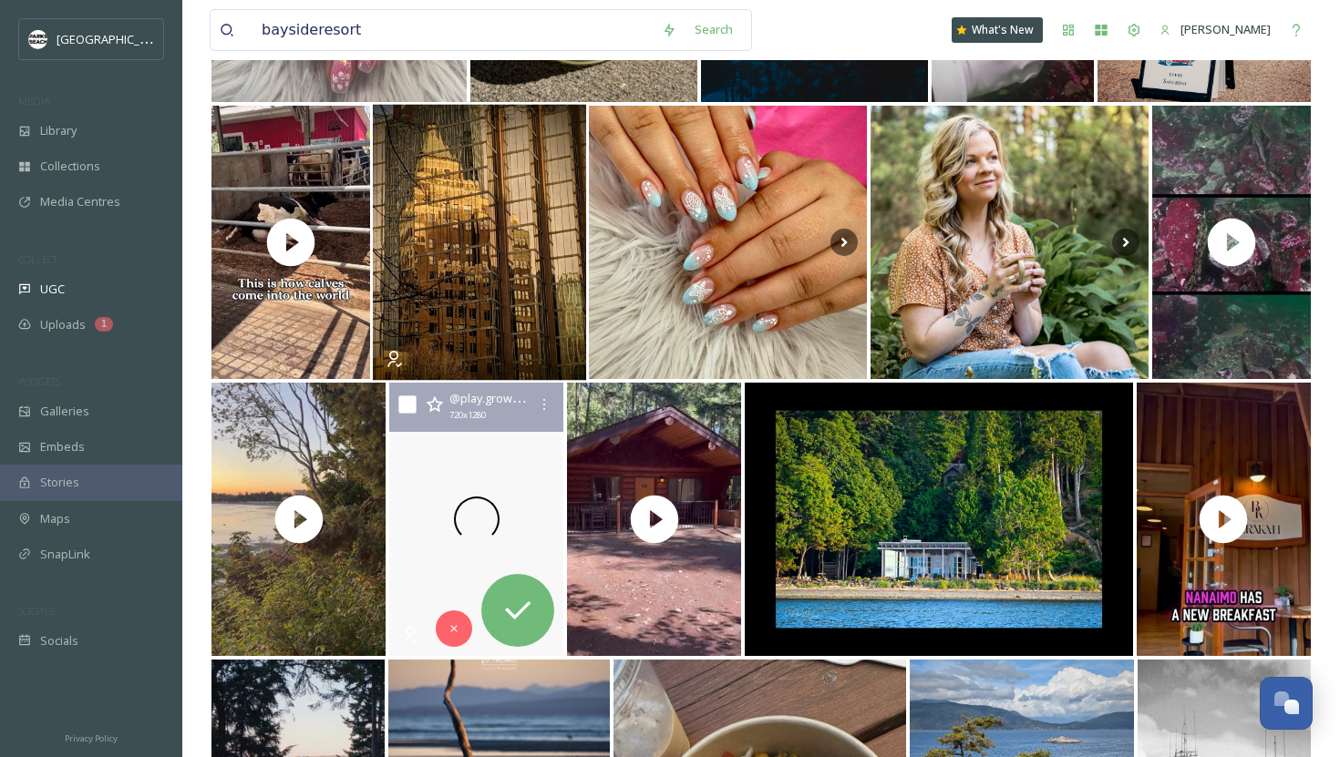
scroll to position [2194, 0]
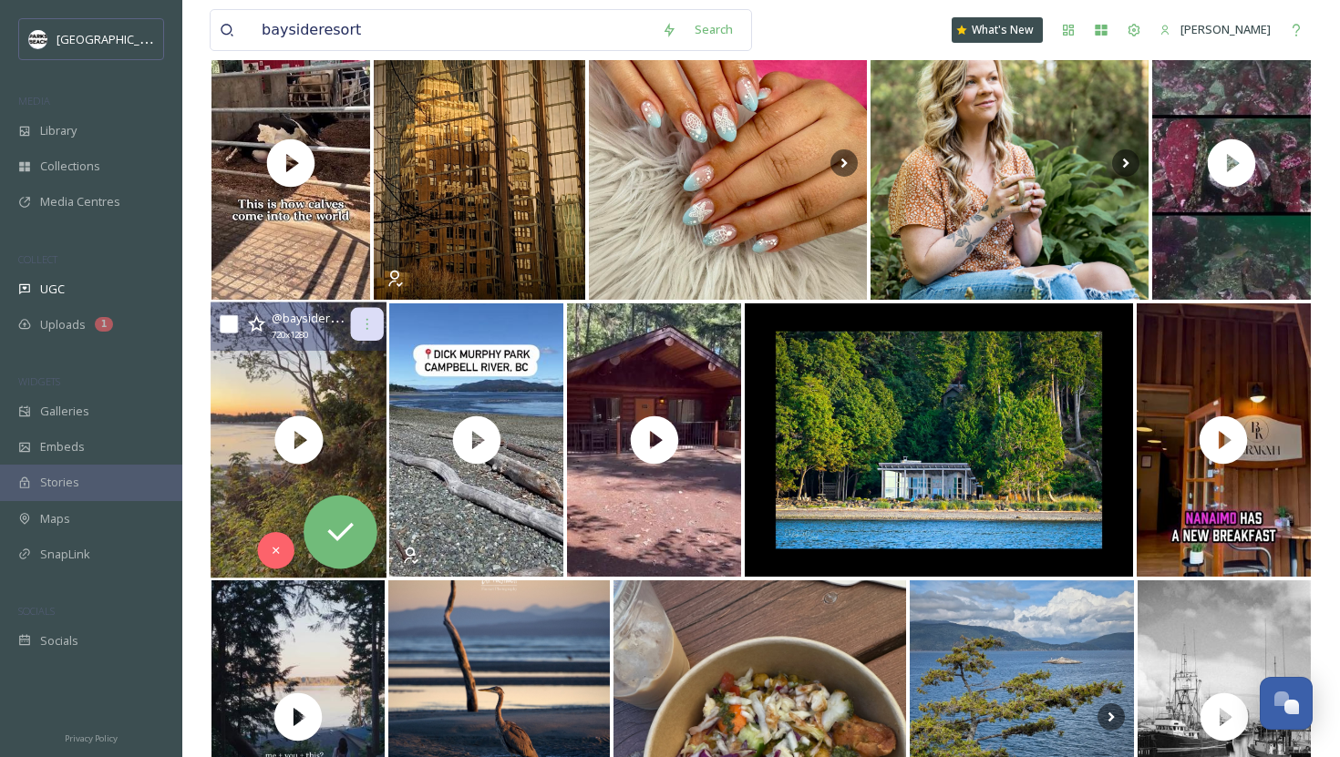
click at [353, 321] on div at bounding box center [367, 324] width 33 height 33
click at [373, 323] on icon at bounding box center [367, 324] width 15 height 15
click at [363, 324] on icon at bounding box center [367, 324] width 15 height 15
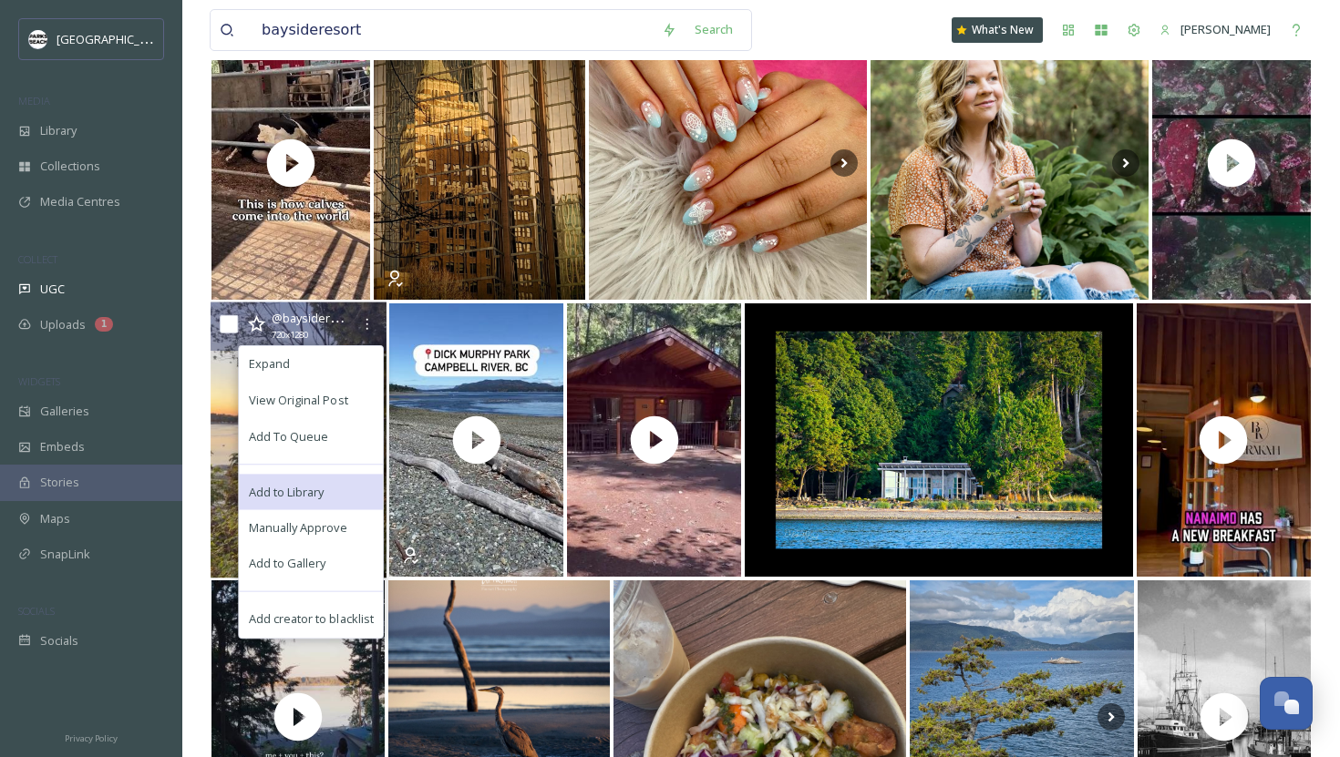
click at [303, 483] on span "Add to Library" at bounding box center [287, 491] width 76 height 17
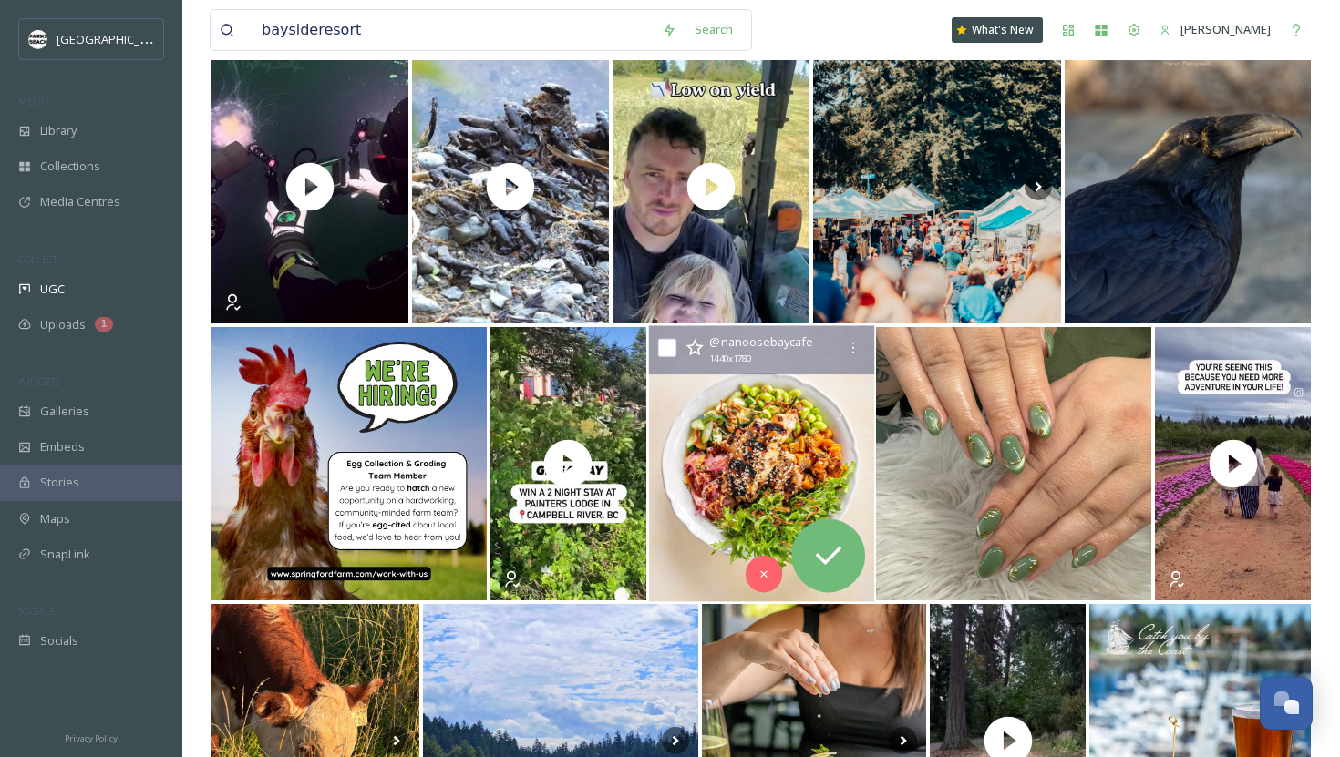
scroll to position [3509, 0]
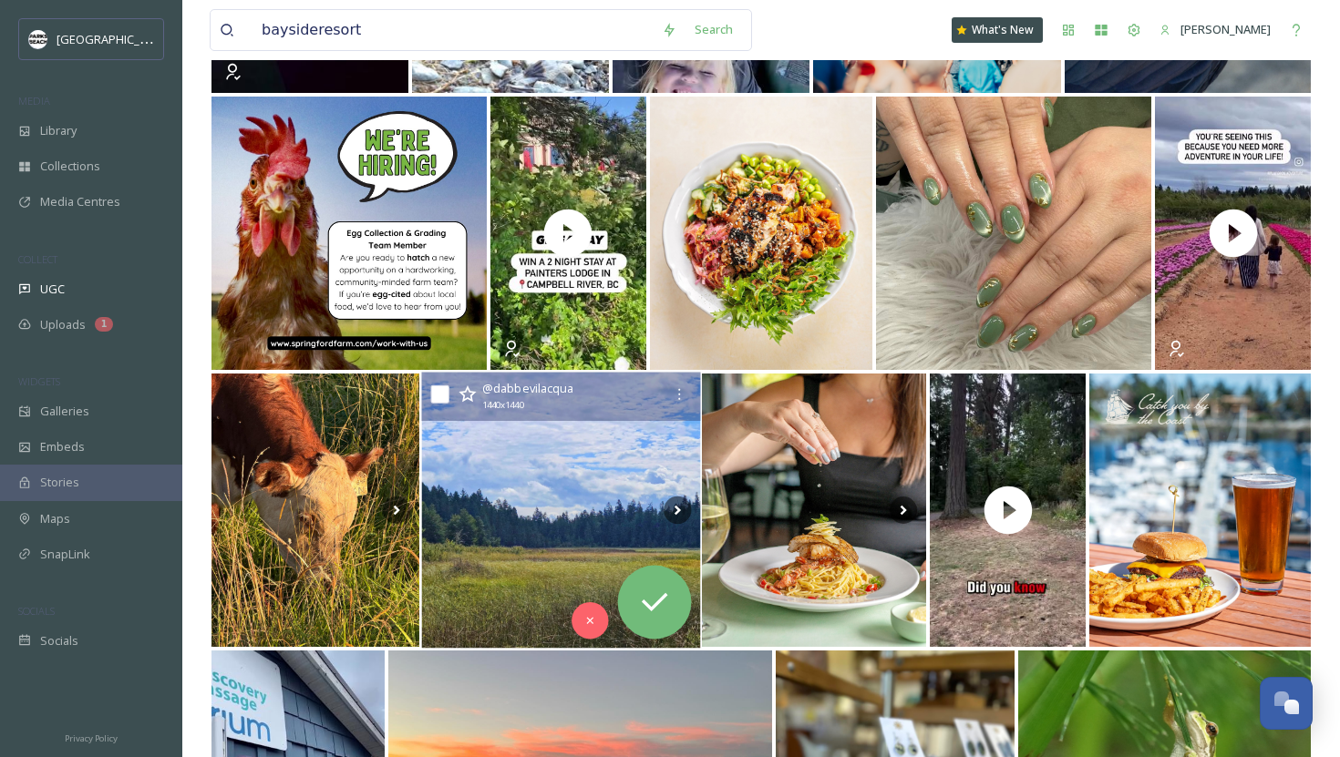
click at [583, 493] on img at bounding box center [560, 511] width 279 height 276
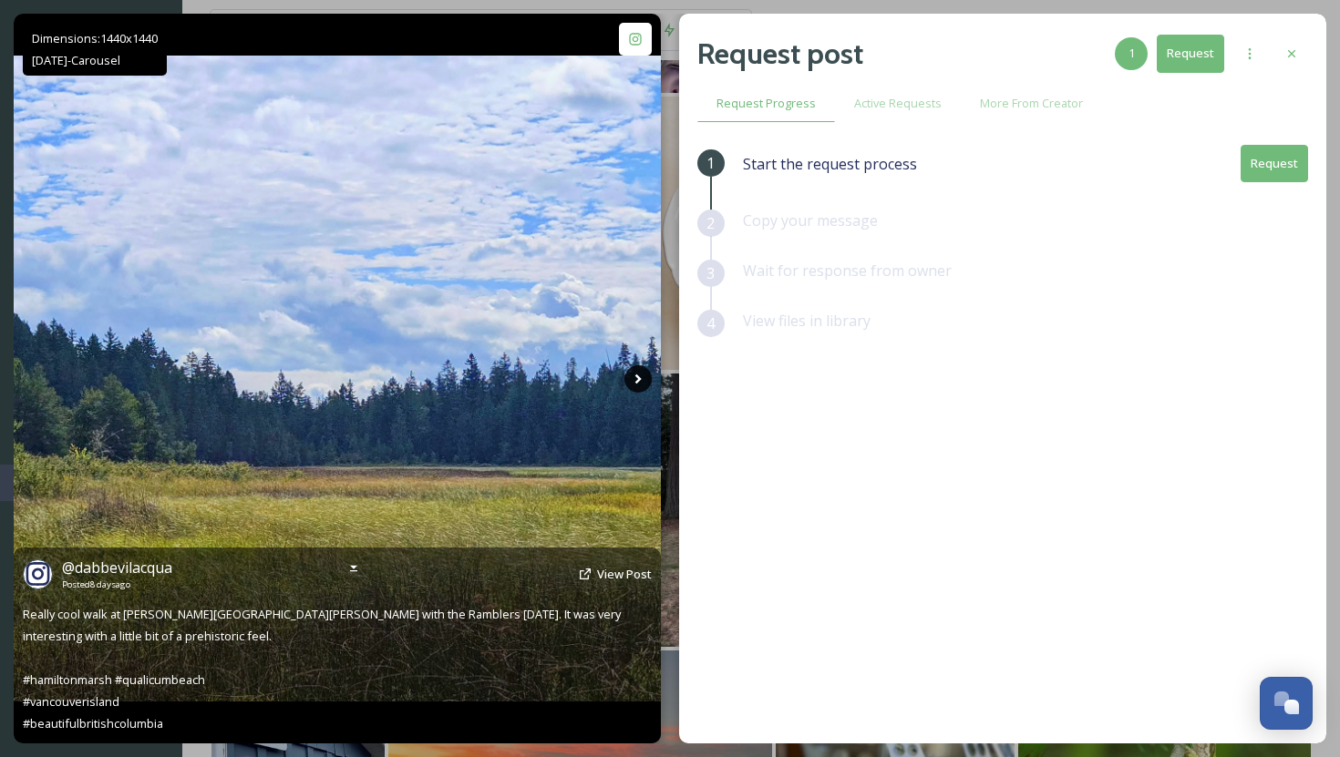
click at [642, 376] on icon at bounding box center [637, 378] width 27 height 27
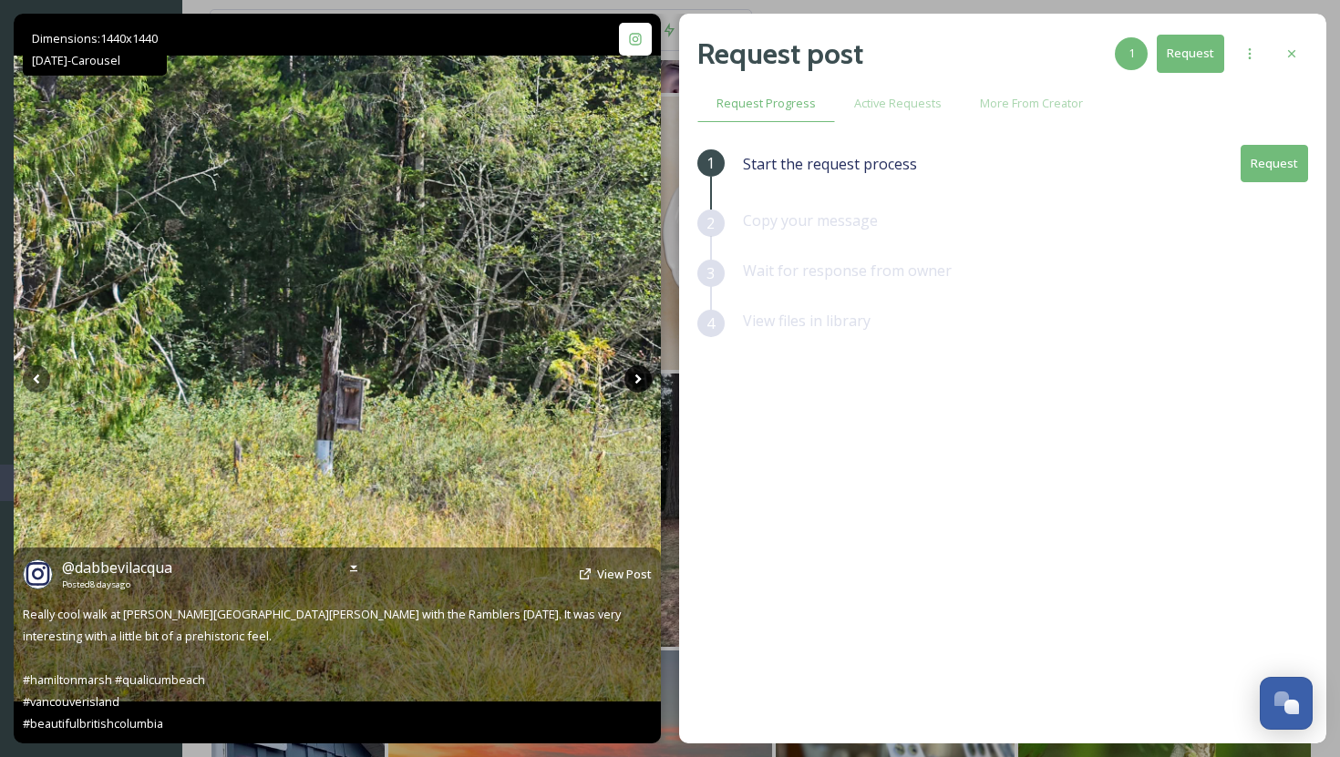
click at [638, 381] on icon at bounding box center [637, 378] width 27 height 27
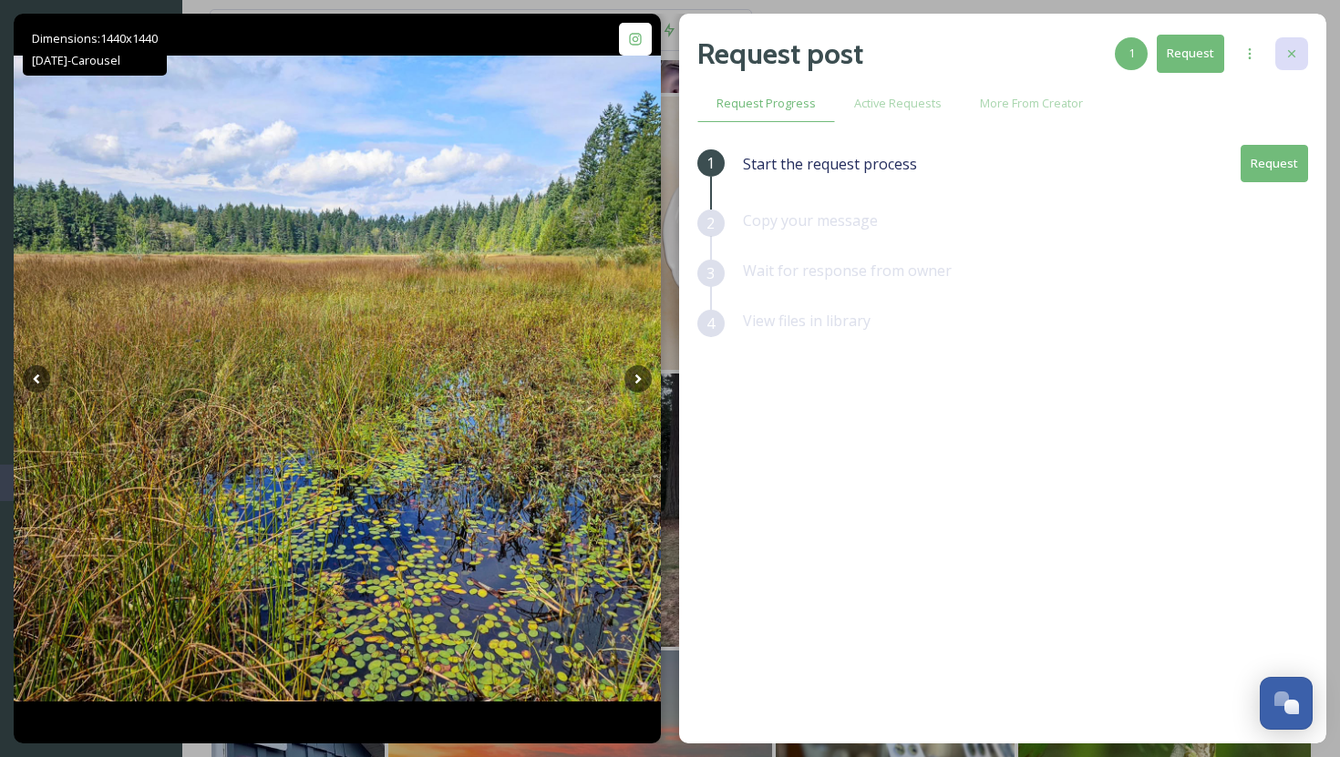
click at [1293, 53] on icon at bounding box center [1291, 53] width 15 height 15
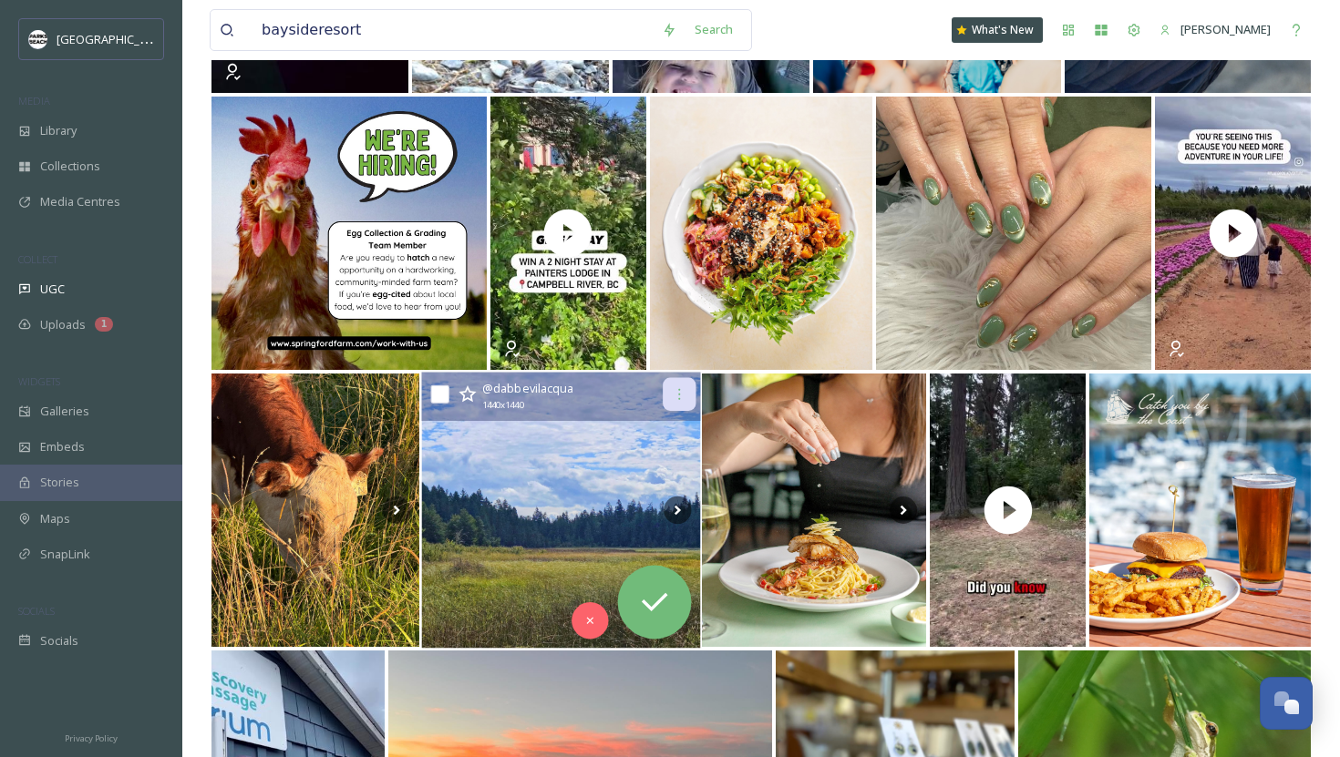
click at [685, 388] on div at bounding box center [678, 394] width 33 height 33
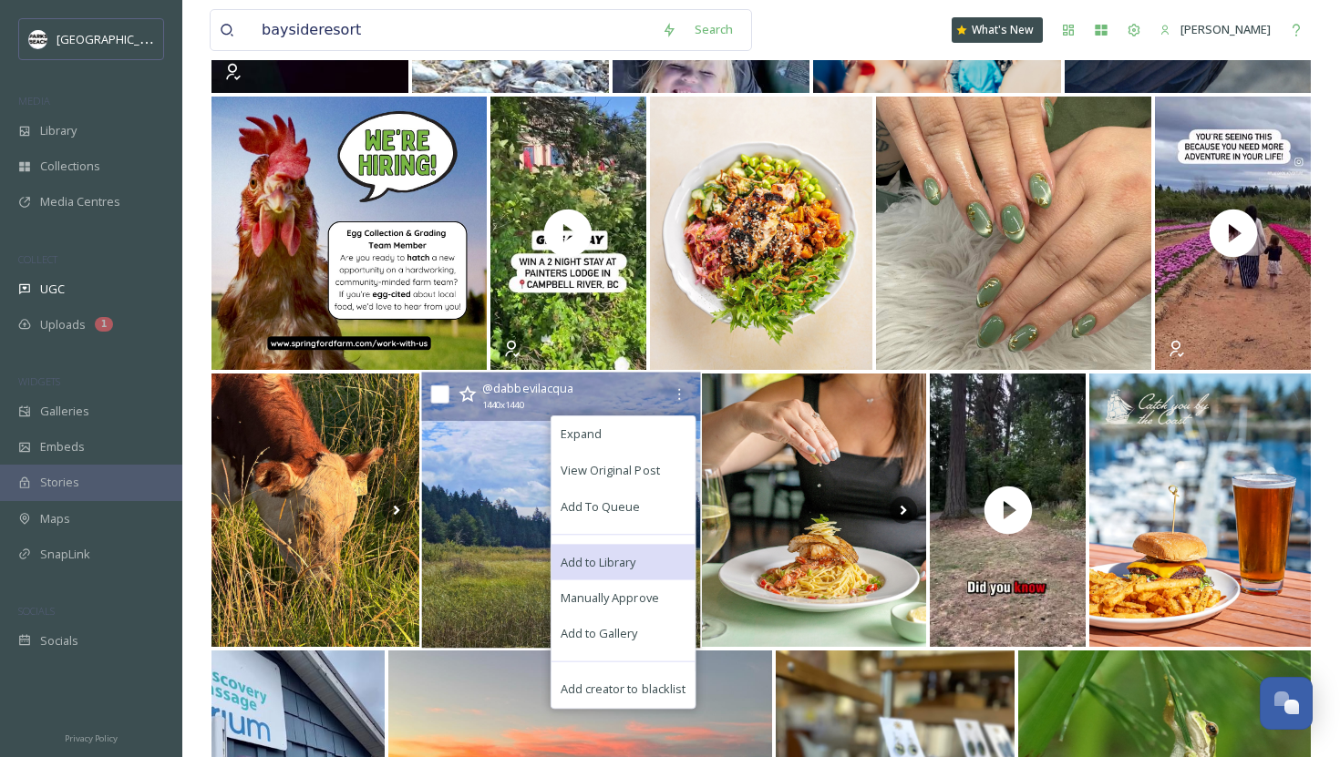
click at [641, 555] on div "Add to Library" at bounding box center [622, 562] width 144 height 36
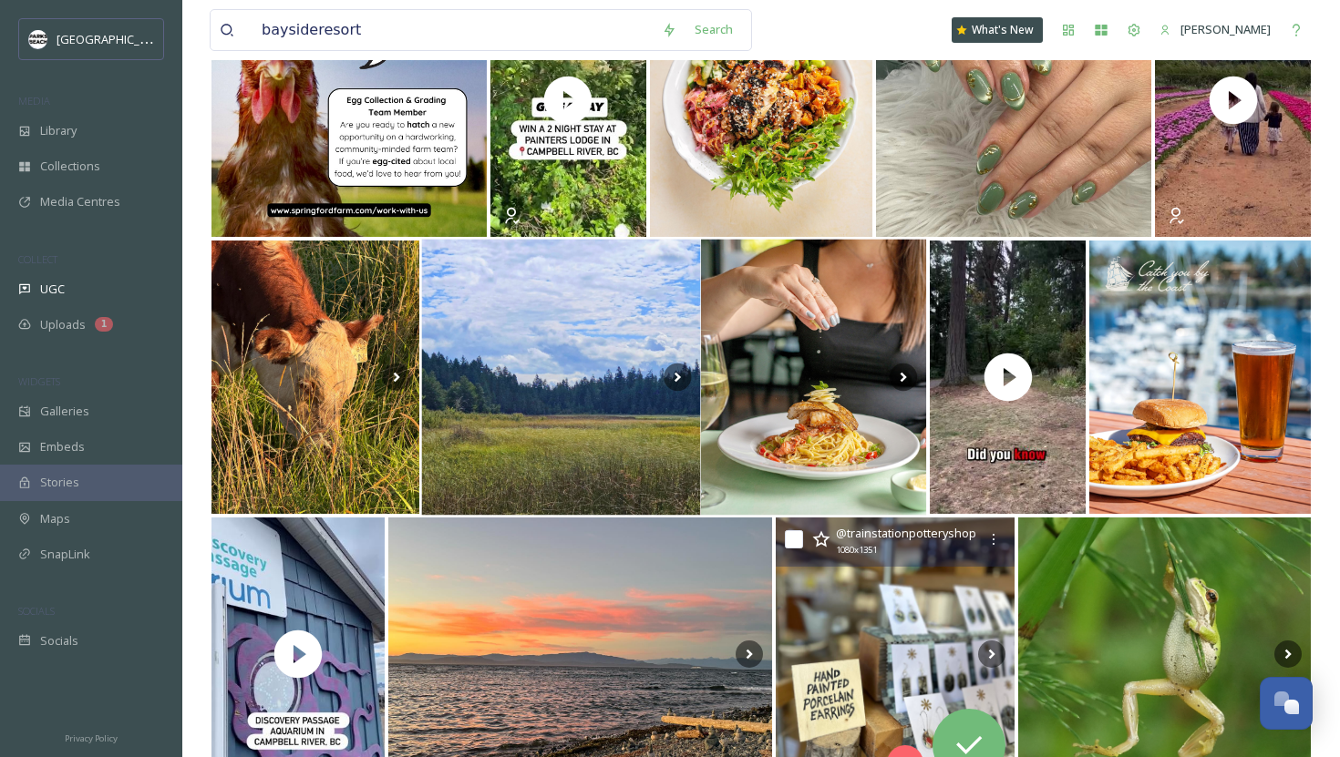
scroll to position [3900, 0]
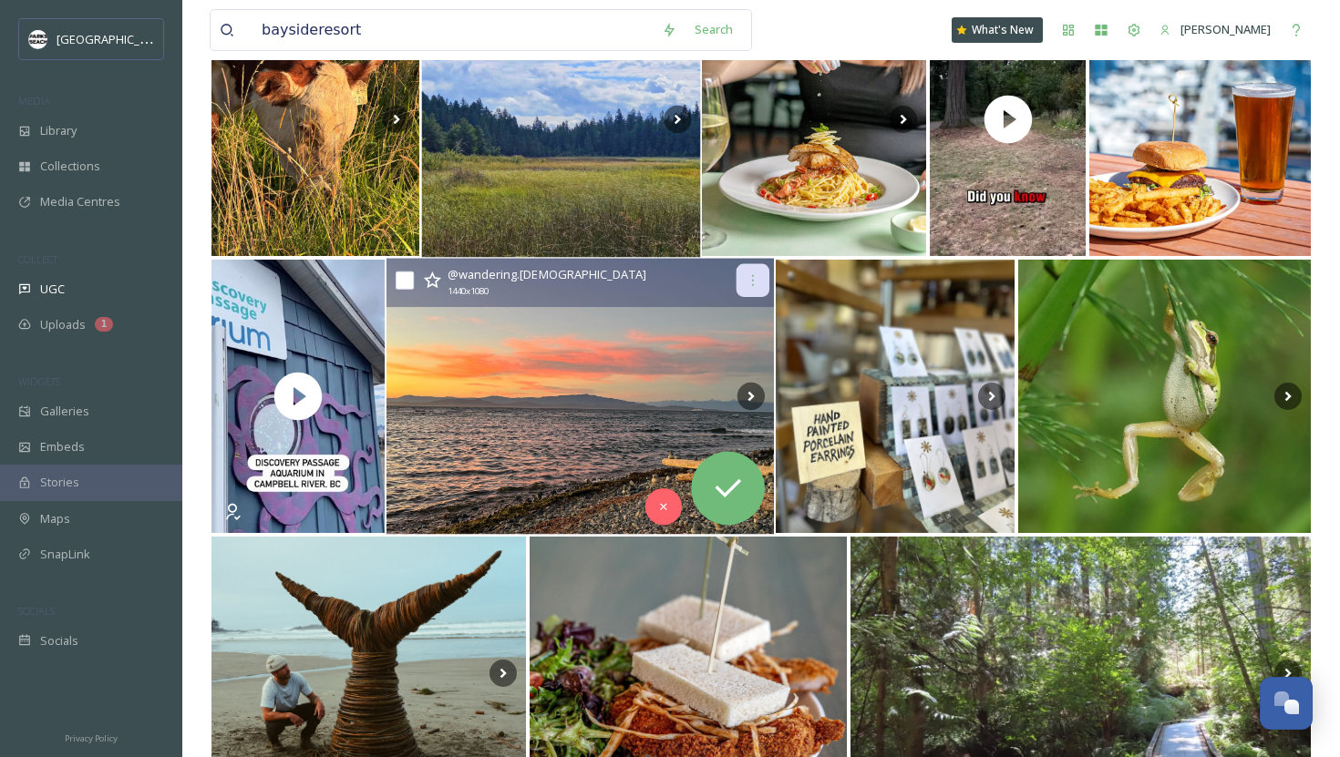
click at [762, 283] on div at bounding box center [752, 280] width 33 height 33
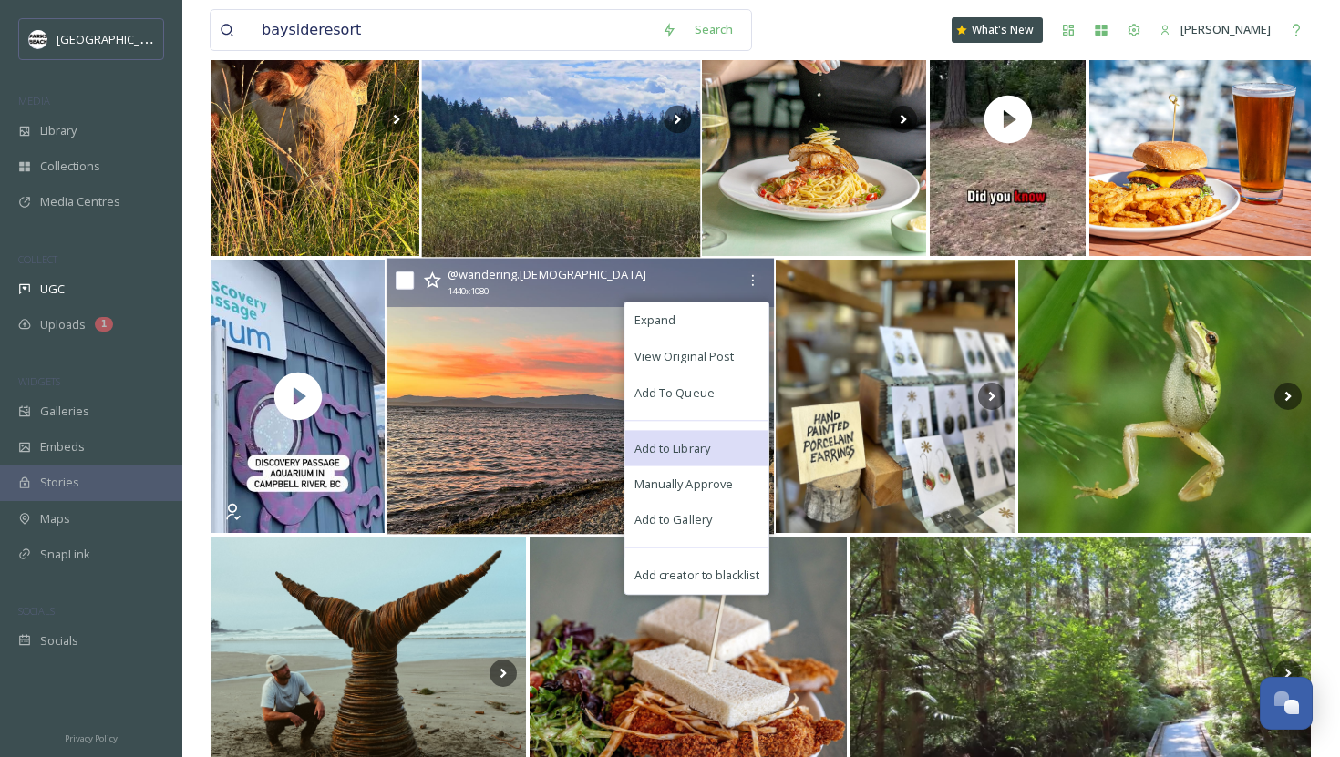
click at [692, 437] on div "Add to Library" at bounding box center [697, 448] width 144 height 36
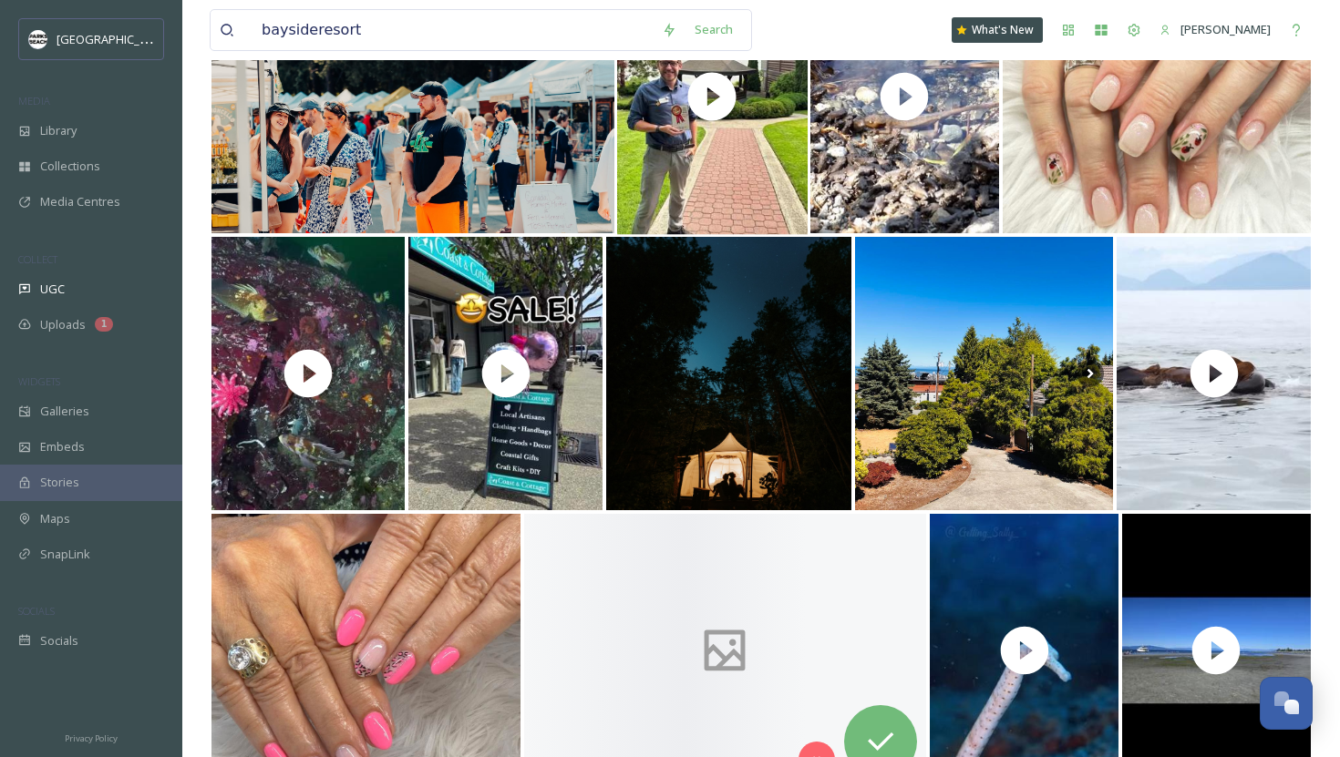
scroll to position [7573, 0]
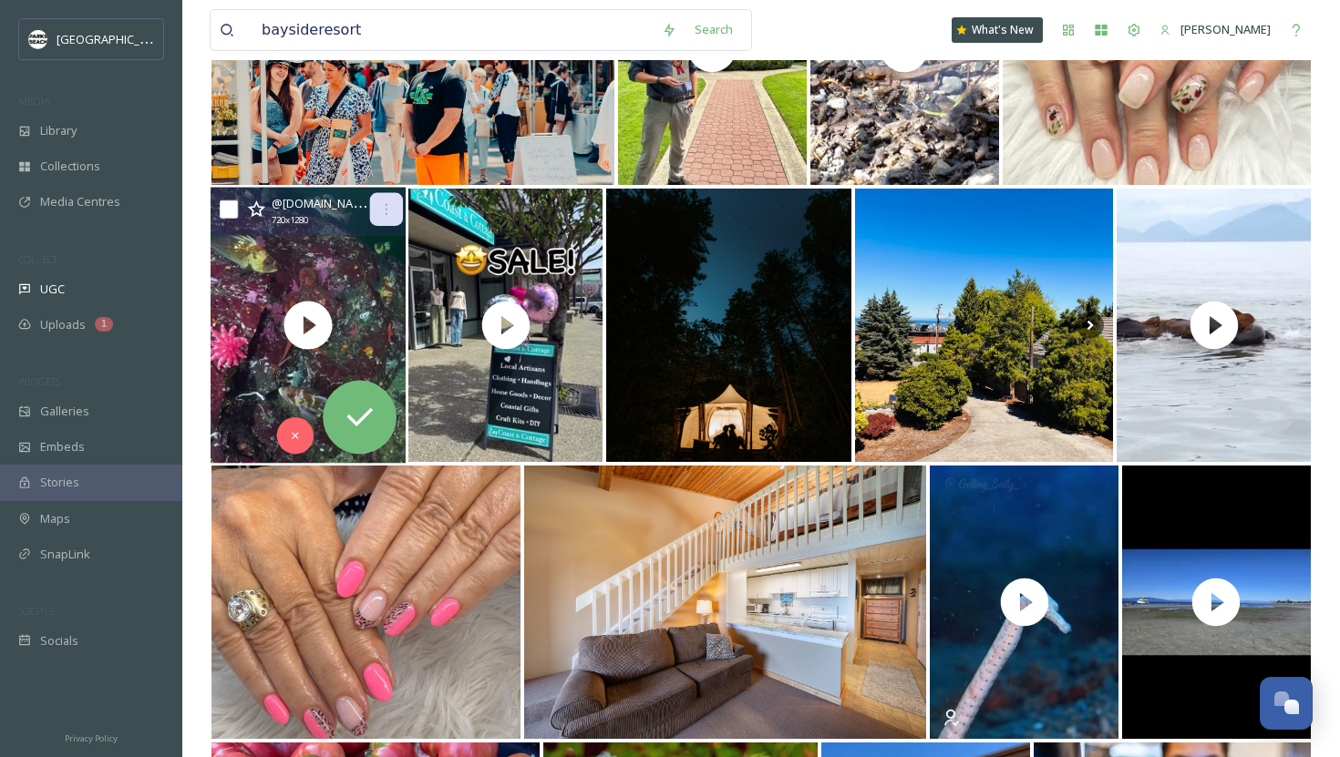
click at [381, 215] on icon at bounding box center [386, 209] width 15 height 15
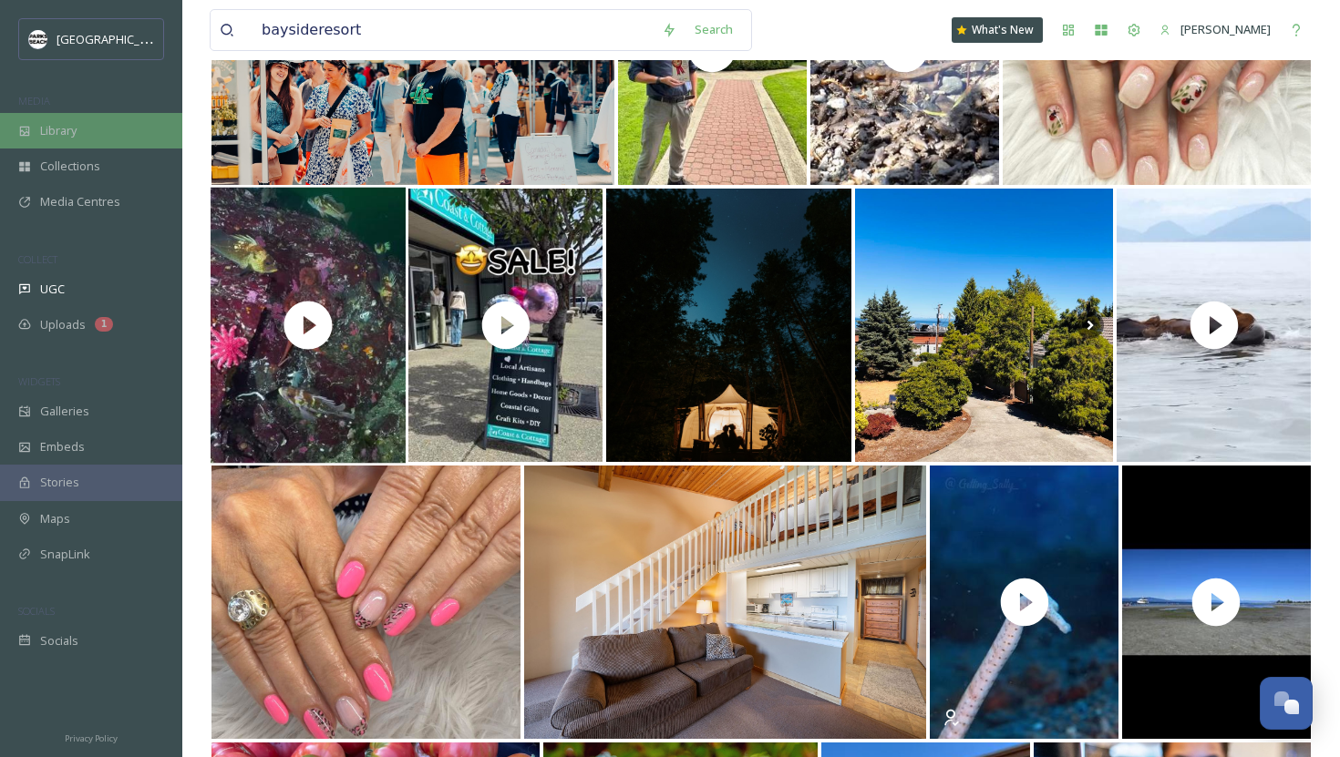
click at [84, 126] on div "Library" at bounding box center [91, 131] width 182 height 36
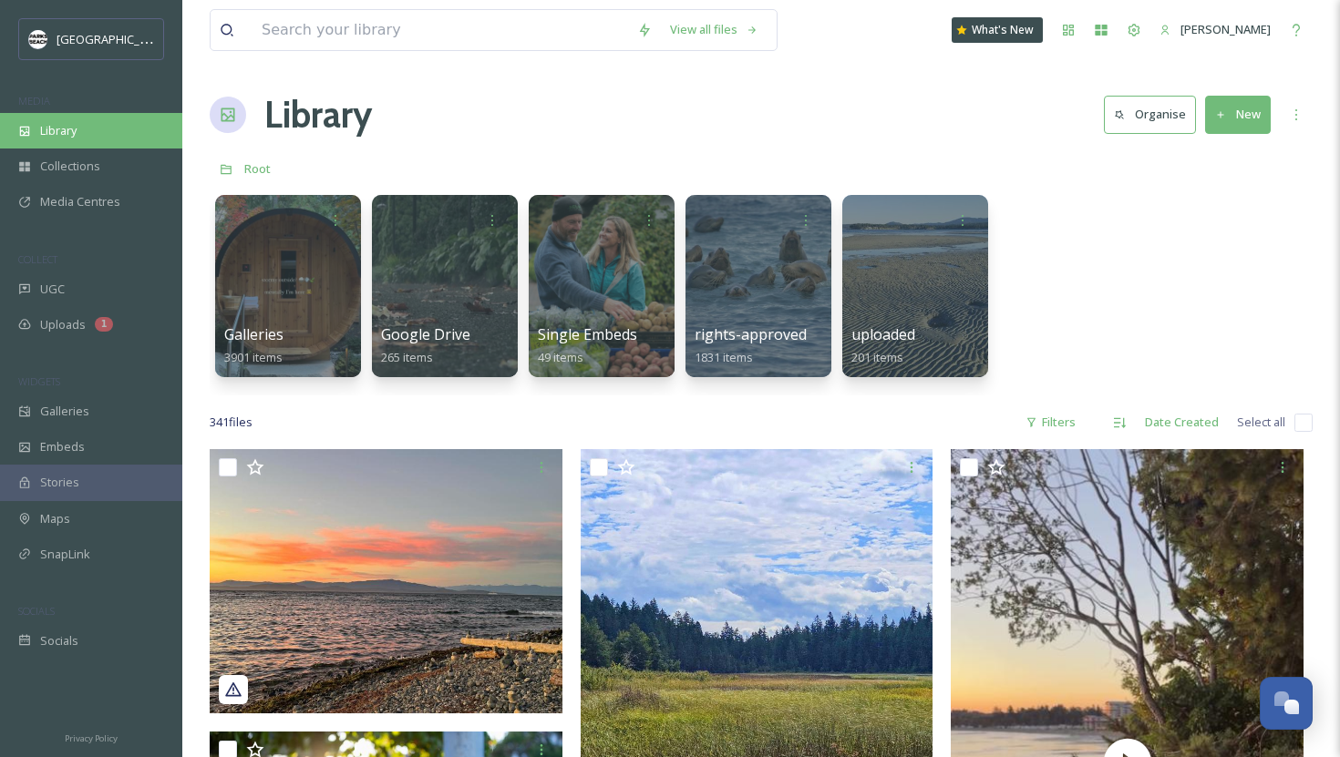
click at [67, 133] on span "Library" at bounding box center [58, 130] width 36 height 17
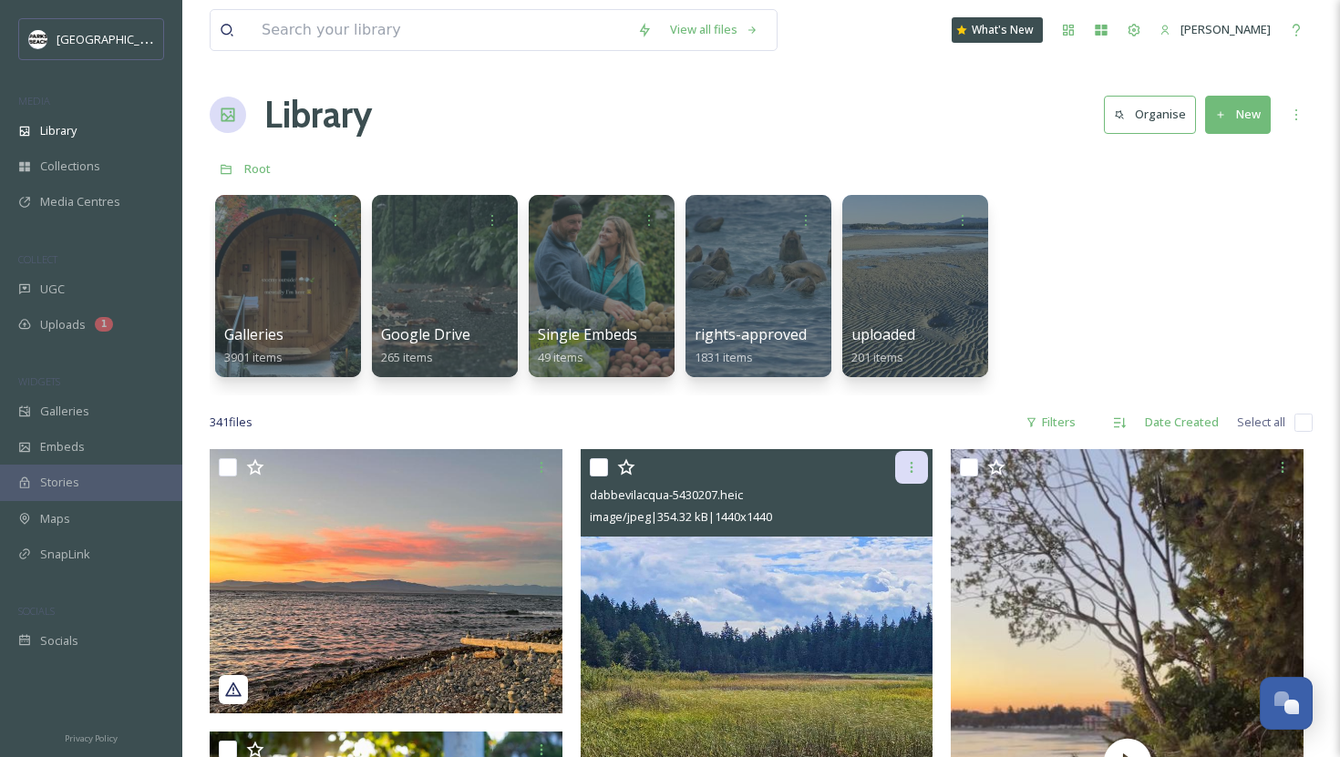
click at [909, 471] on icon at bounding box center [911, 467] width 15 height 15
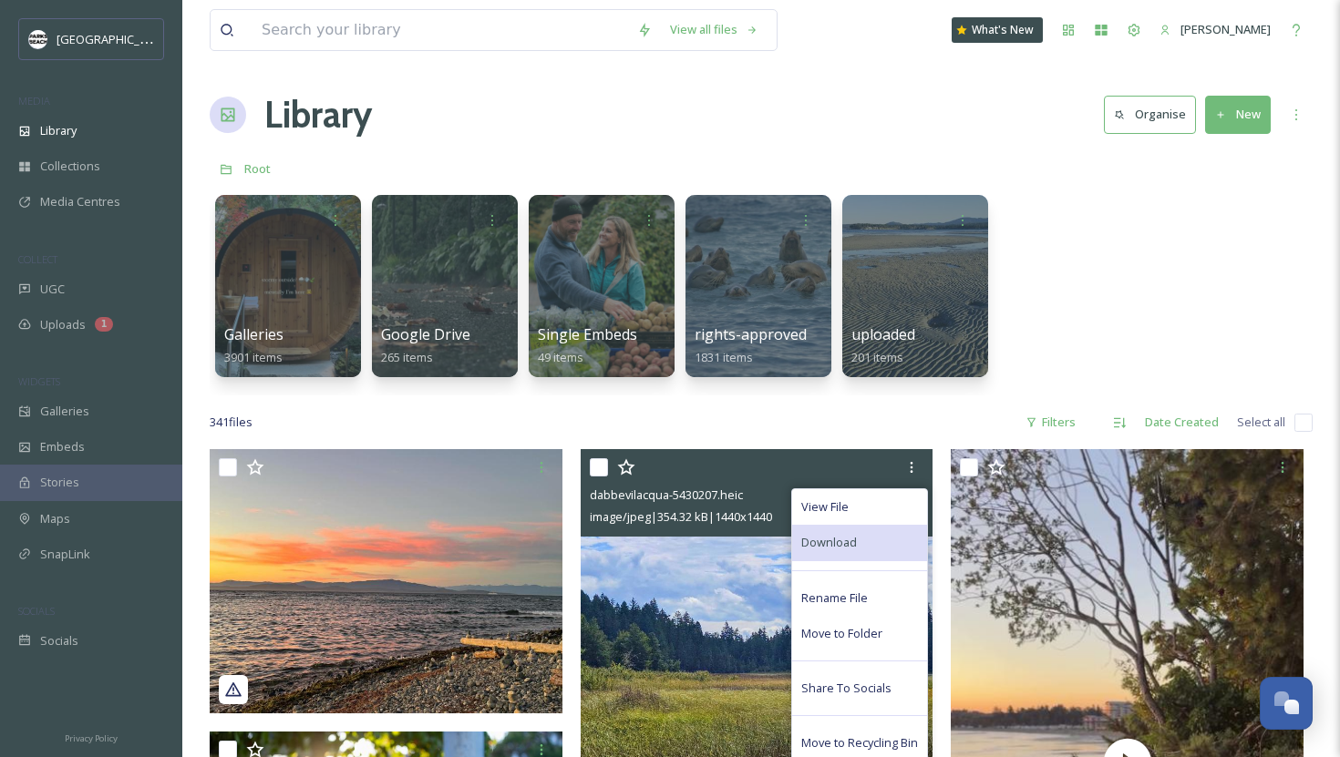
click at [861, 536] on div "Download" at bounding box center [859, 543] width 135 height 36
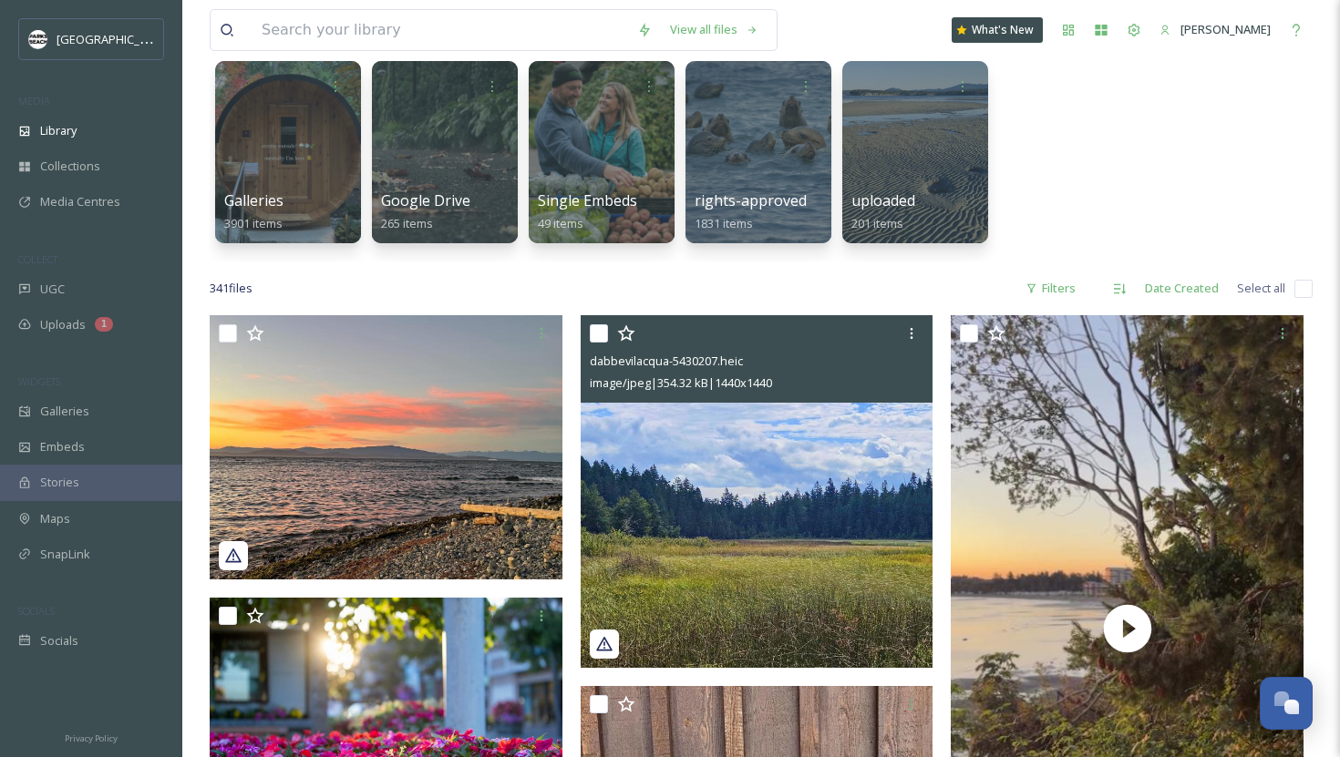
scroll to position [227, 0]
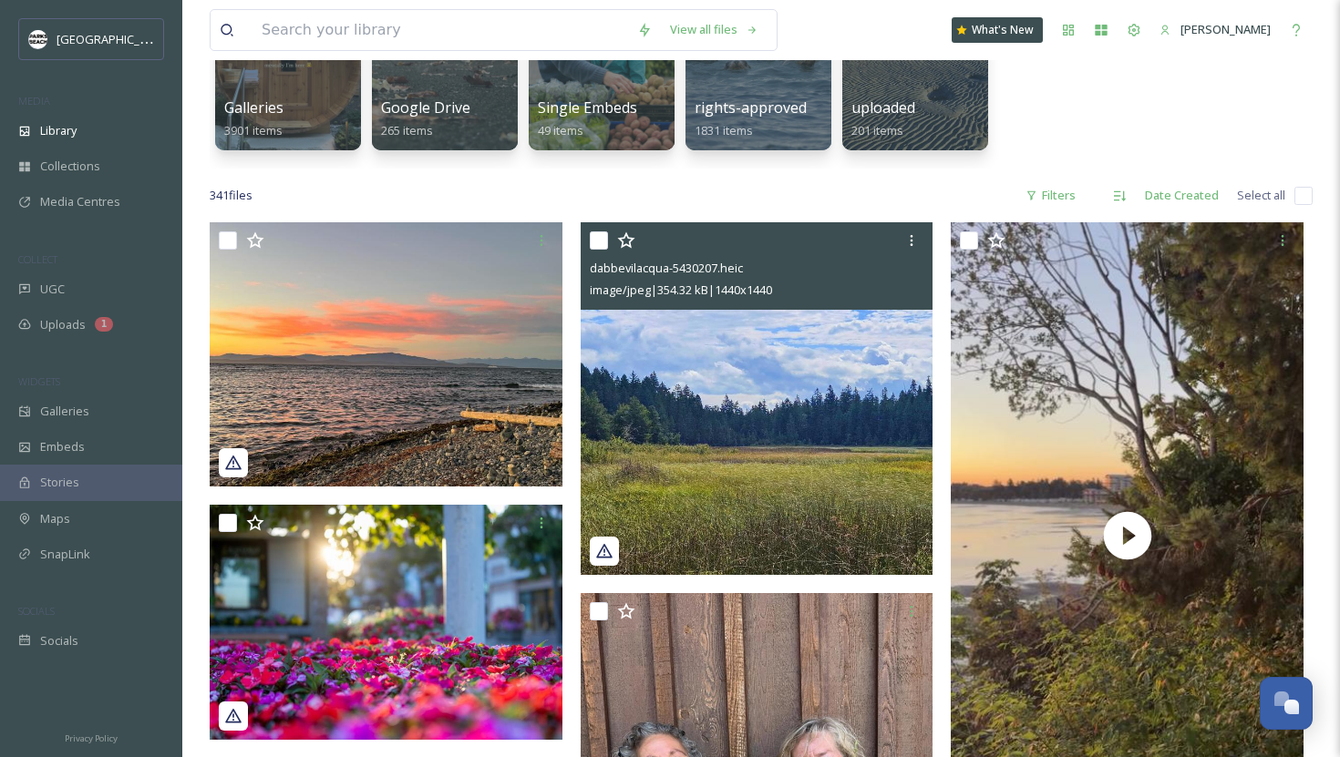
click at [862, 491] on img at bounding box center [756, 398] width 353 height 353
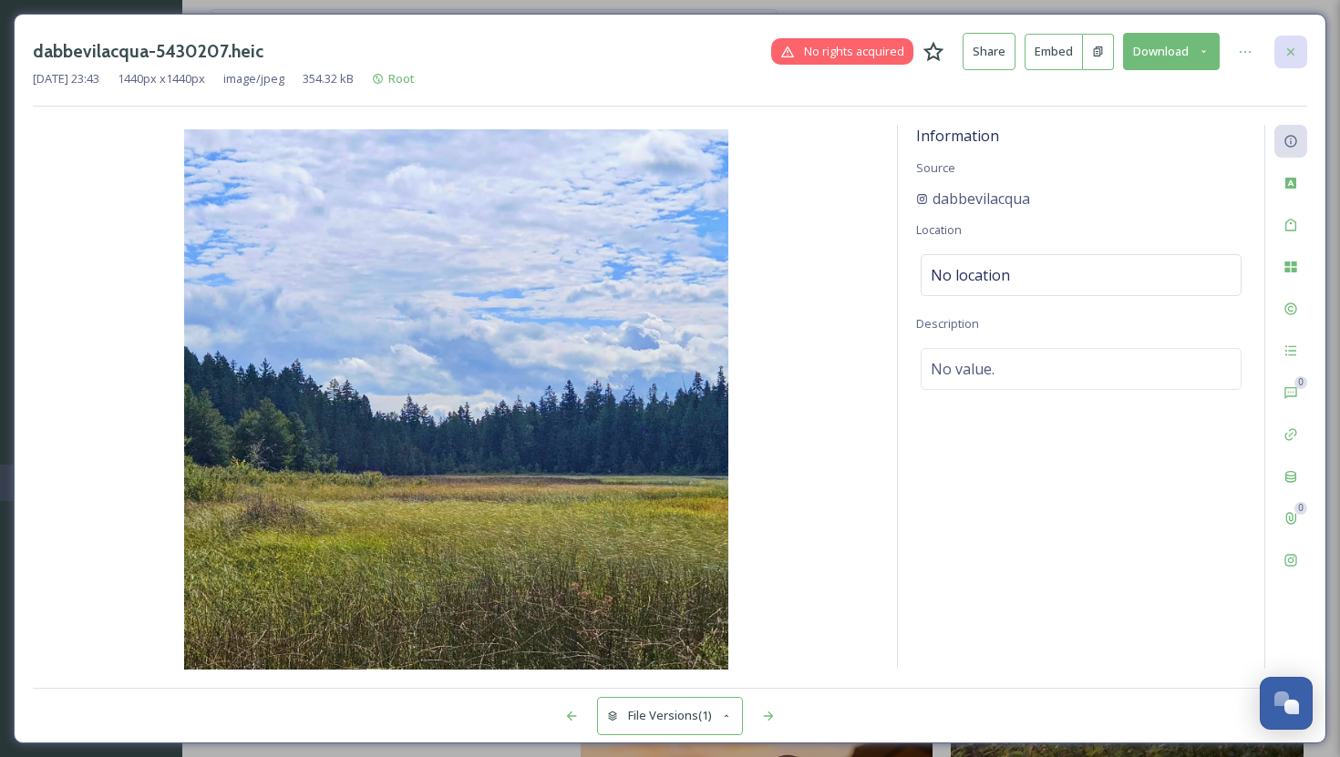
click at [1292, 52] on icon at bounding box center [1290, 52] width 15 height 15
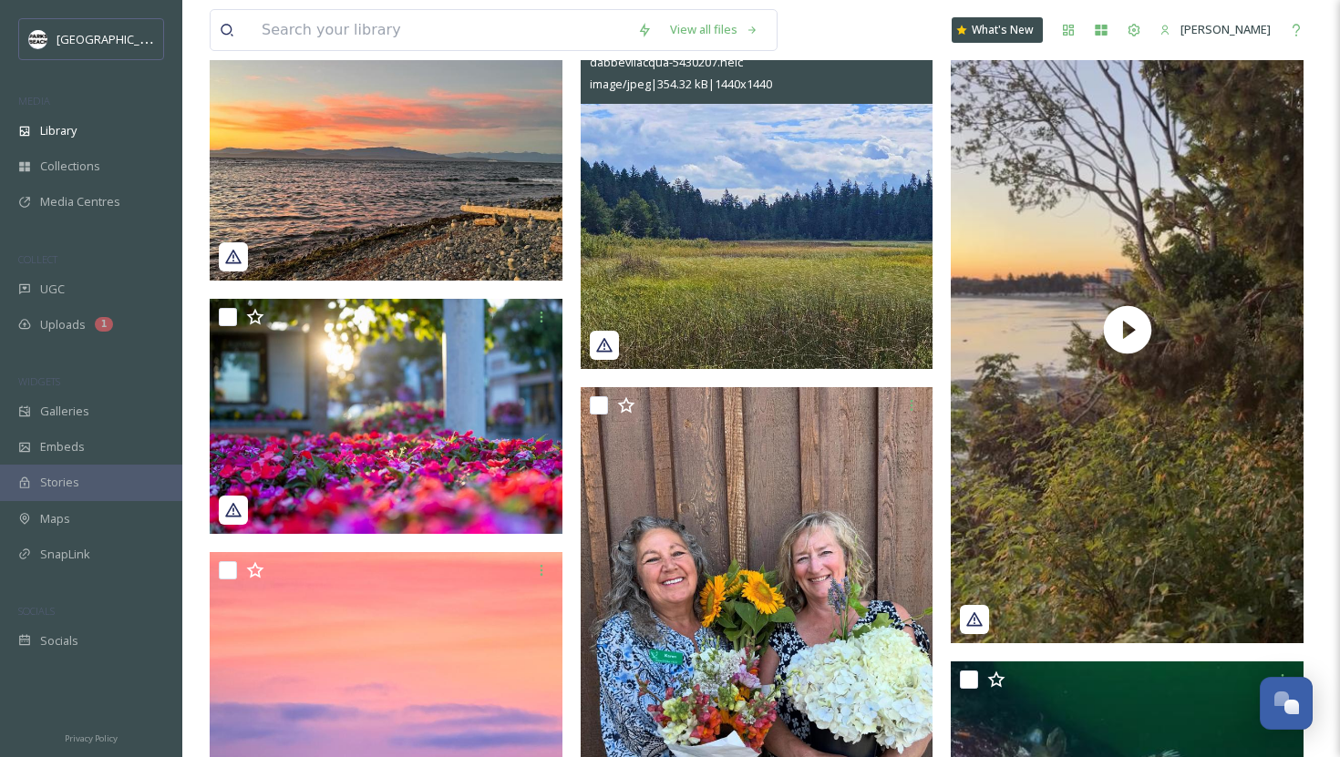
scroll to position [448, 0]
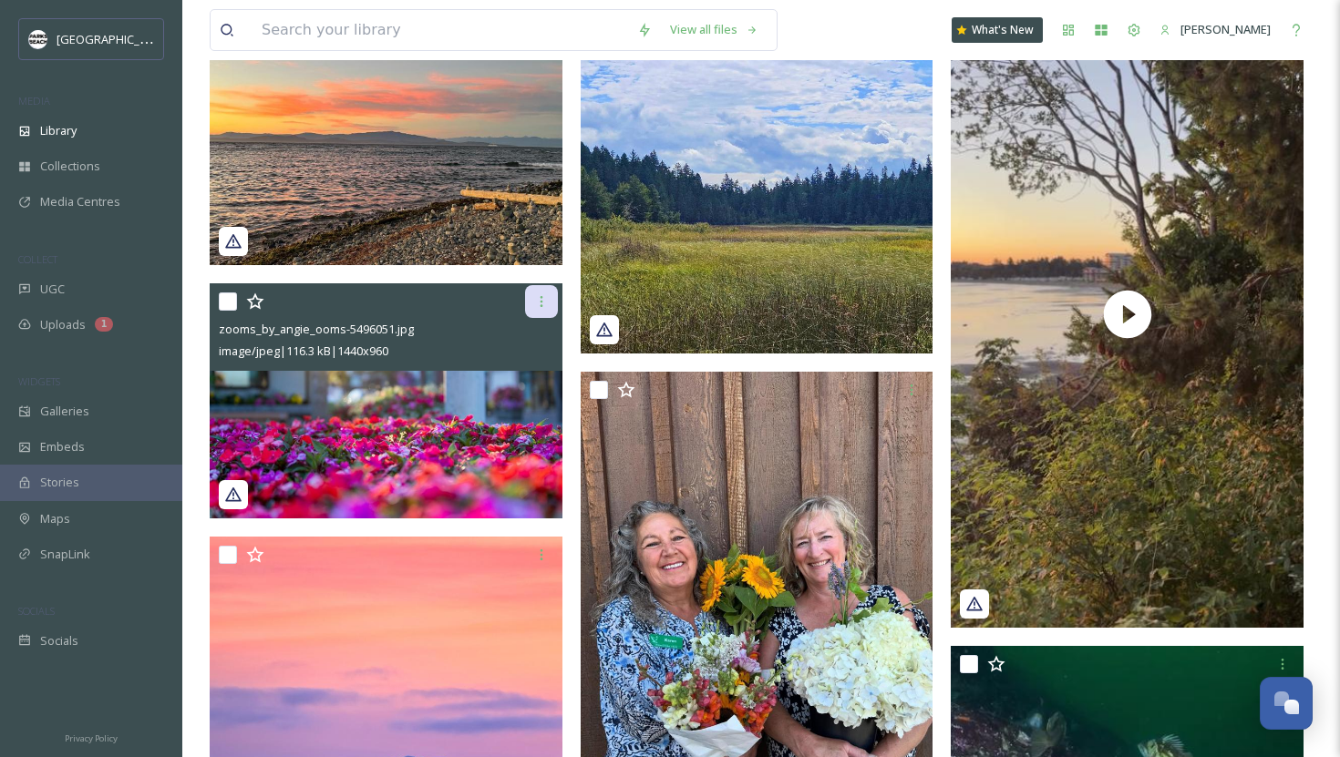
click at [541, 302] on icon at bounding box center [540, 301] width 3 height 11
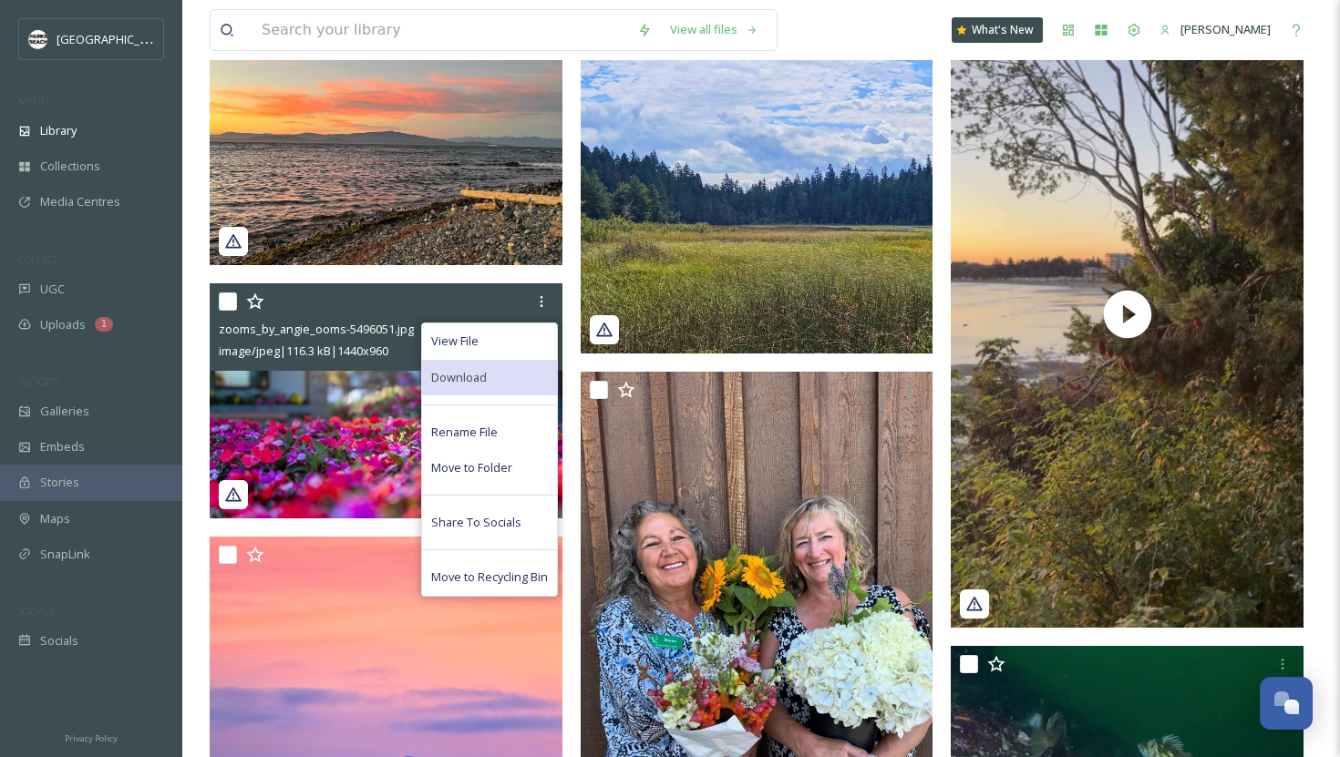
click at [495, 370] on div "Download" at bounding box center [489, 378] width 135 height 36
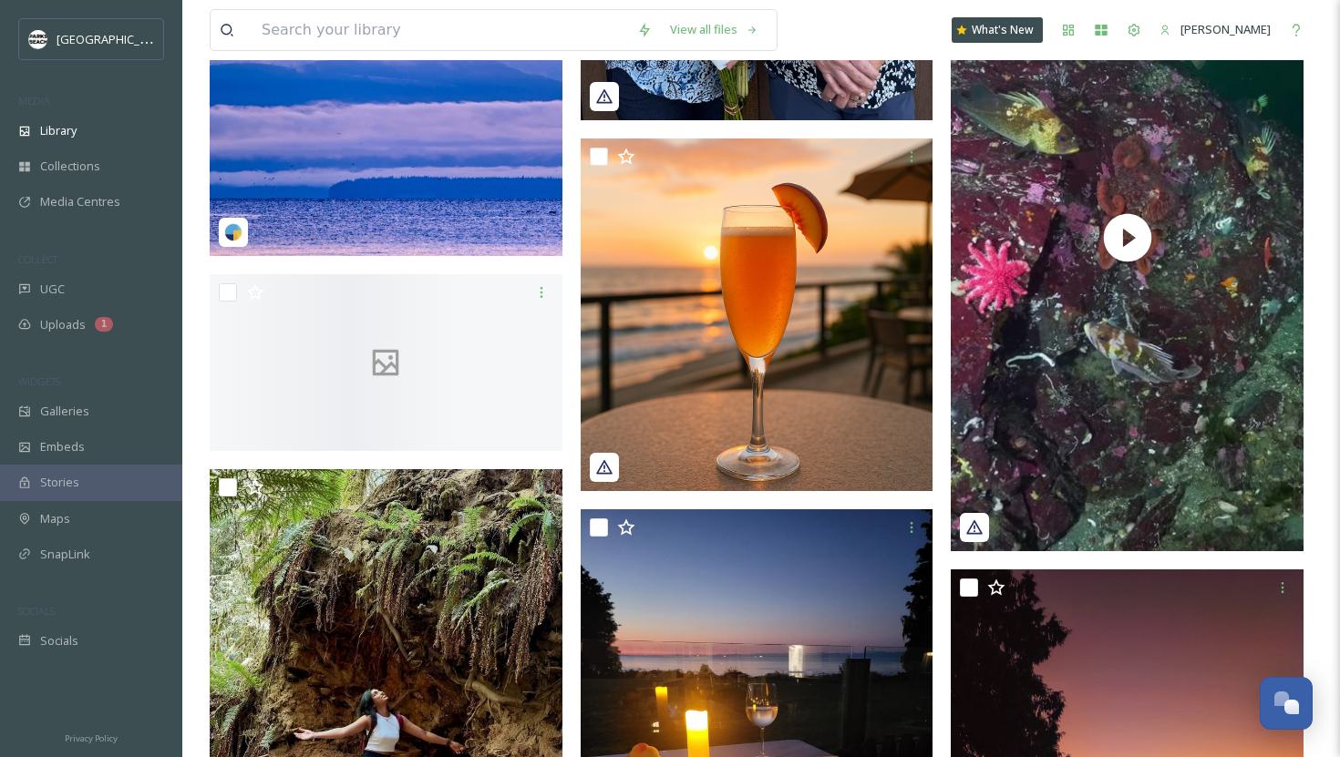
scroll to position [1047, 0]
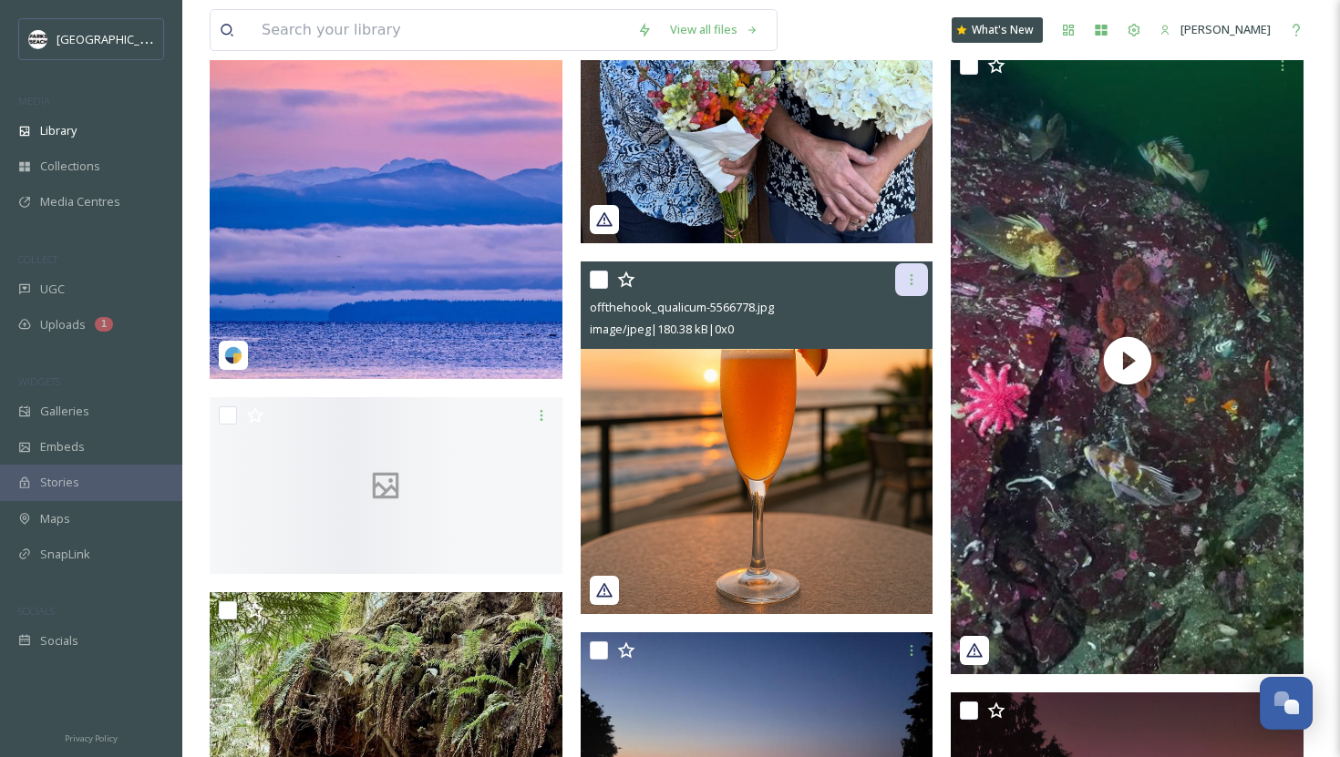
click at [908, 283] on icon at bounding box center [911, 279] width 15 height 15
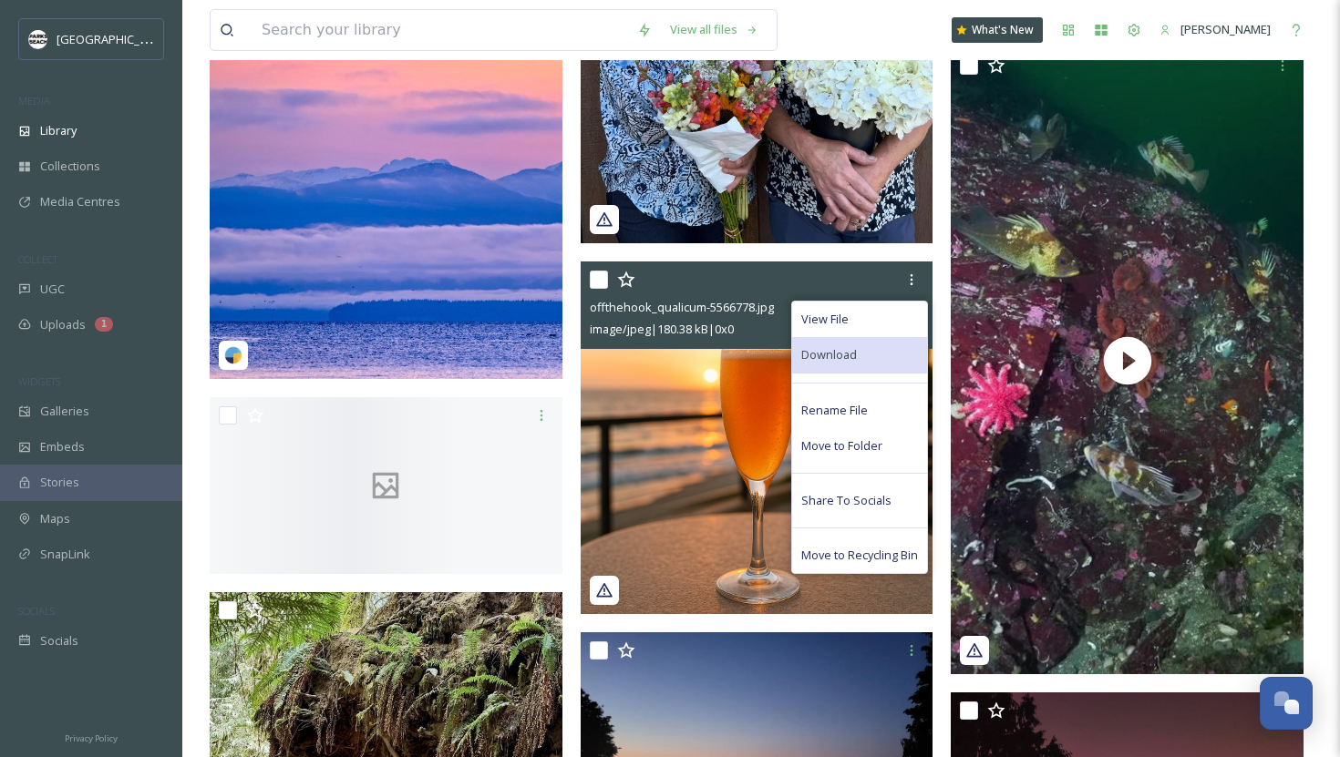
click at [856, 354] on div "Download" at bounding box center [859, 355] width 135 height 36
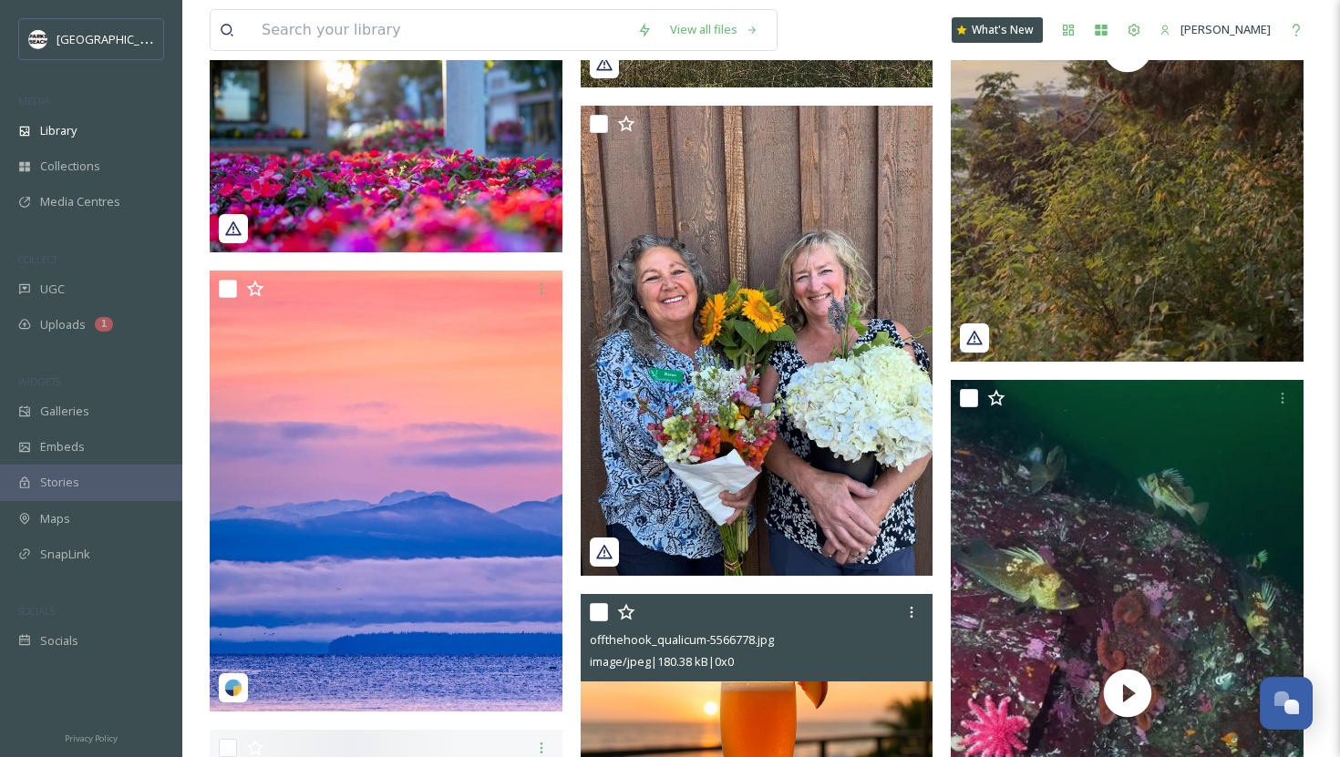
scroll to position [708, 0]
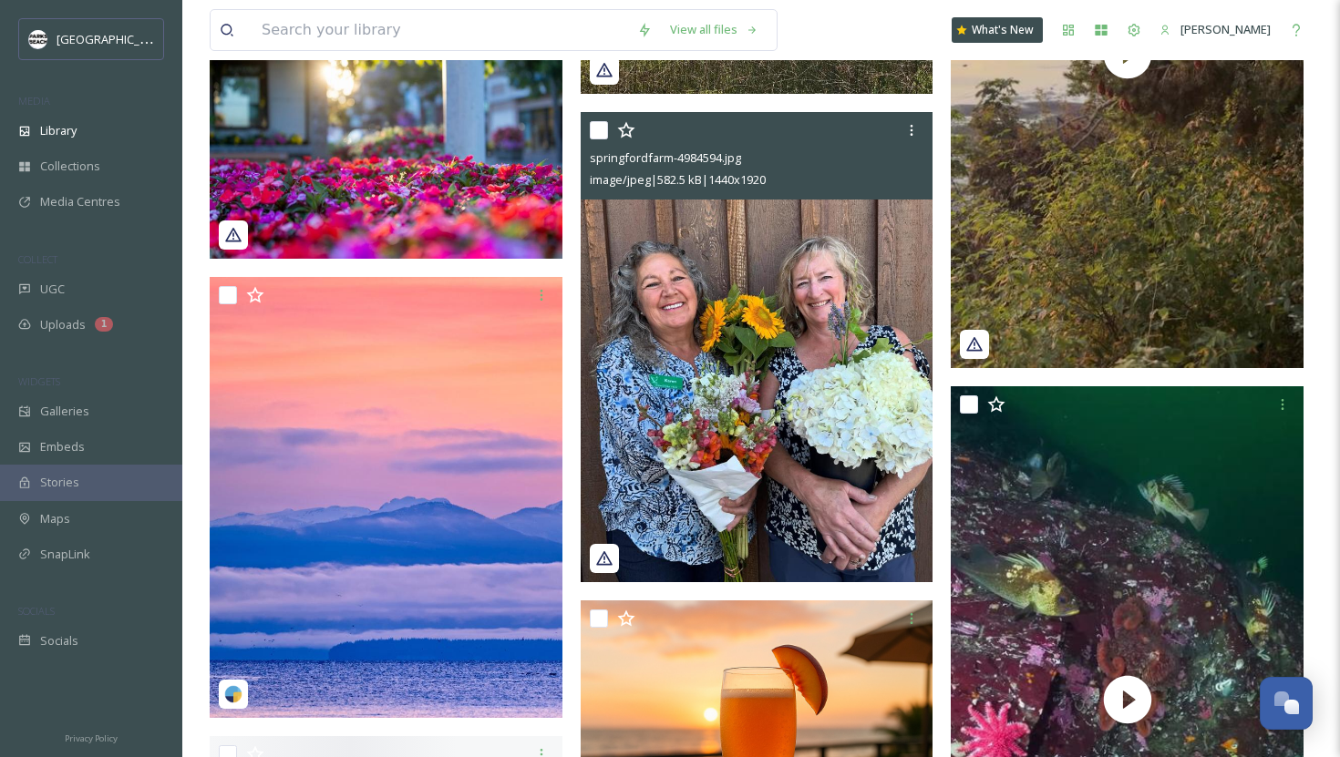
click at [728, 353] on img at bounding box center [756, 347] width 353 height 470
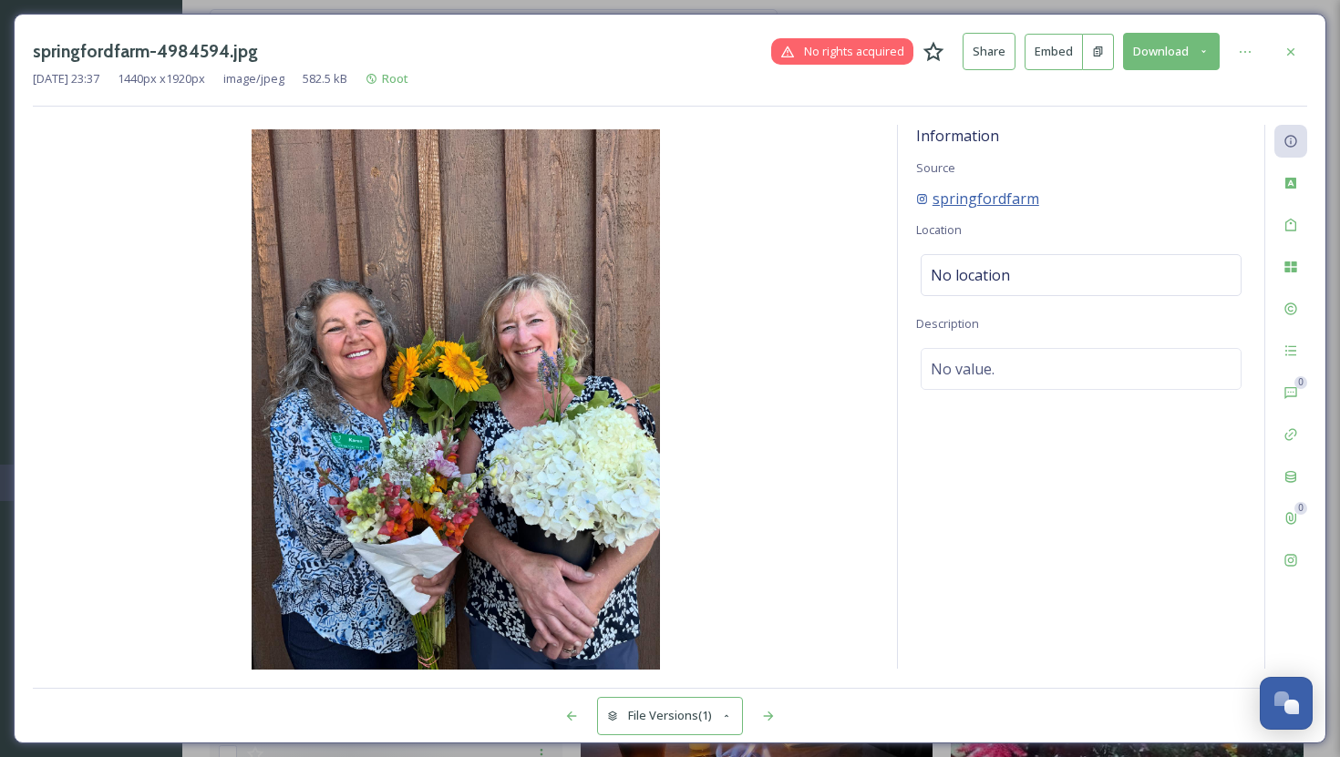
click at [983, 199] on span "springfordfarm" at bounding box center [985, 199] width 107 height 22
click at [1291, 55] on icon at bounding box center [1290, 52] width 15 height 15
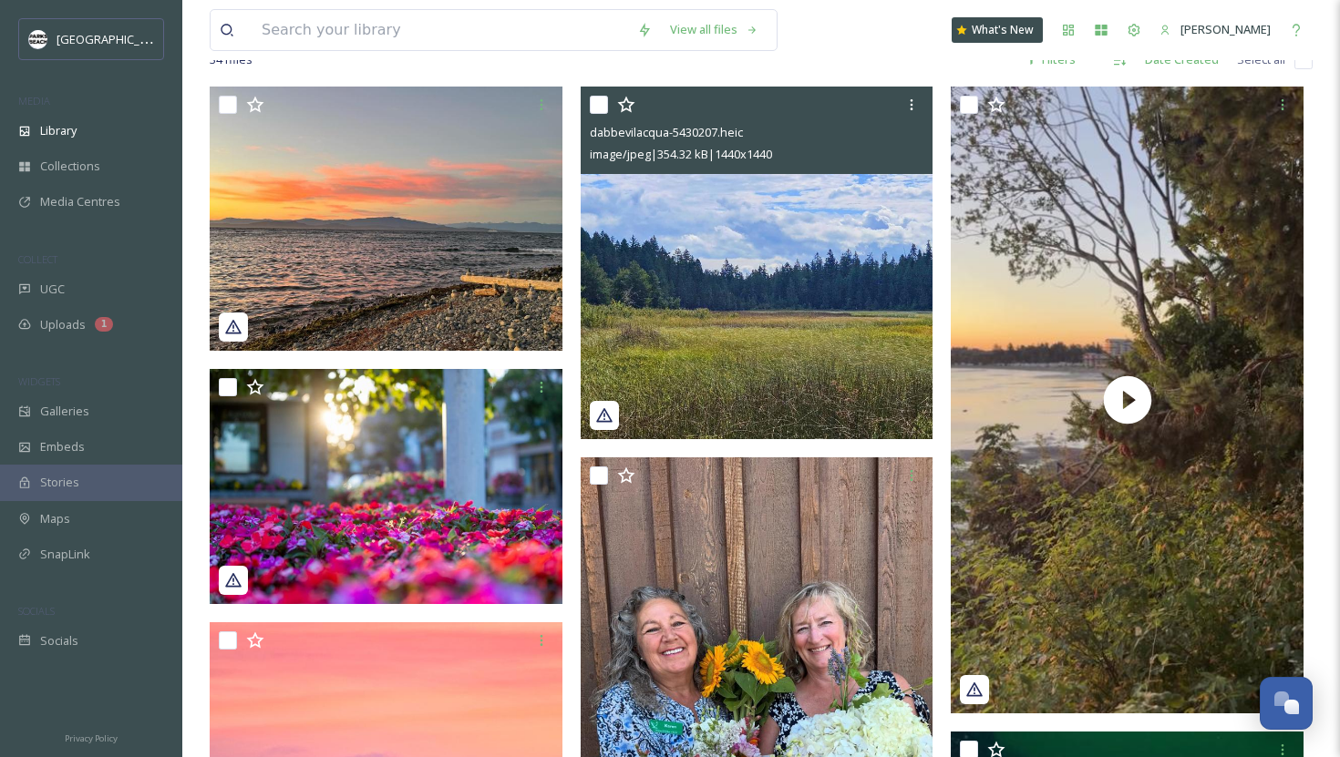
scroll to position [232, 0]
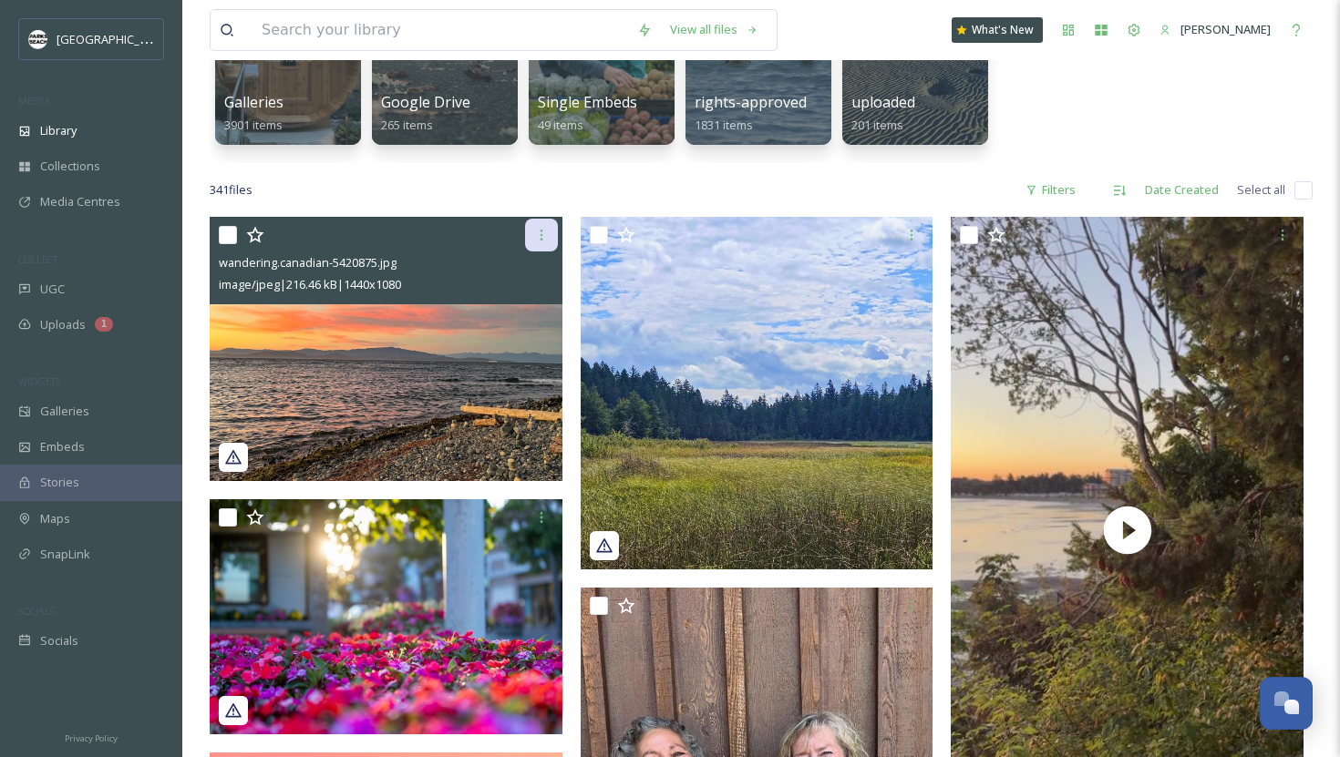
click at [545, 234] on icon at bounding box center [541, 235] width 15 height 15
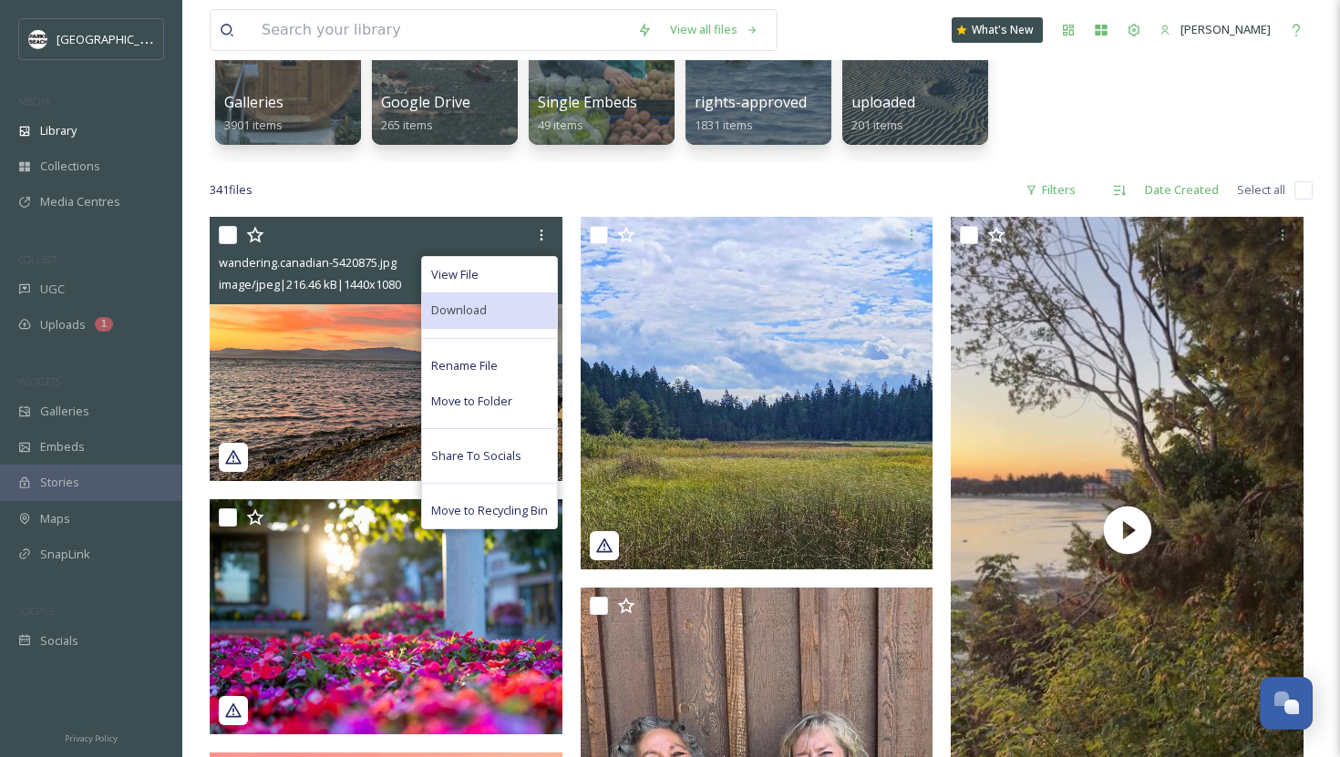
click at [493, 293] on div "Download" at bounding box center [489, 311] width 135 height 36
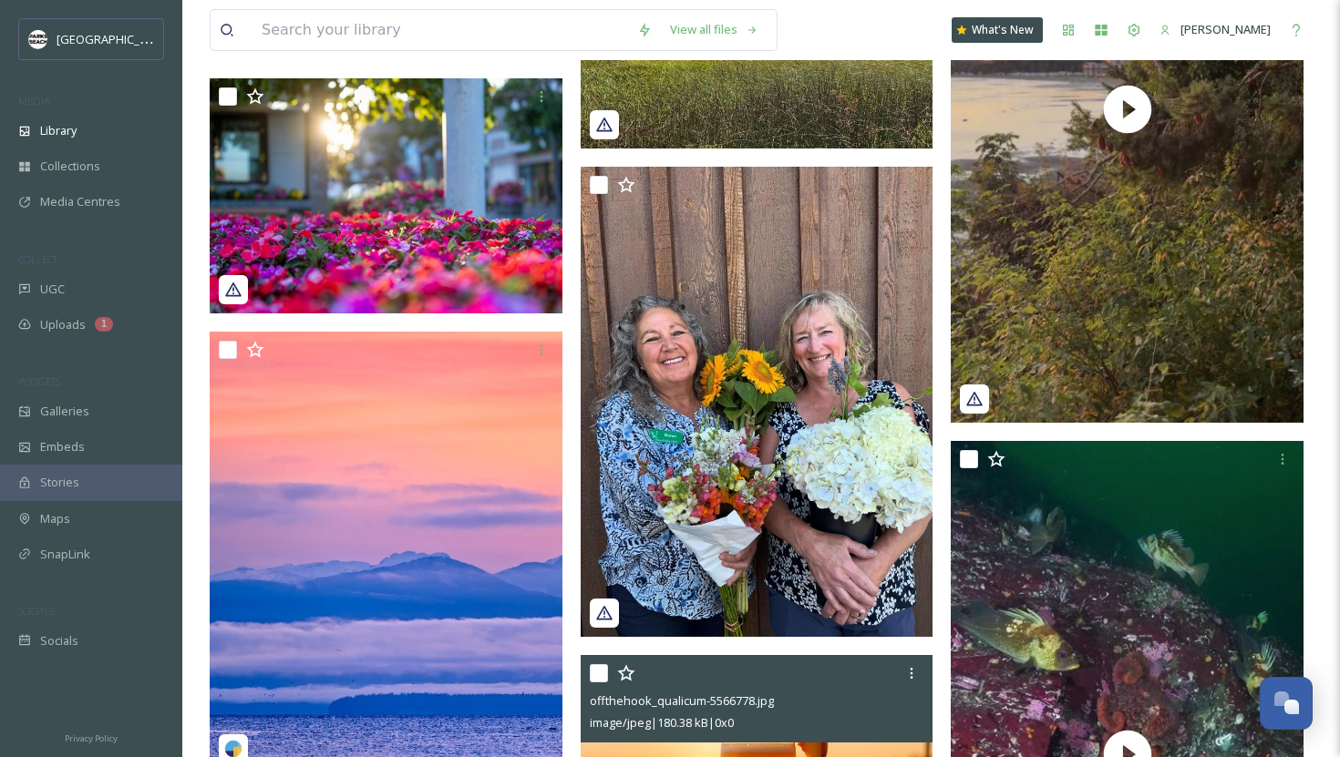
scroll to position [0, 0]
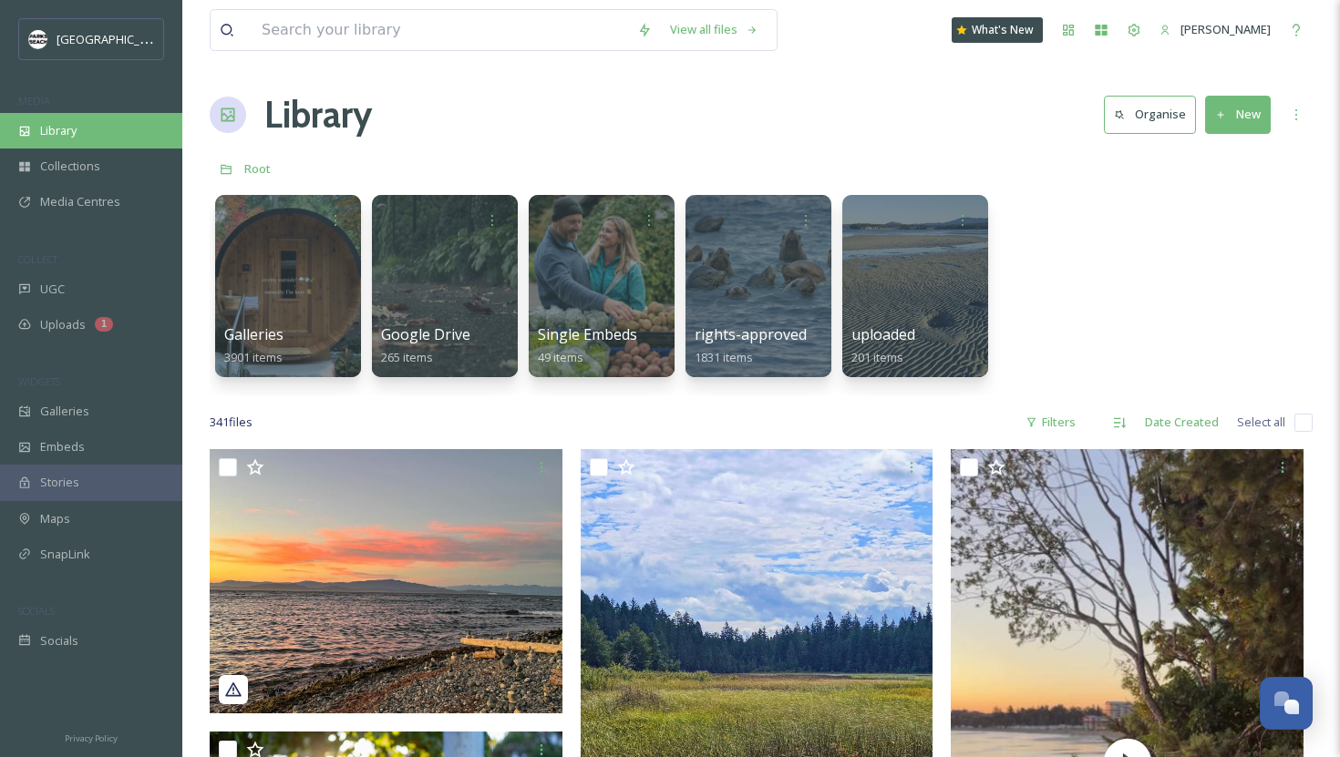
click at [79, 118] on div "Library" at bounding box center [91, 131] width 182 height 36
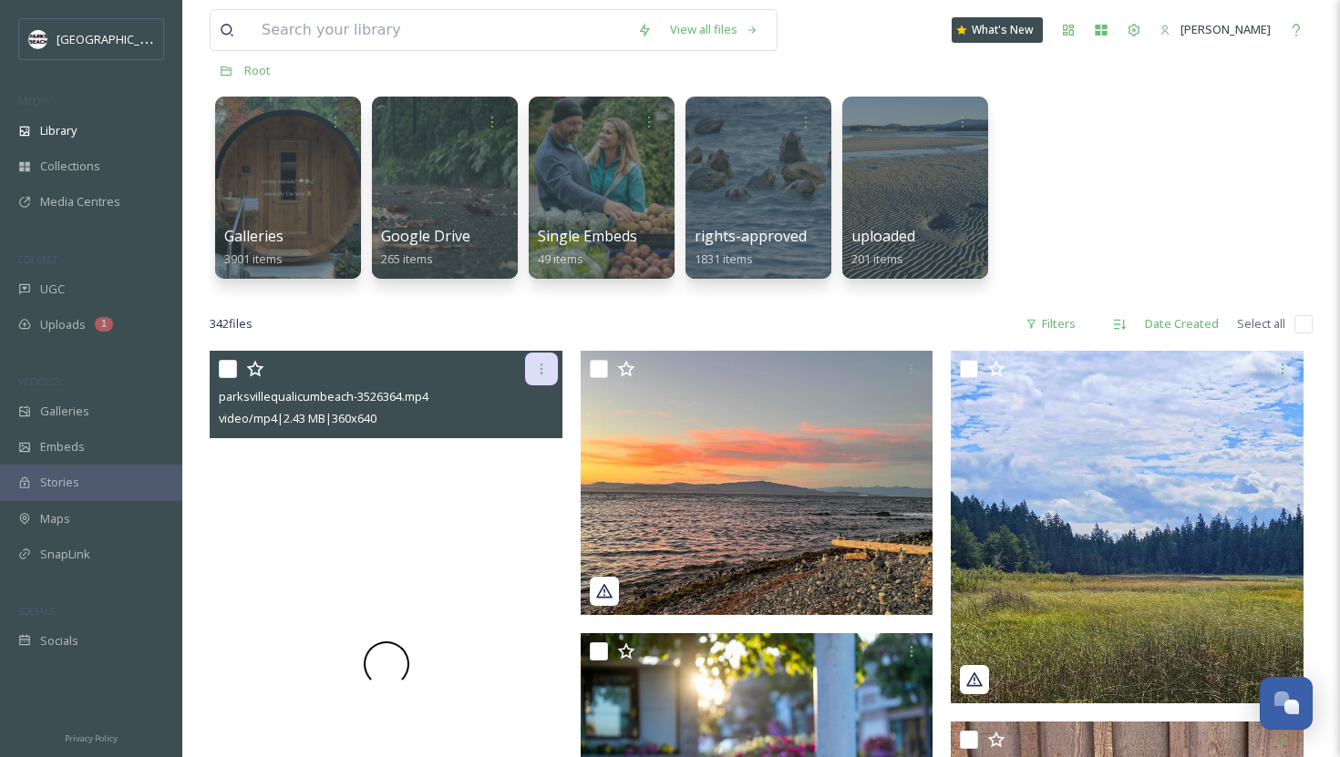
scroll to position [199, 0]
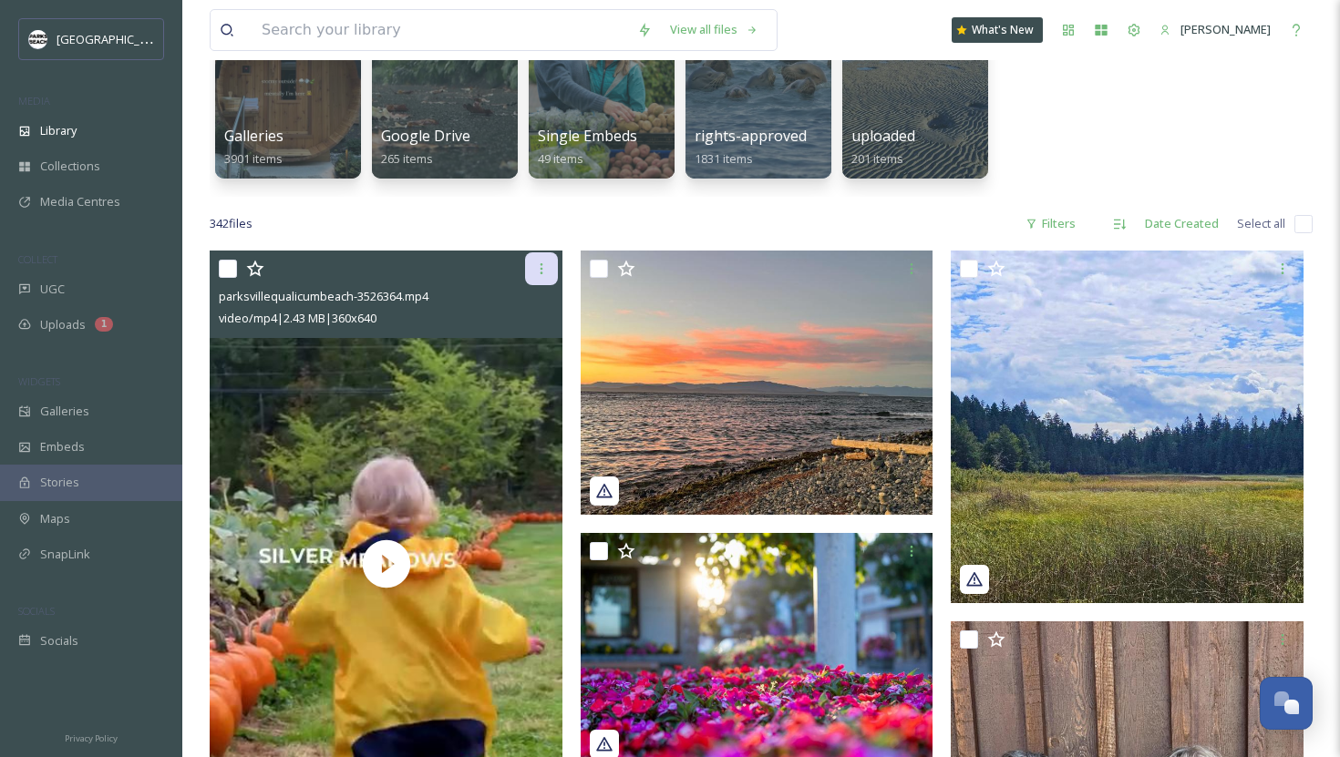
click at [545, 264] on icon at bounding box center [541, 269] width 15 height 15
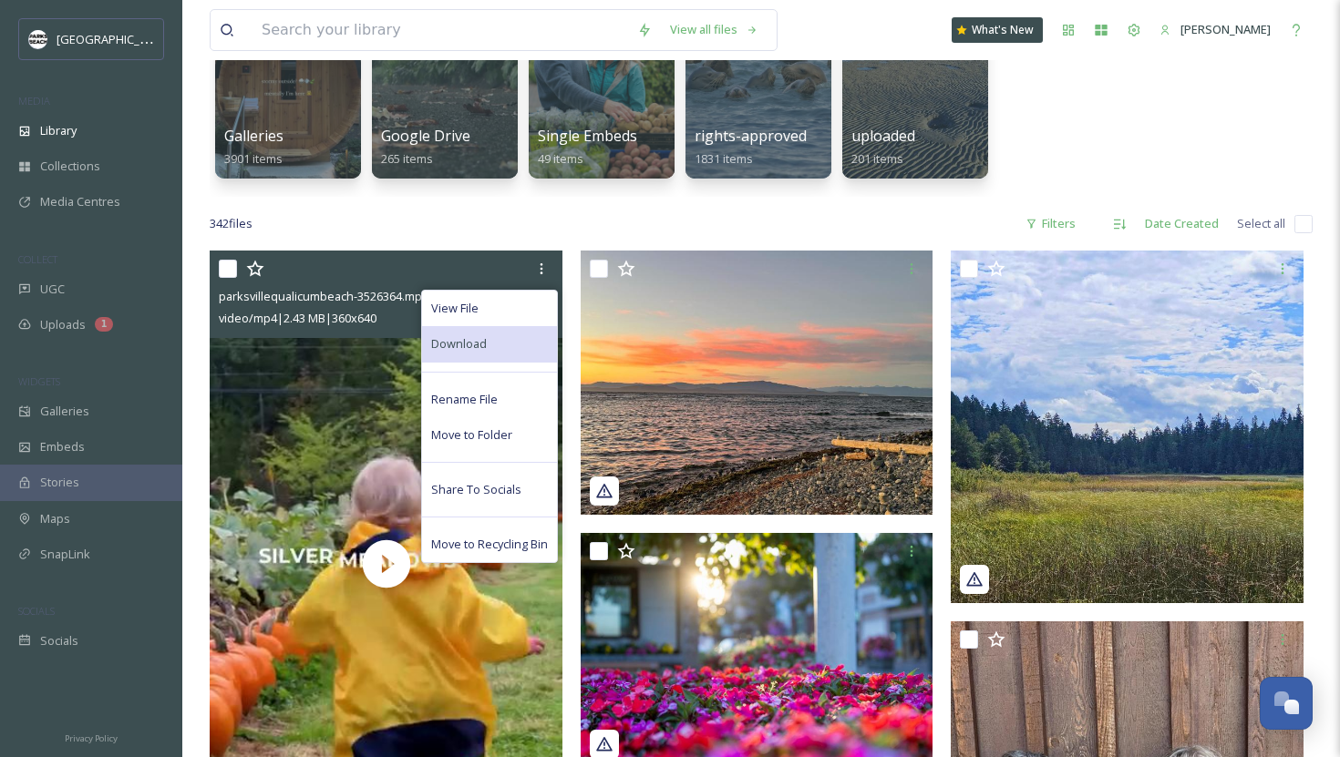
click at [467, 341] on span "Download" at bounding box center [459, 343] width 56 height 17
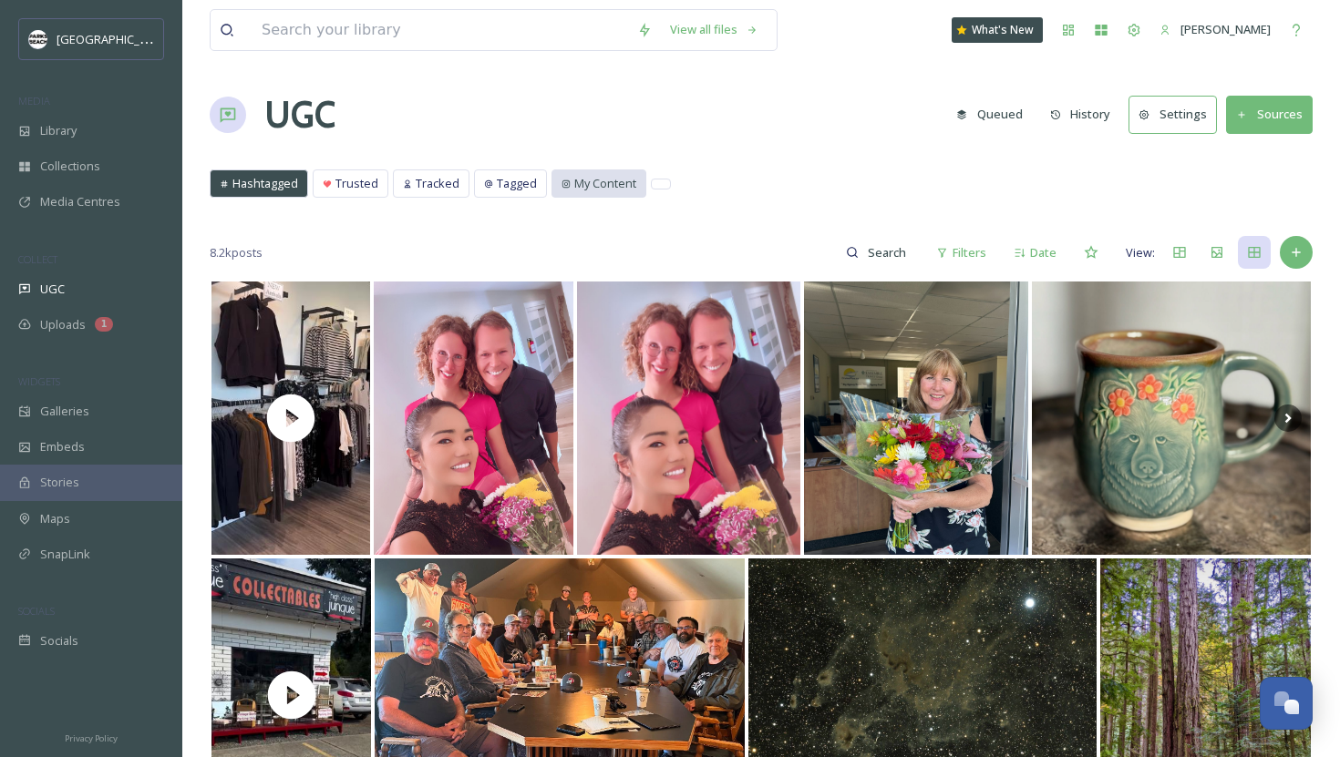
click at [608, 180] on span "My Content" at bounding box center [605, 183] width 62 height 17
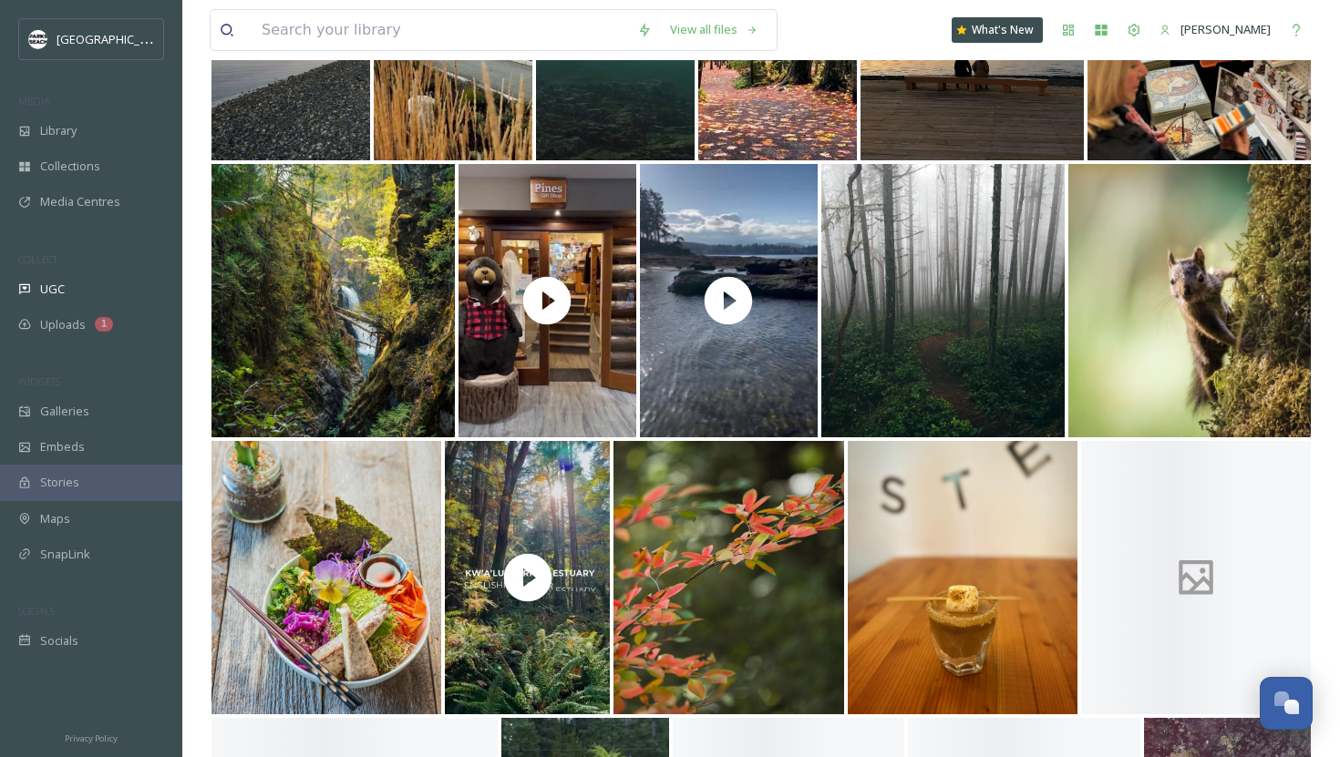
scroll to position [6246, 0]
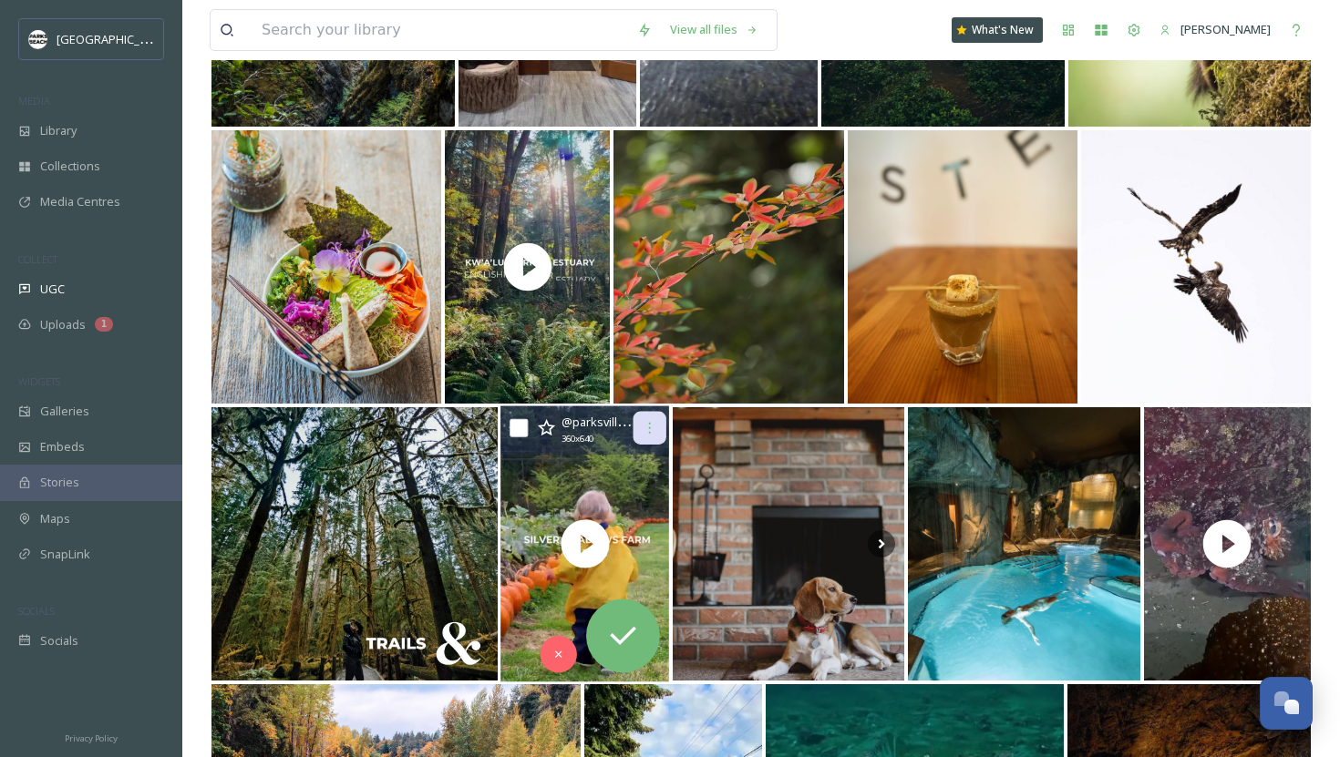
click at [649, 426] on icon at bounding box center [649, 428] width 15 height 15
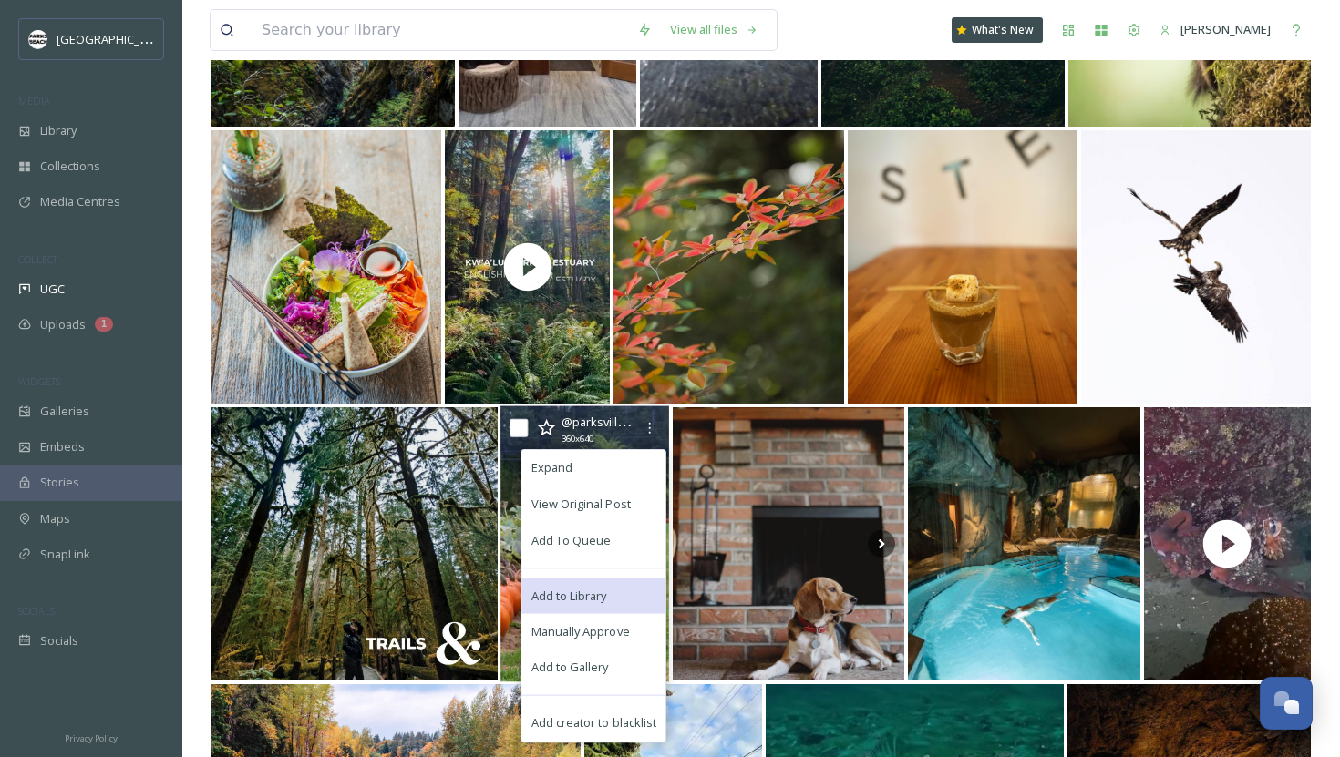
click at [559, 587] on span "Add to Library" at bounding box center [569, 595] width 76 height 17
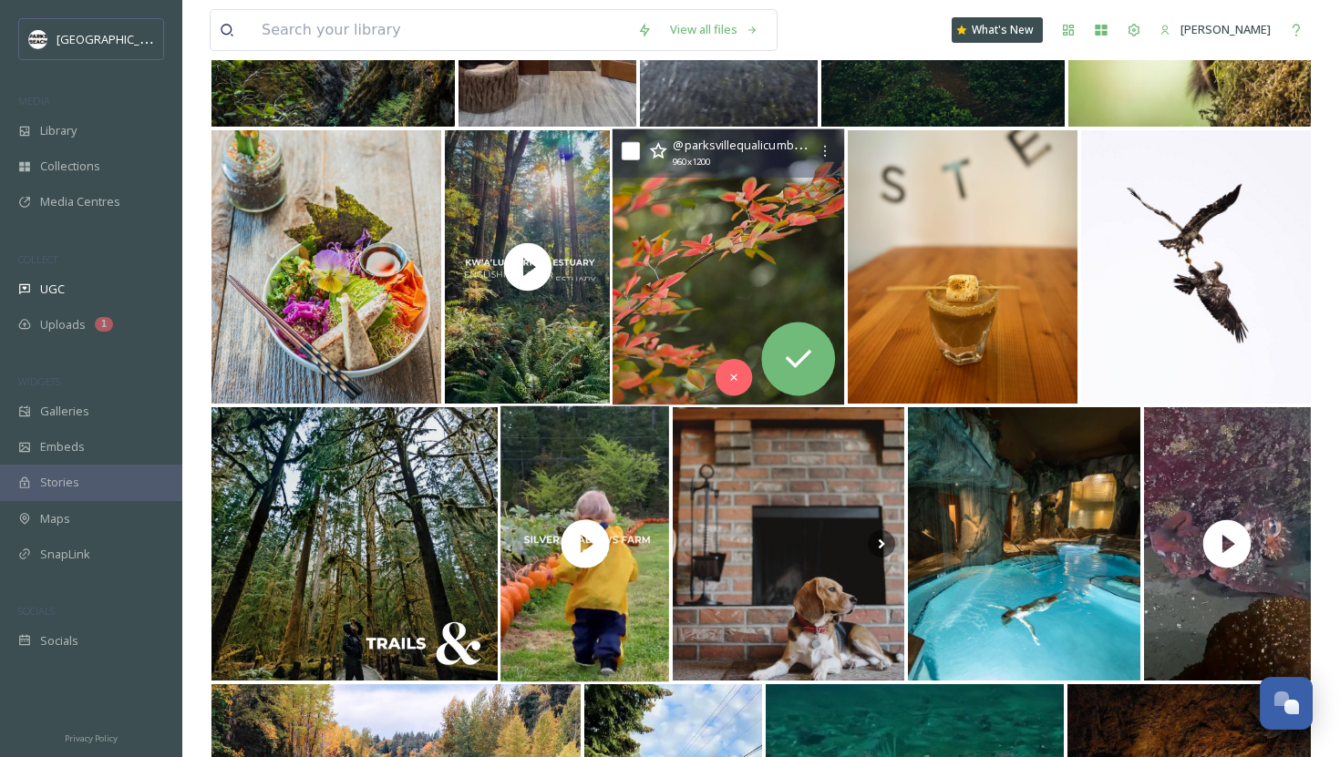
click at [695, 331] on img at bounding box center [728, 267] width 232 height 276
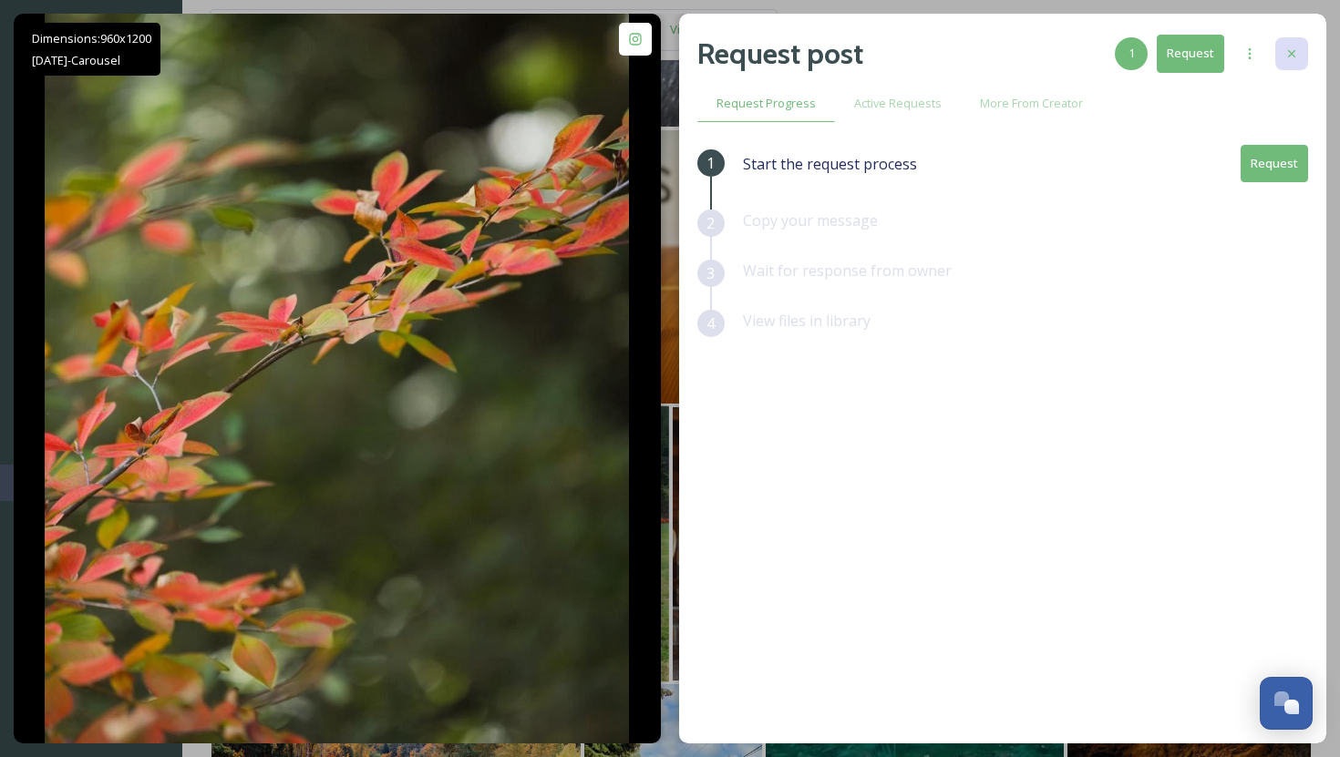
click at [1292, 47] on icon at bounding box center [1291, 53] width 15 height 15
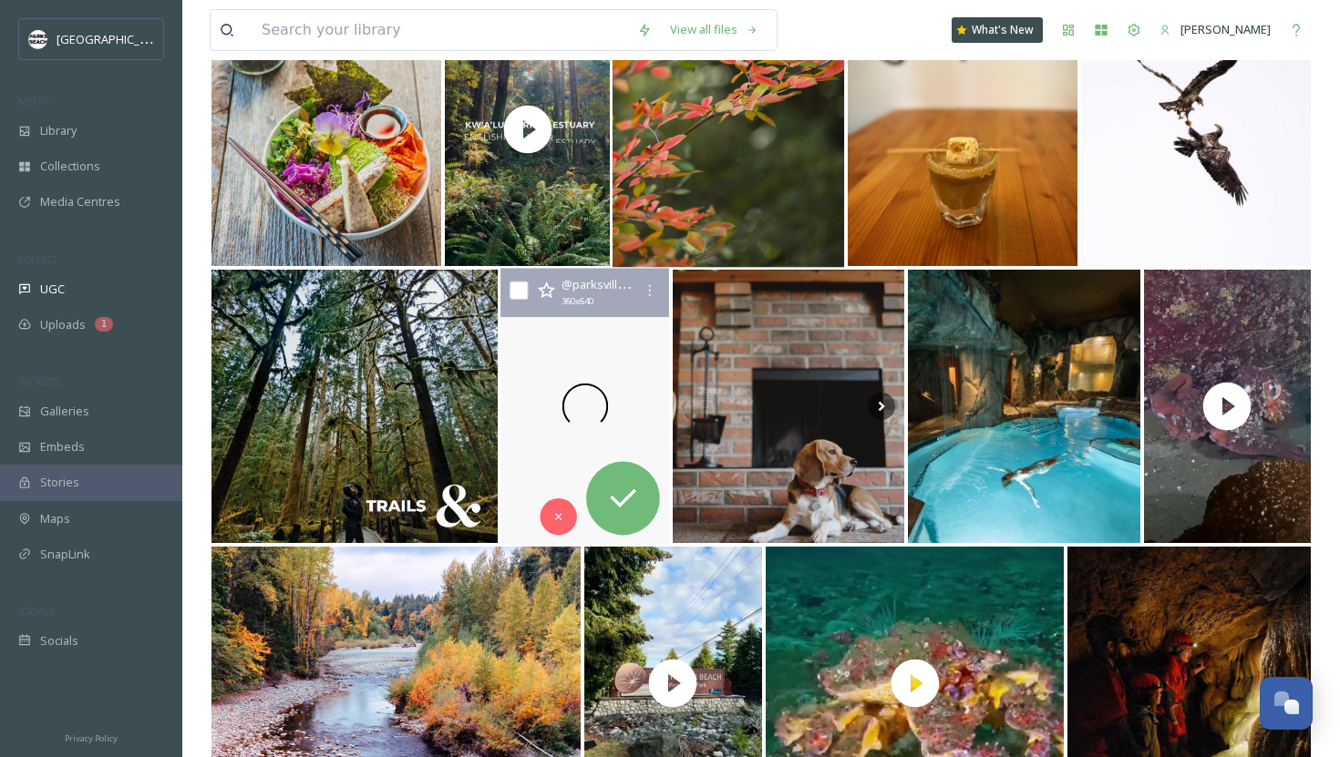
scroll to position [6480, 0]
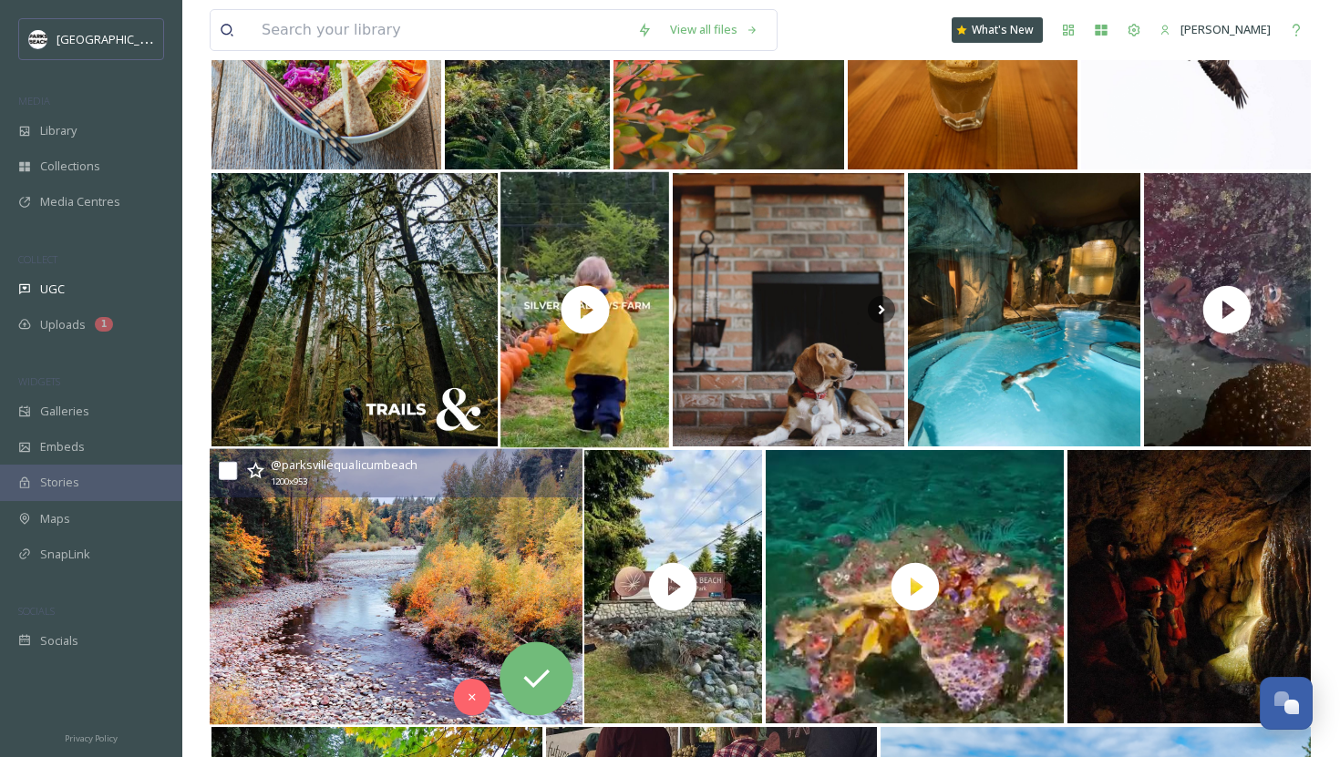
click at [427, 564] on img at bounding box center [396, 587] width 373 height 276
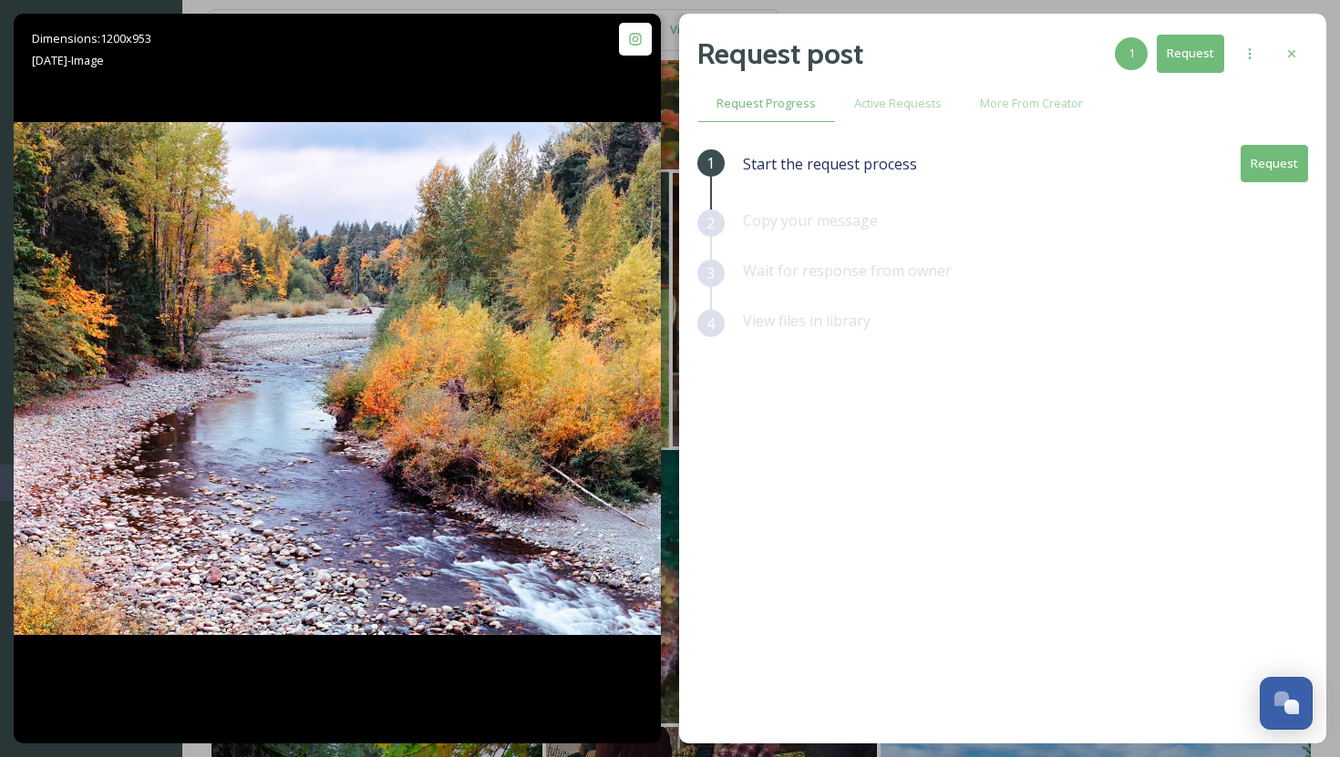
click at [1294, 49] on icon at bounding box center [1291, 53] width 15 height 15
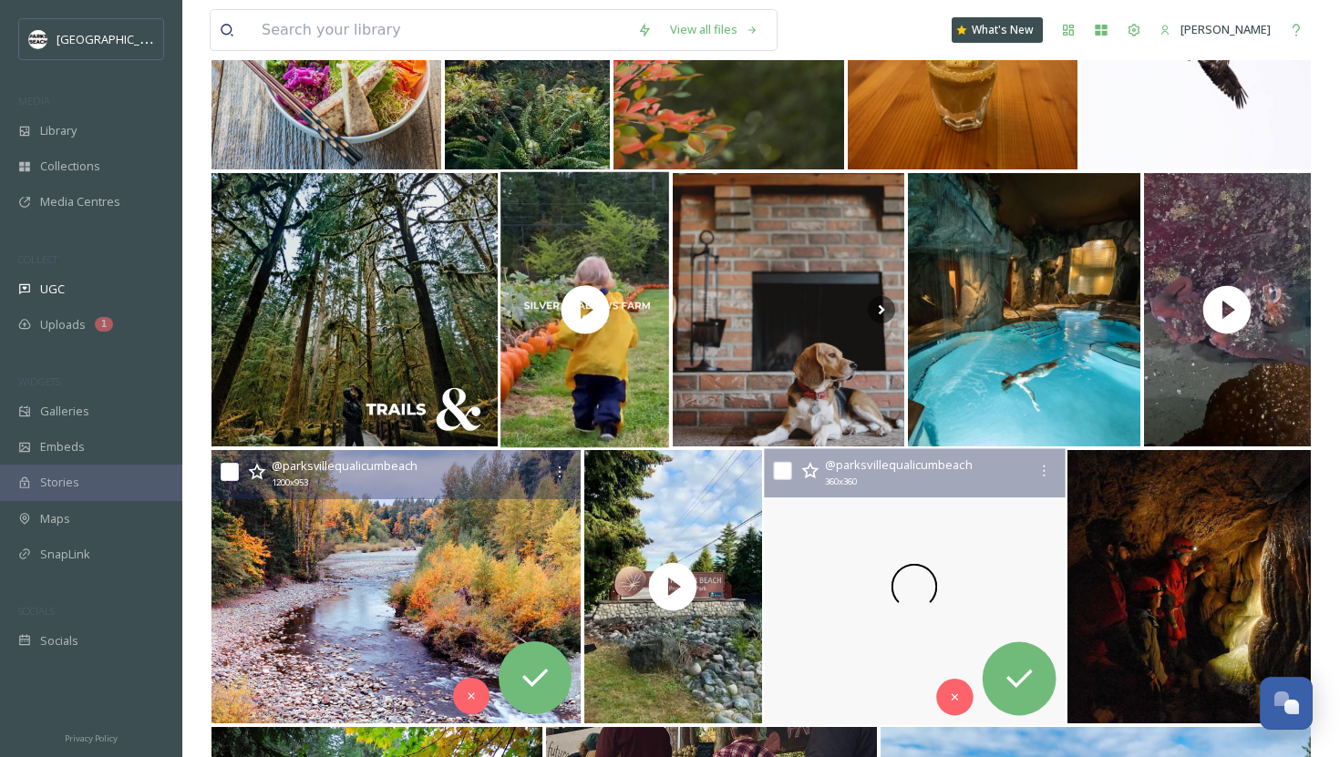
scroll to position [6983, 0]
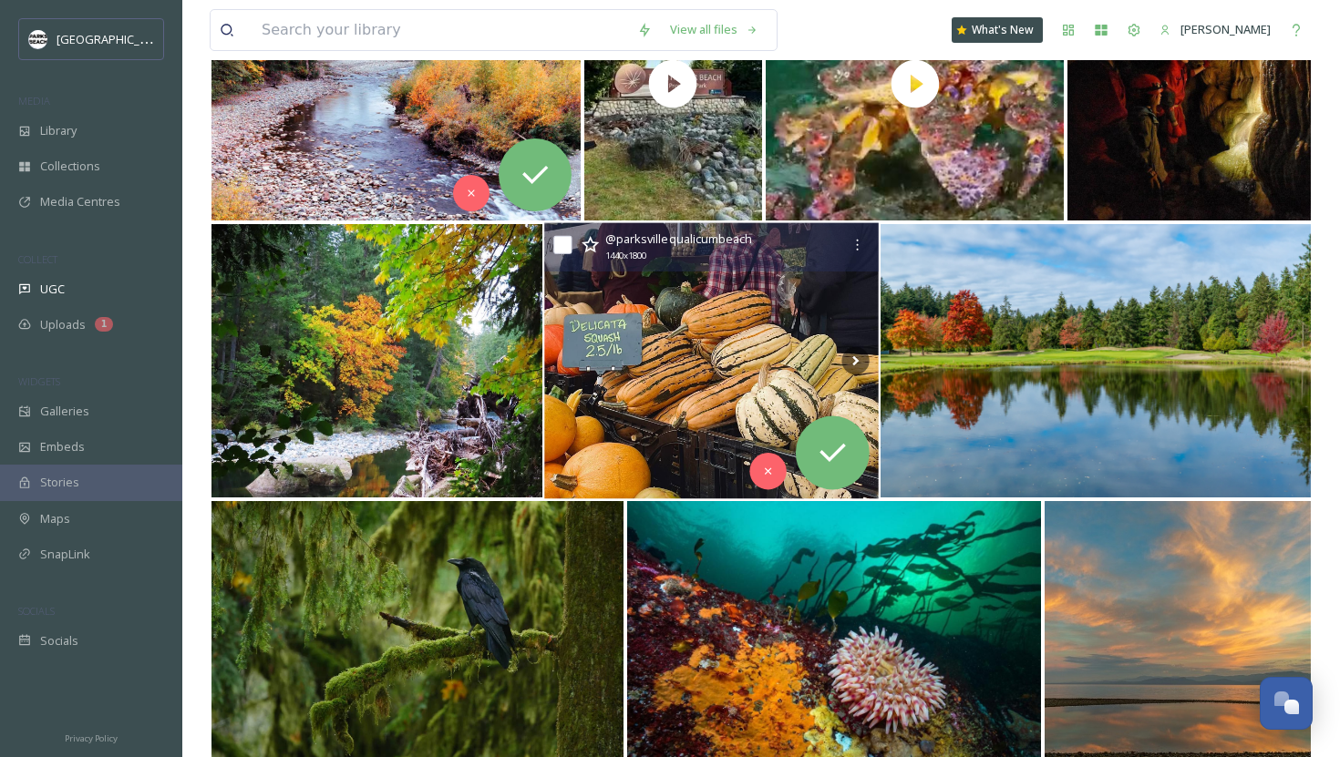
click at [727, 413] on img at bounding box center [711, 361] width 334 height 276
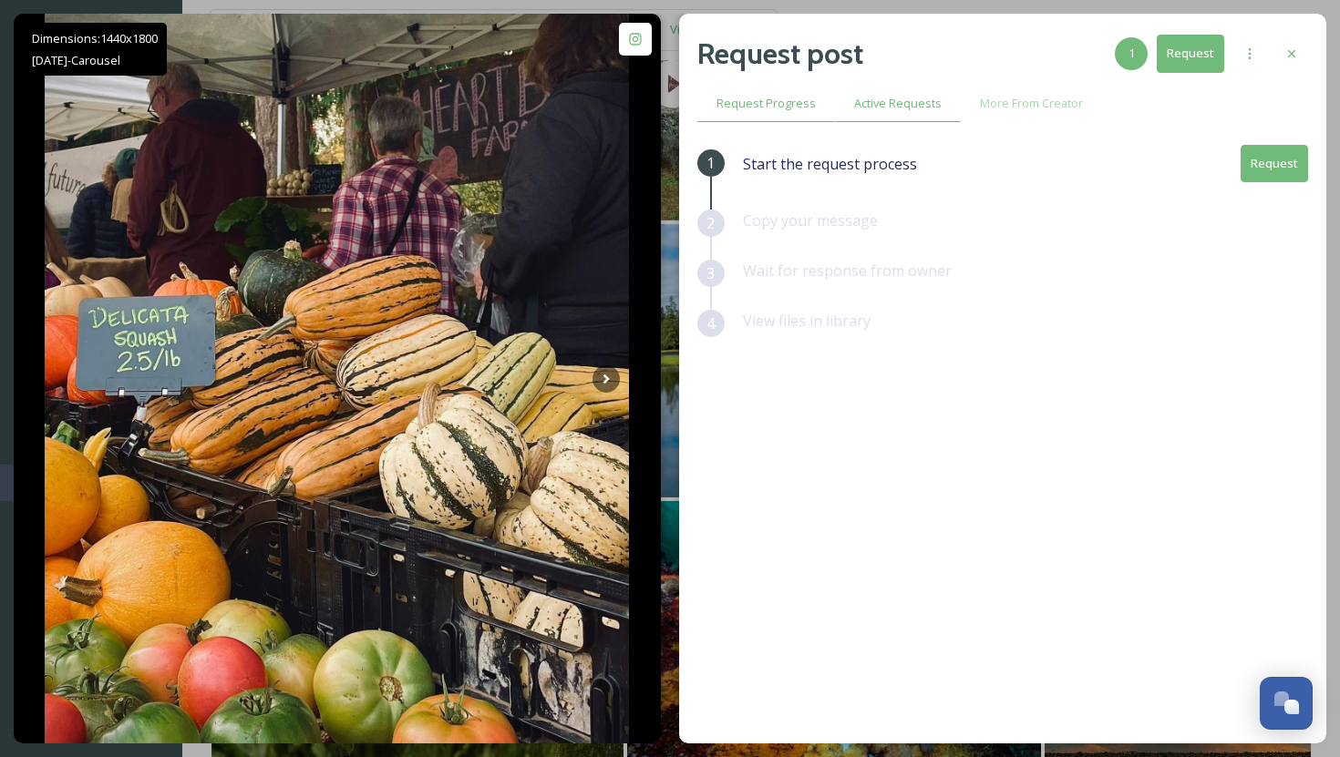
click at [919, 106] on span "Active Requests" at bounding box center [897, 103] width 87 height 17
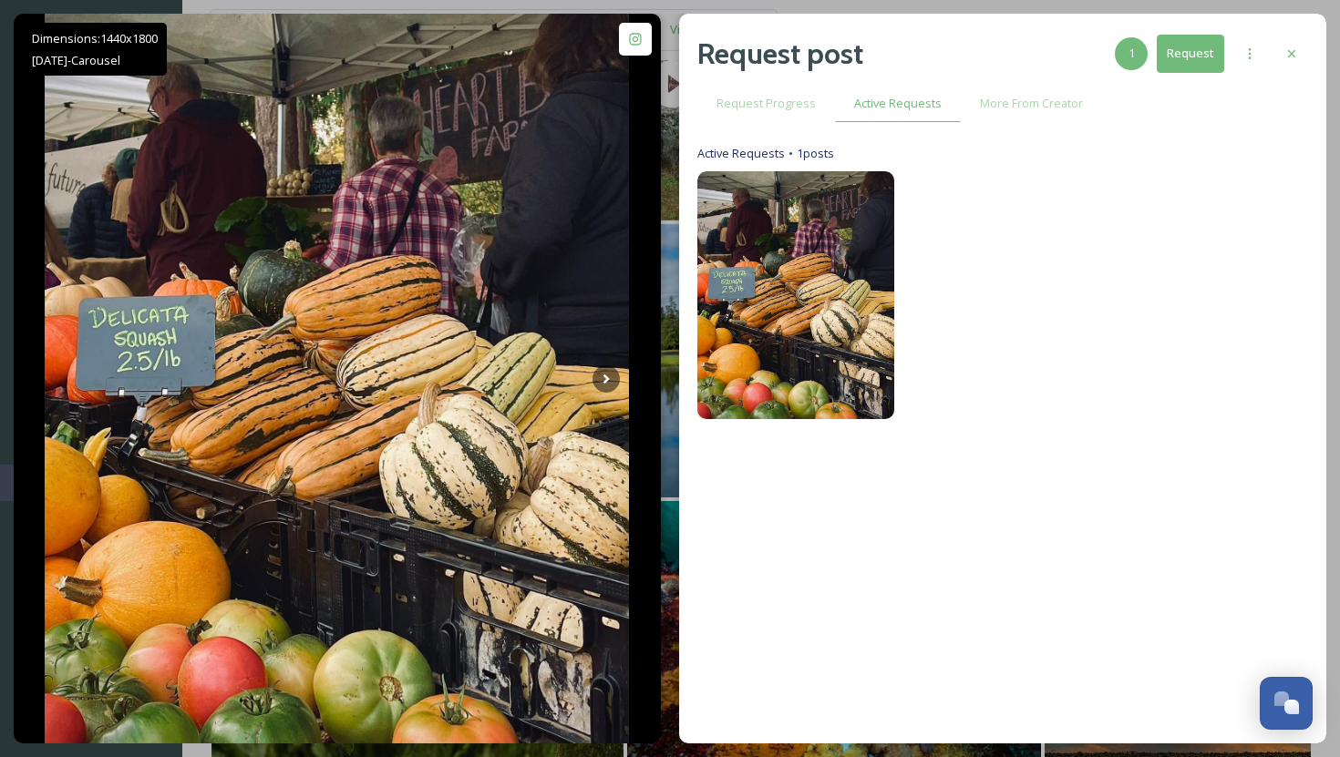
click at [1308, 44] on div "Request post 1 Request Request Progress Active Requests More From Creator Activ…" at bounding box center [1002, 379] width 647 height 730
click at [1285, 51] on icon at bounding box center [1291, 53] width 15 height 15
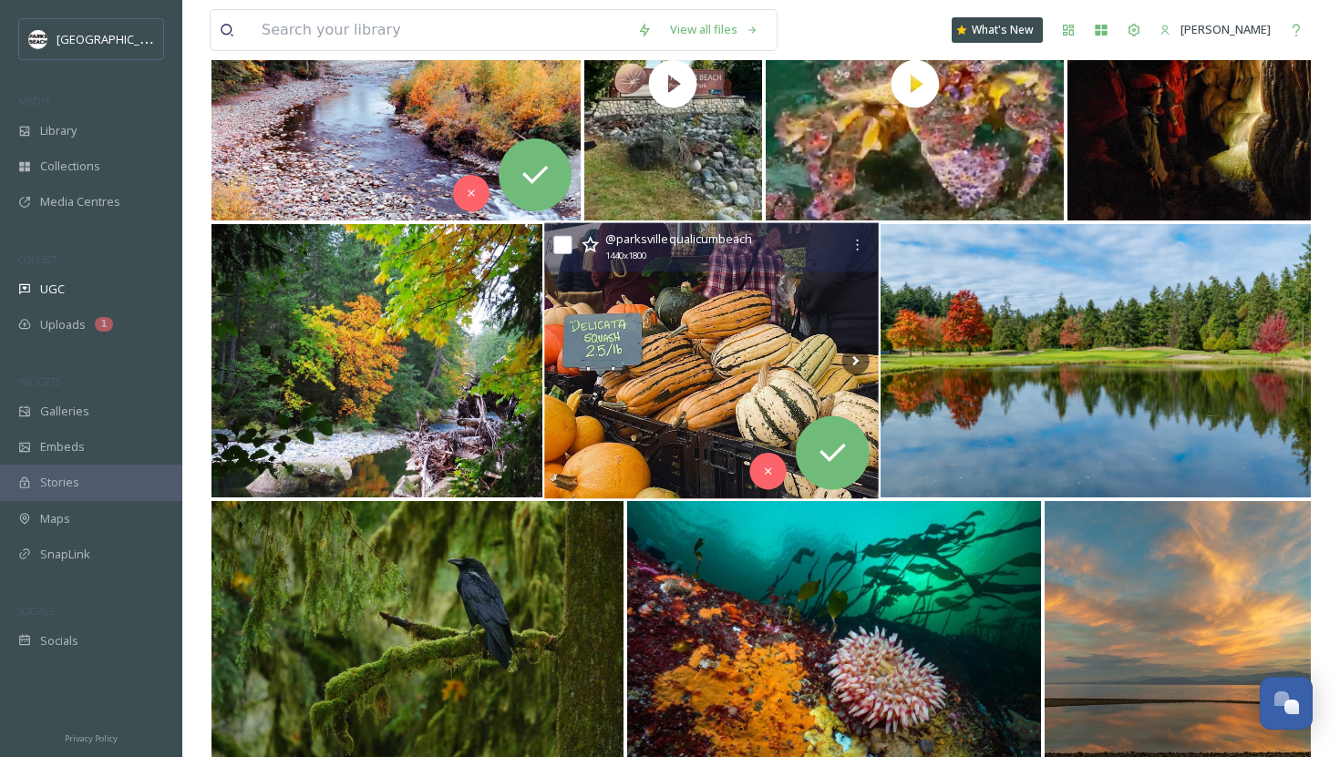
click at [739, 405] on img at bounding box center [711, 361] width 334 height 276
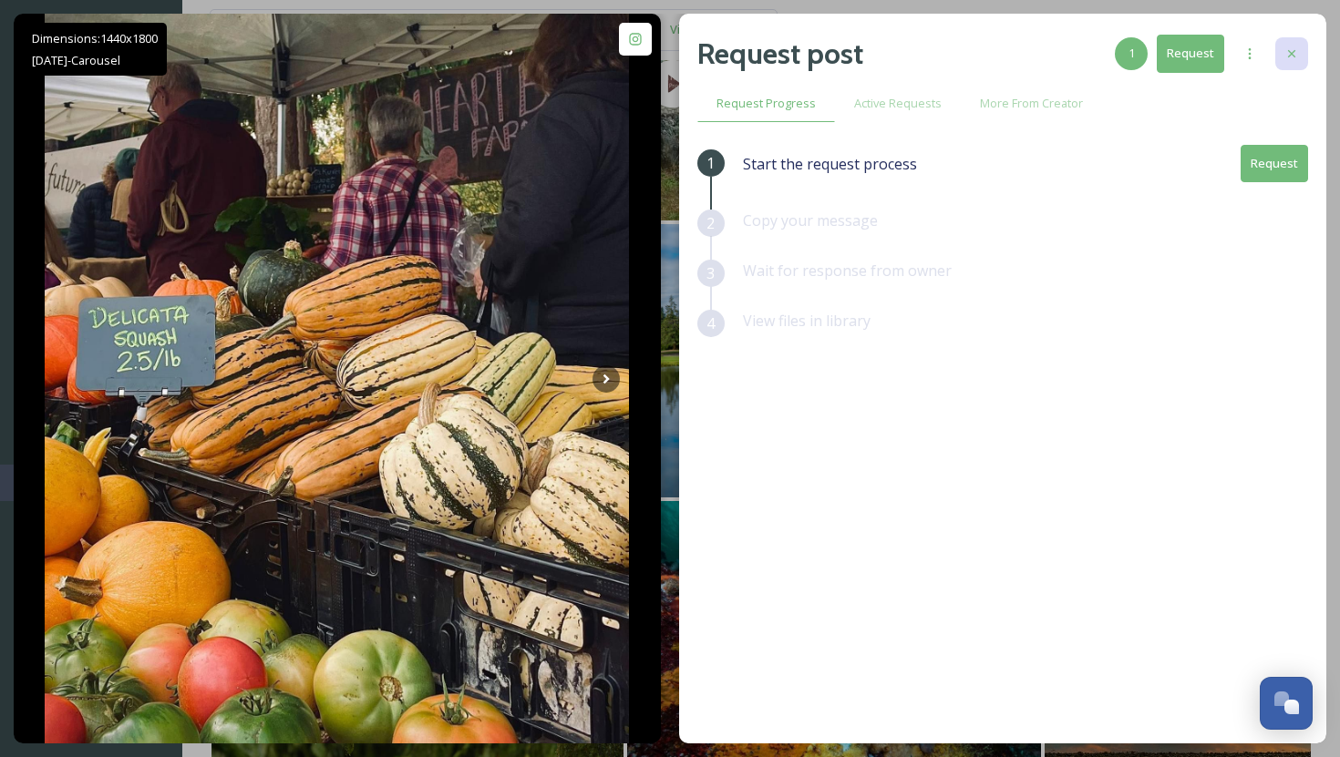
click at [1289, 49] on icon at bounding box center [1291, 53] width 15 height 15
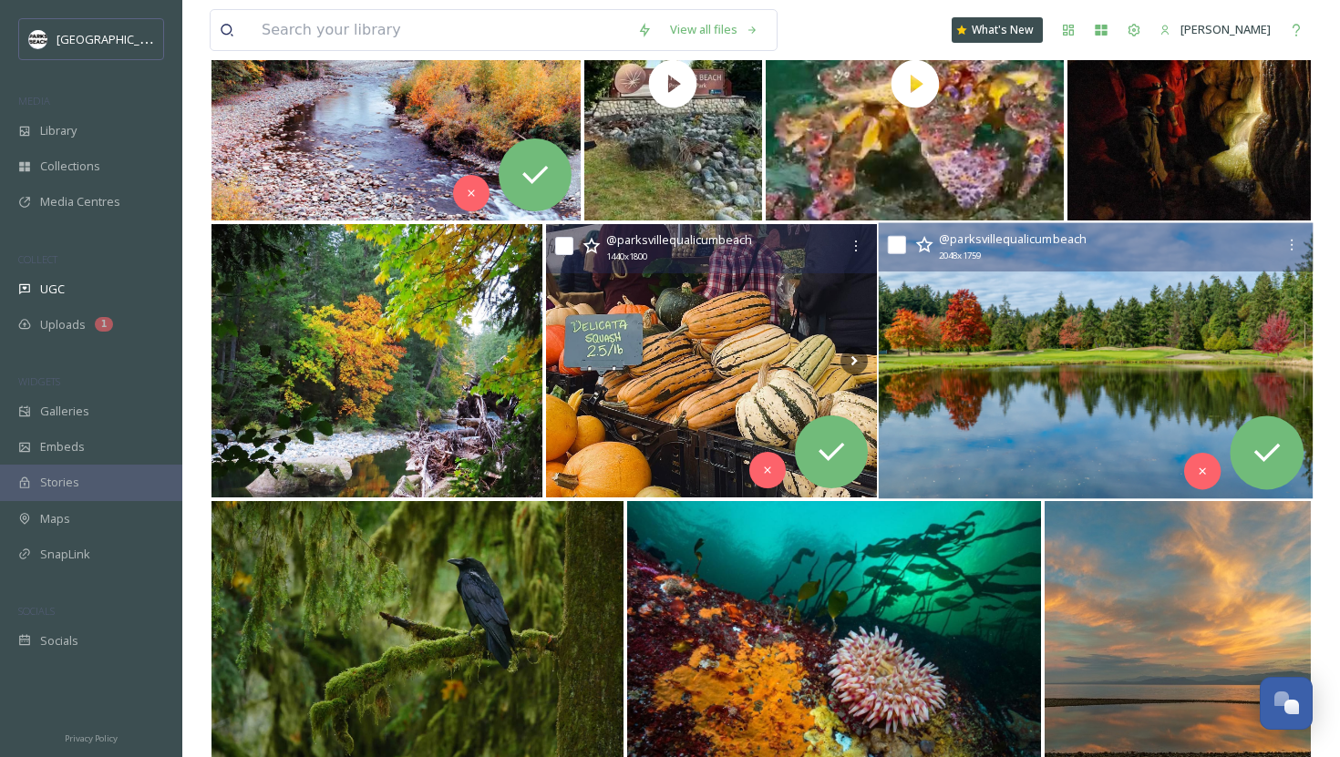
scroll to position [6754, 0]
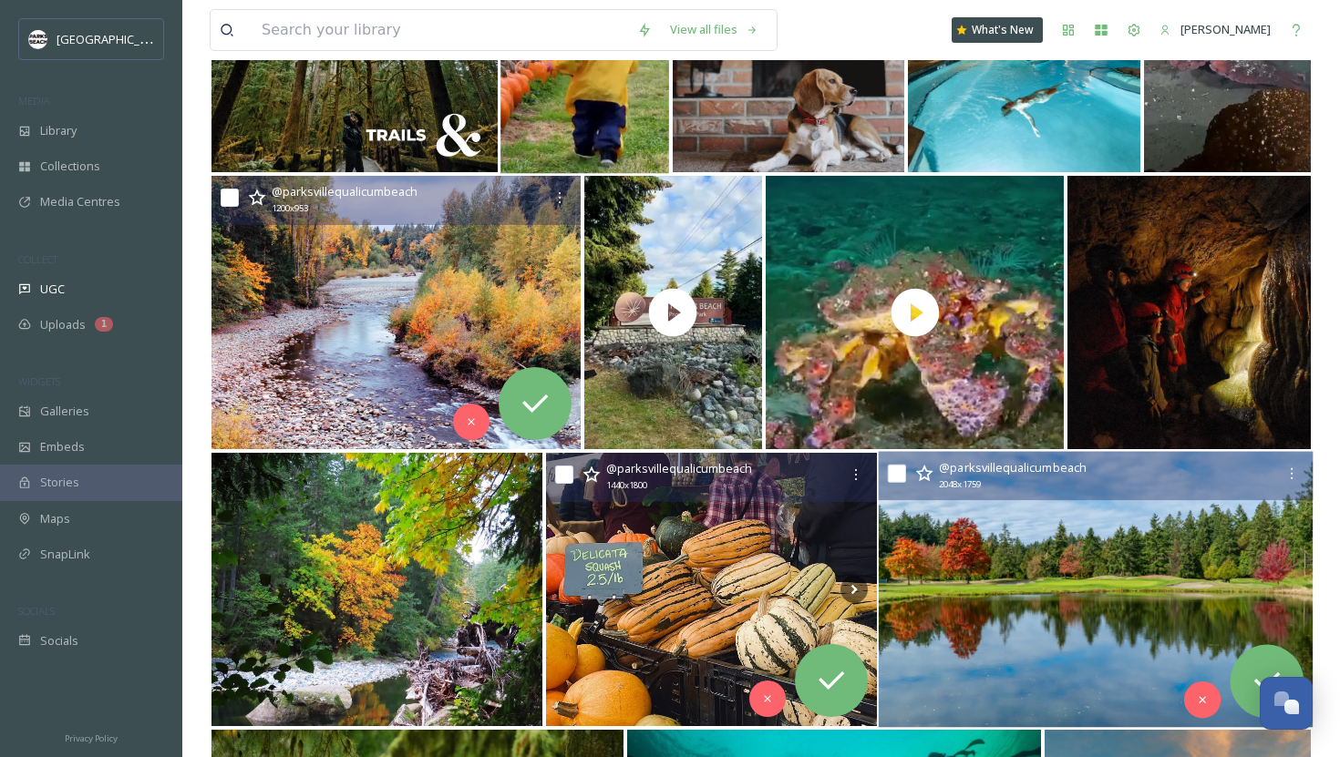
click at [998, 570] on img at bounding box center [1095, 590] width 435 height 276
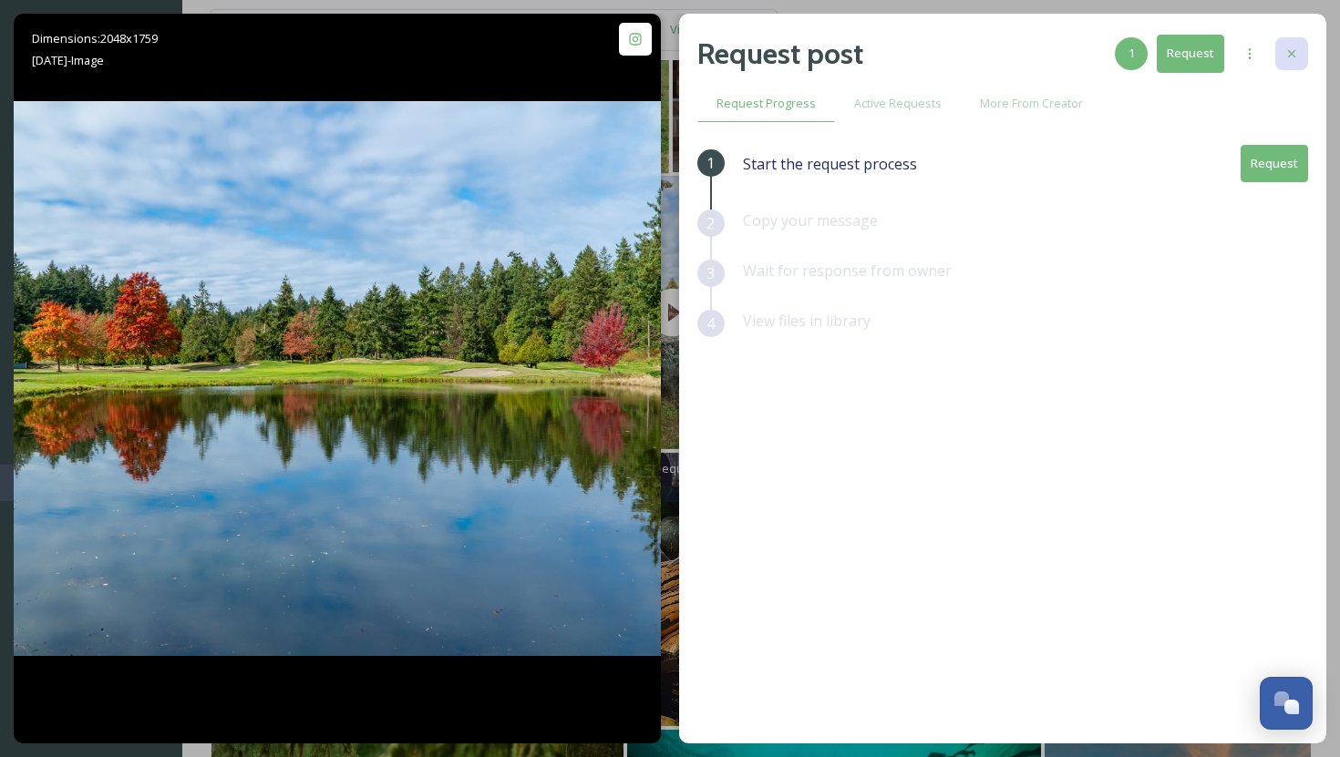
click at [1289, 68] on div at bounding box center [1291, 53] width 33 height 33
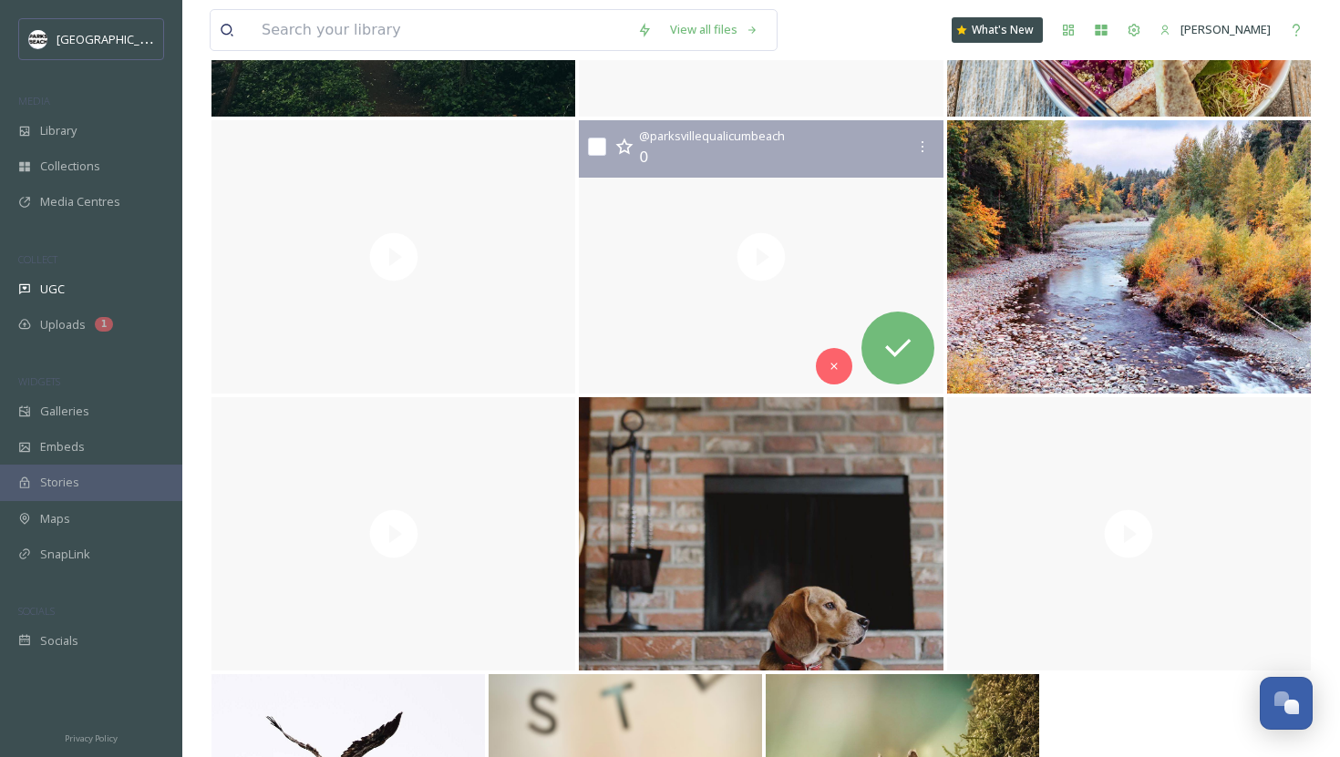
scroll to position [8409, 0]
